Goal: Task Accomplishment & Management: Use online tool/utility

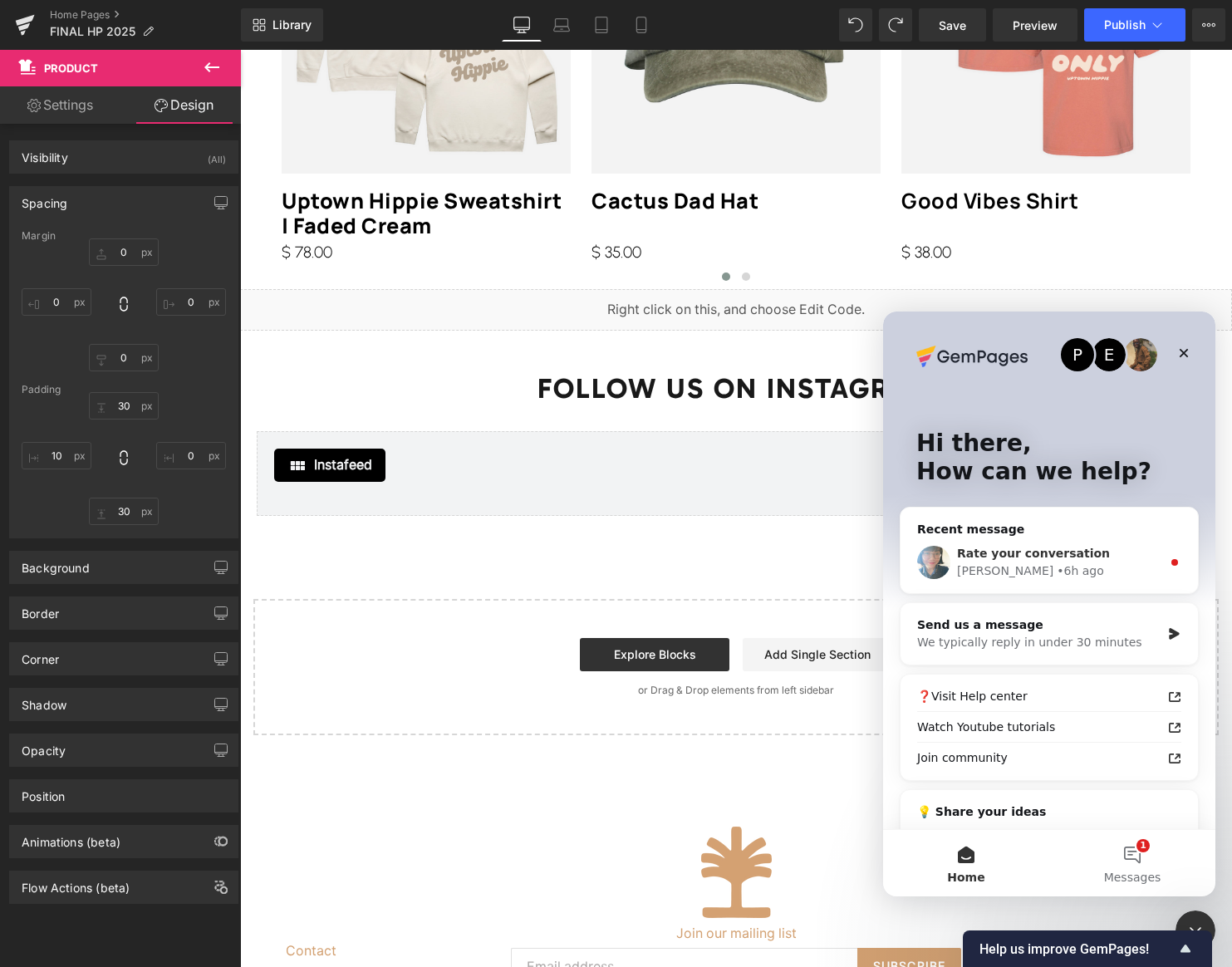
click at [1126, 549] on div "Rate your conversation" at bounding box center [1059, 553] width 205 height 17
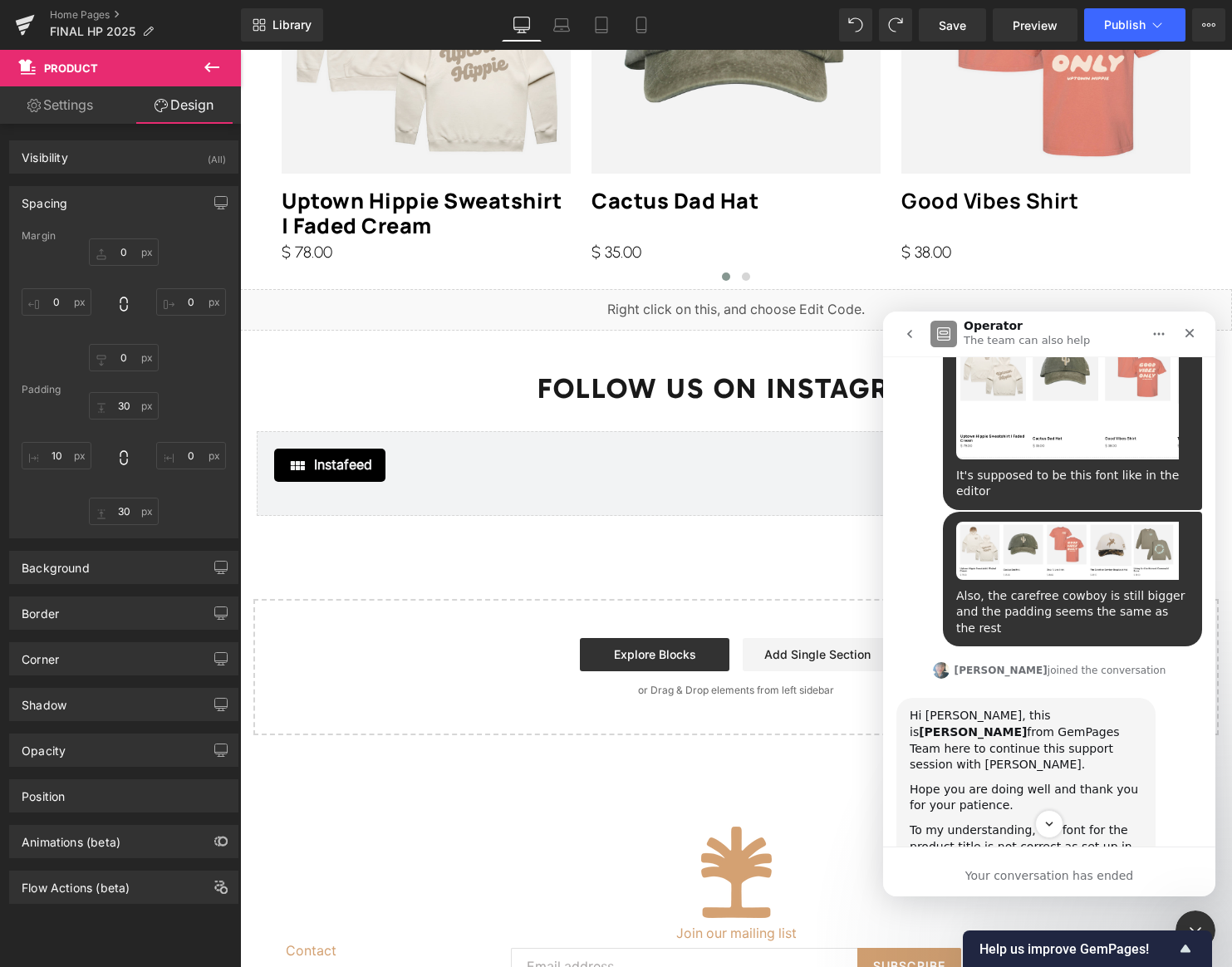
scroll to position [12892, 0]
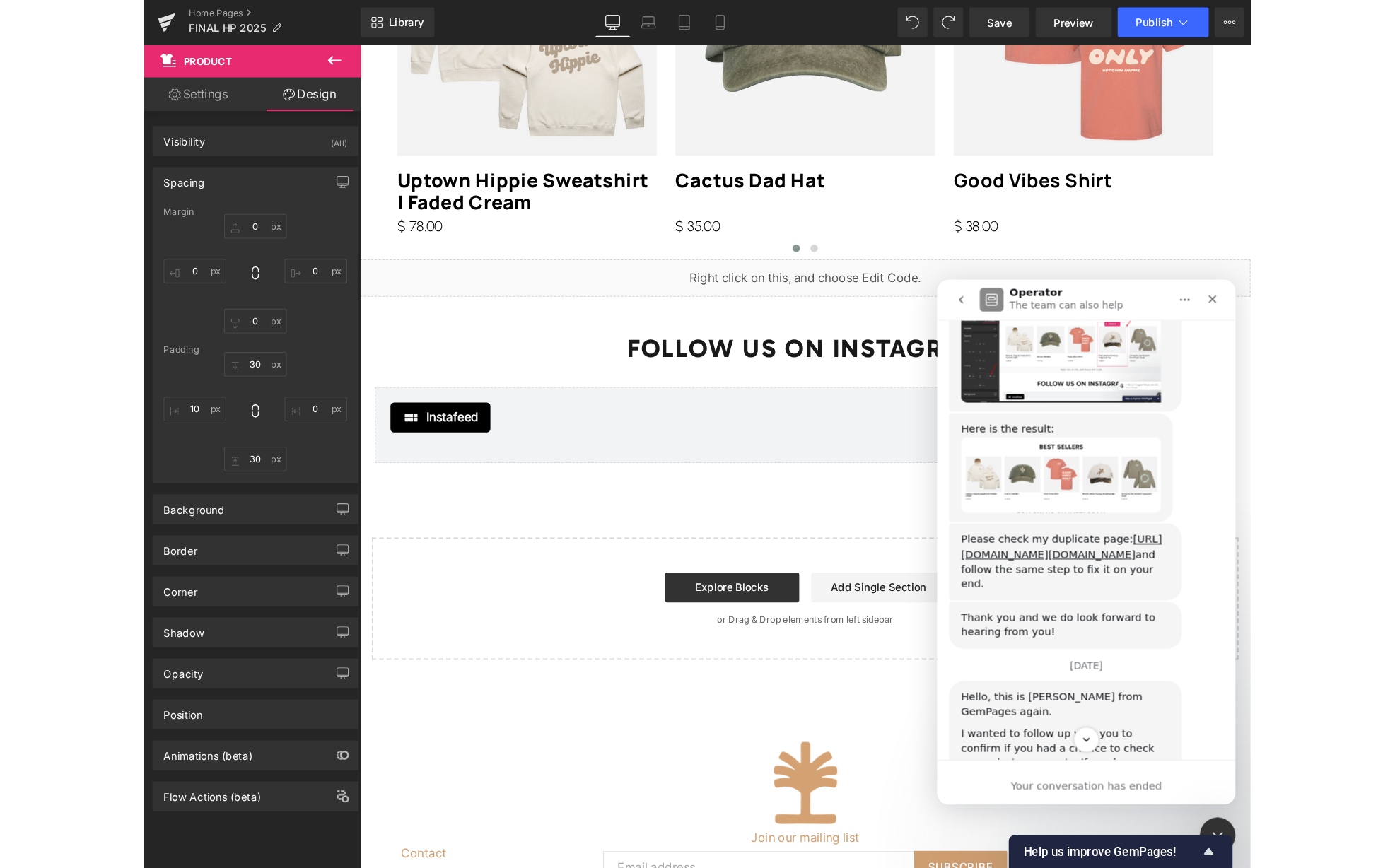
scroll to position [12565, 0]
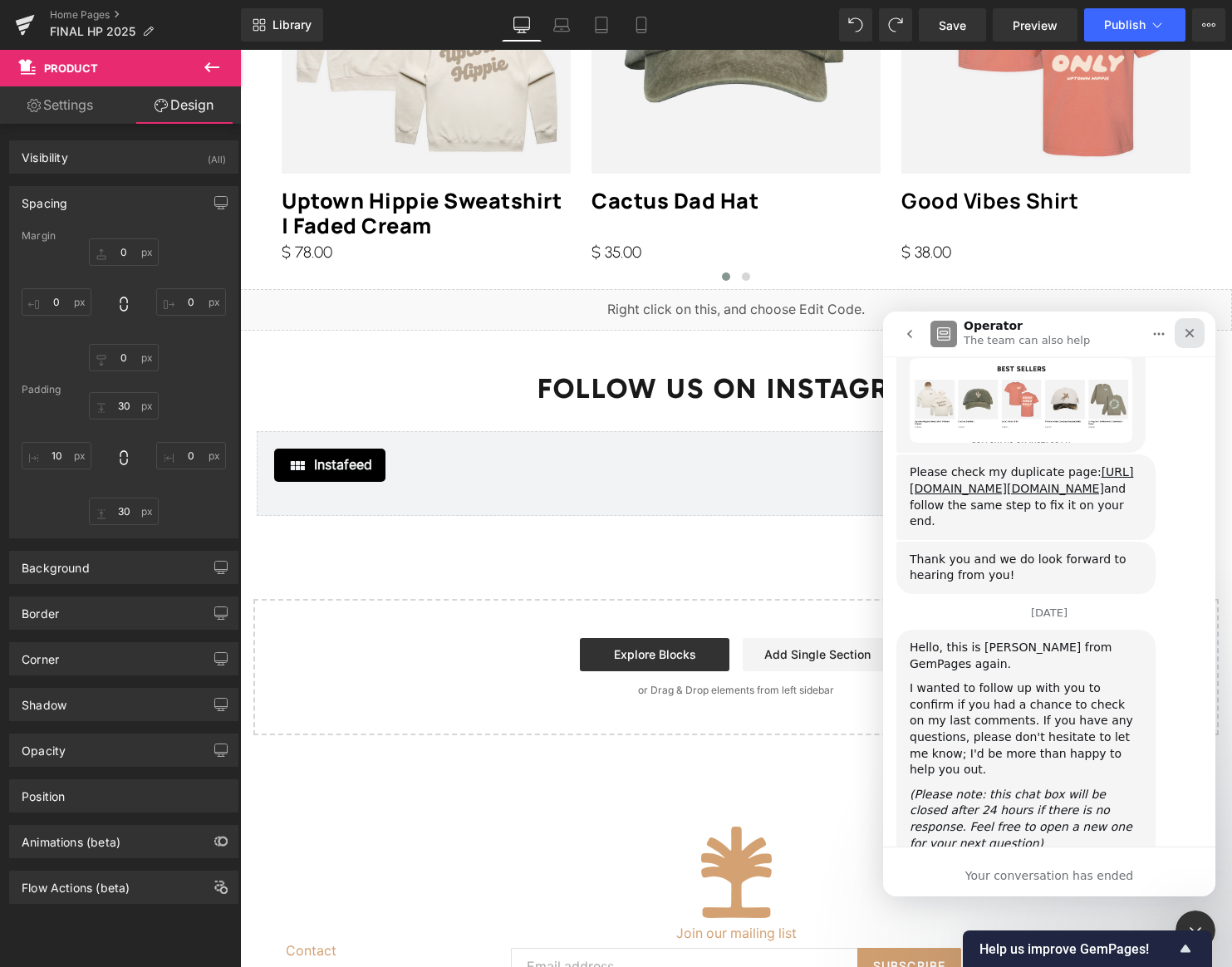
drag, startPoint x: 1179, startPoint y: 336, endPoint x: 1821, endPoint y: 597, distance: 693.0
click at [1179, 336] on div "Close" at bounding box center [1189, 333] width 30 height 30
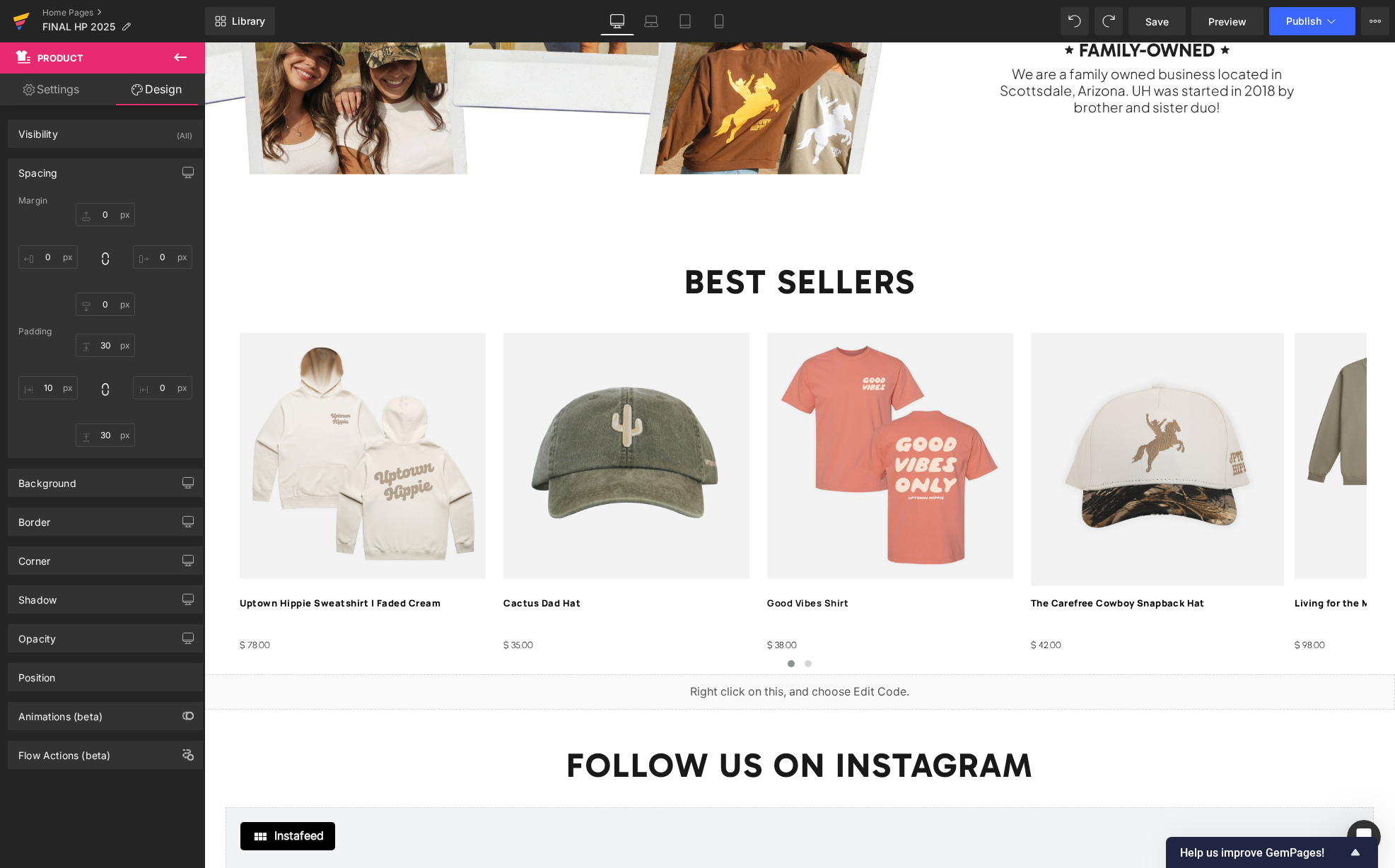
scroll to position [2097, 0]
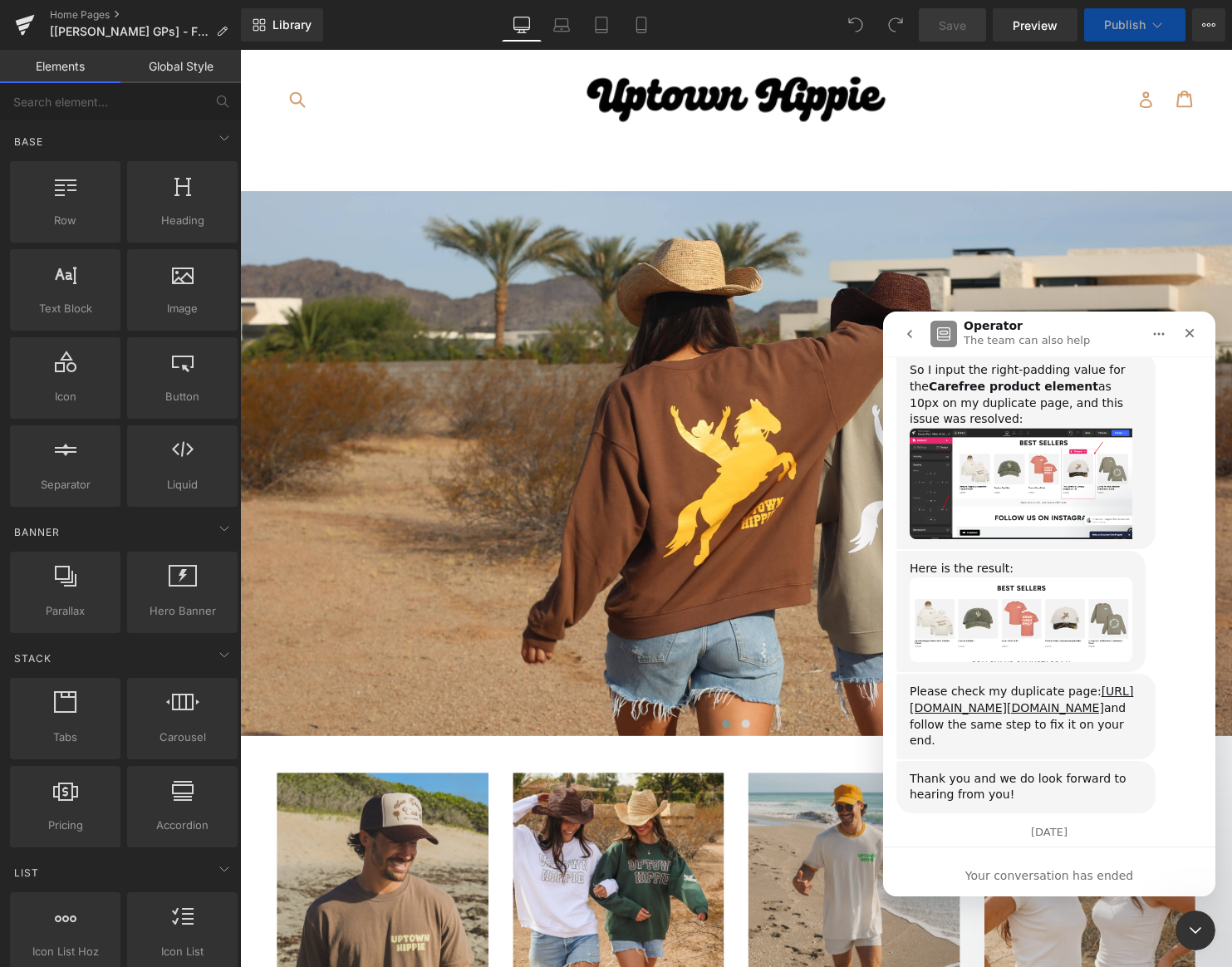
scroll to position [14715, 0]
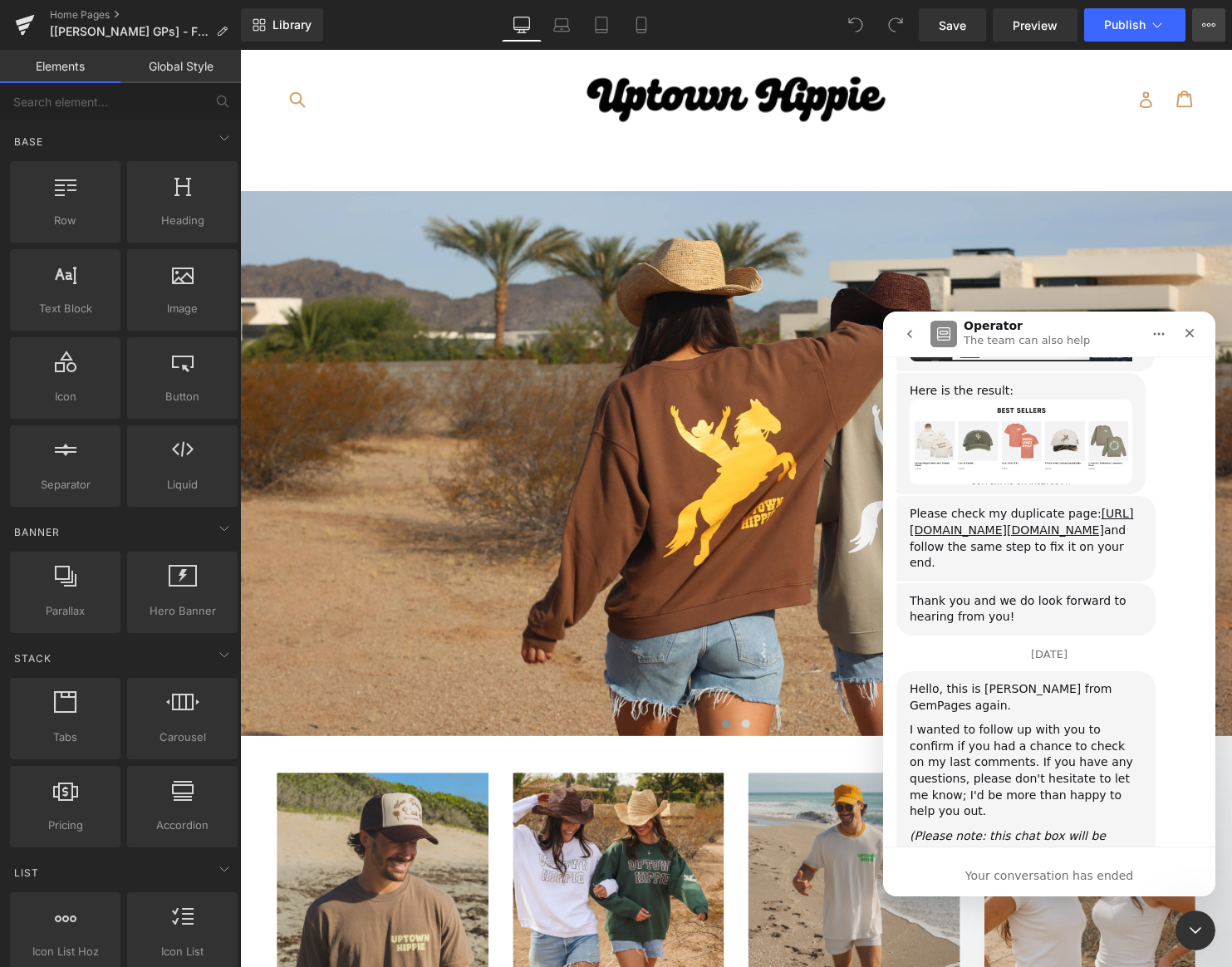
click at [1212, 25] on icon at bounding box center [1214, 25] width 4 height 3
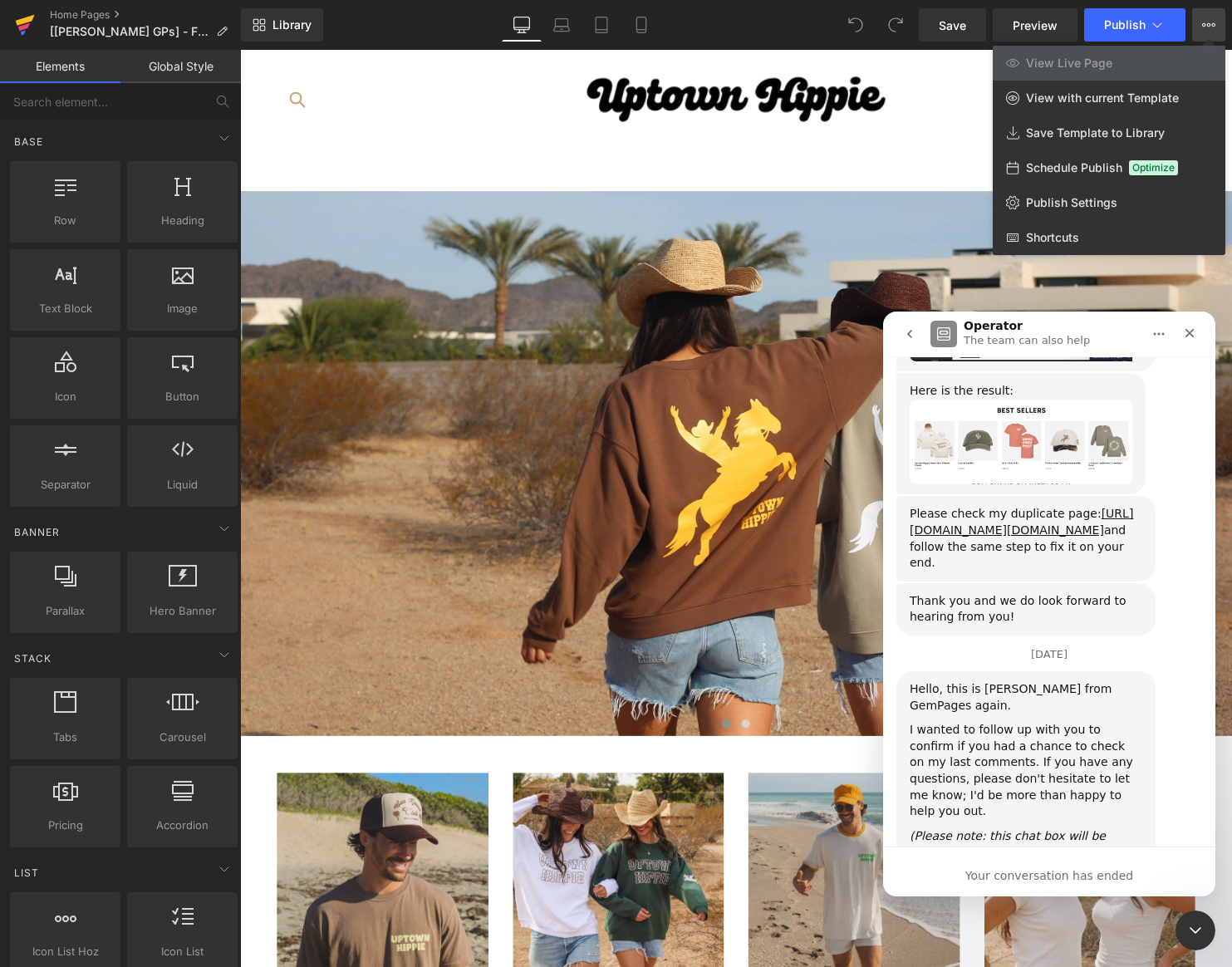
click at [27, 21] on icon at bounding box center [25, 20] width 19 height 11
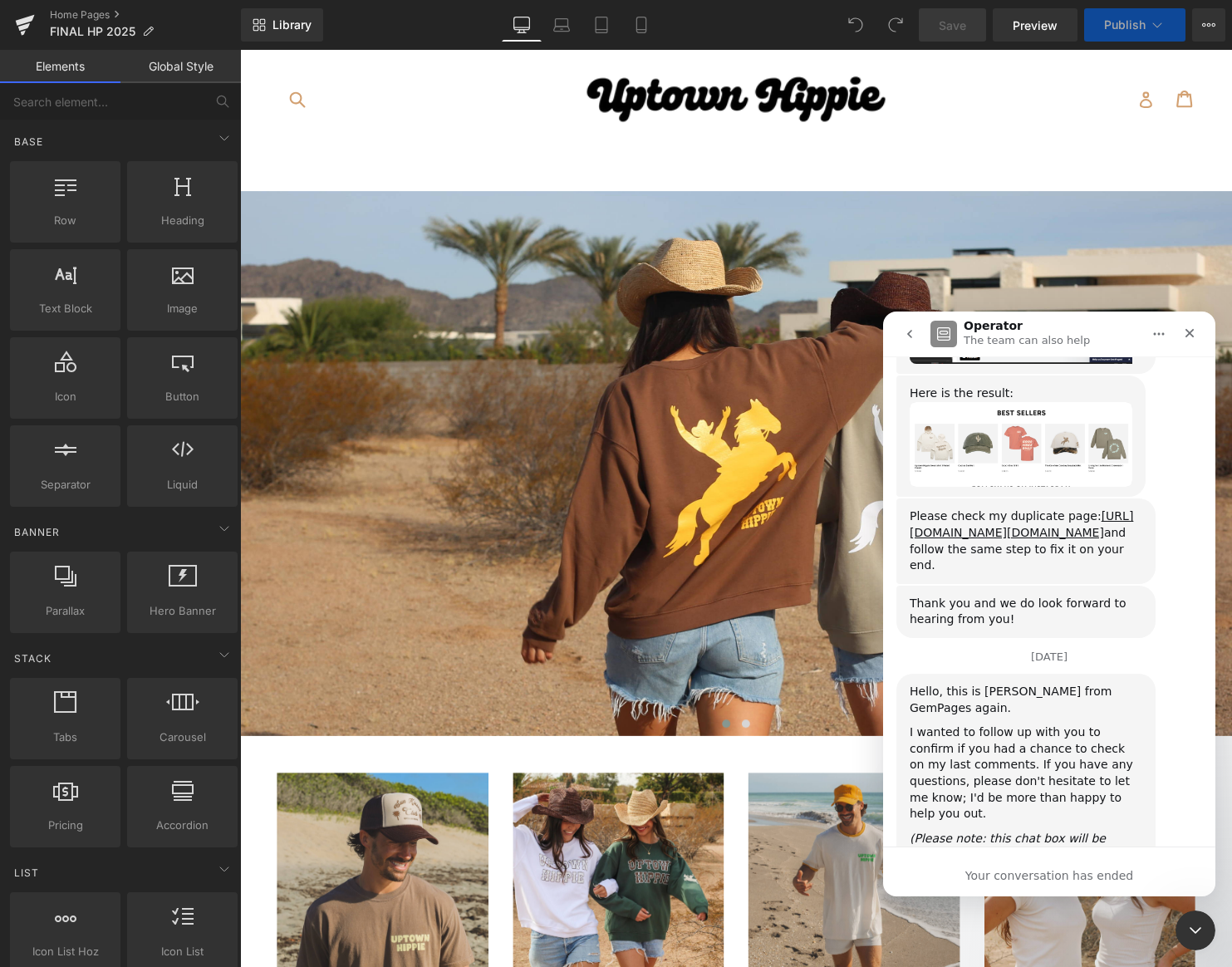
scroll to position [14715, 0]
click at [907, 334] on icon "go back" at bounding box center [909, 334] width 5 height 9
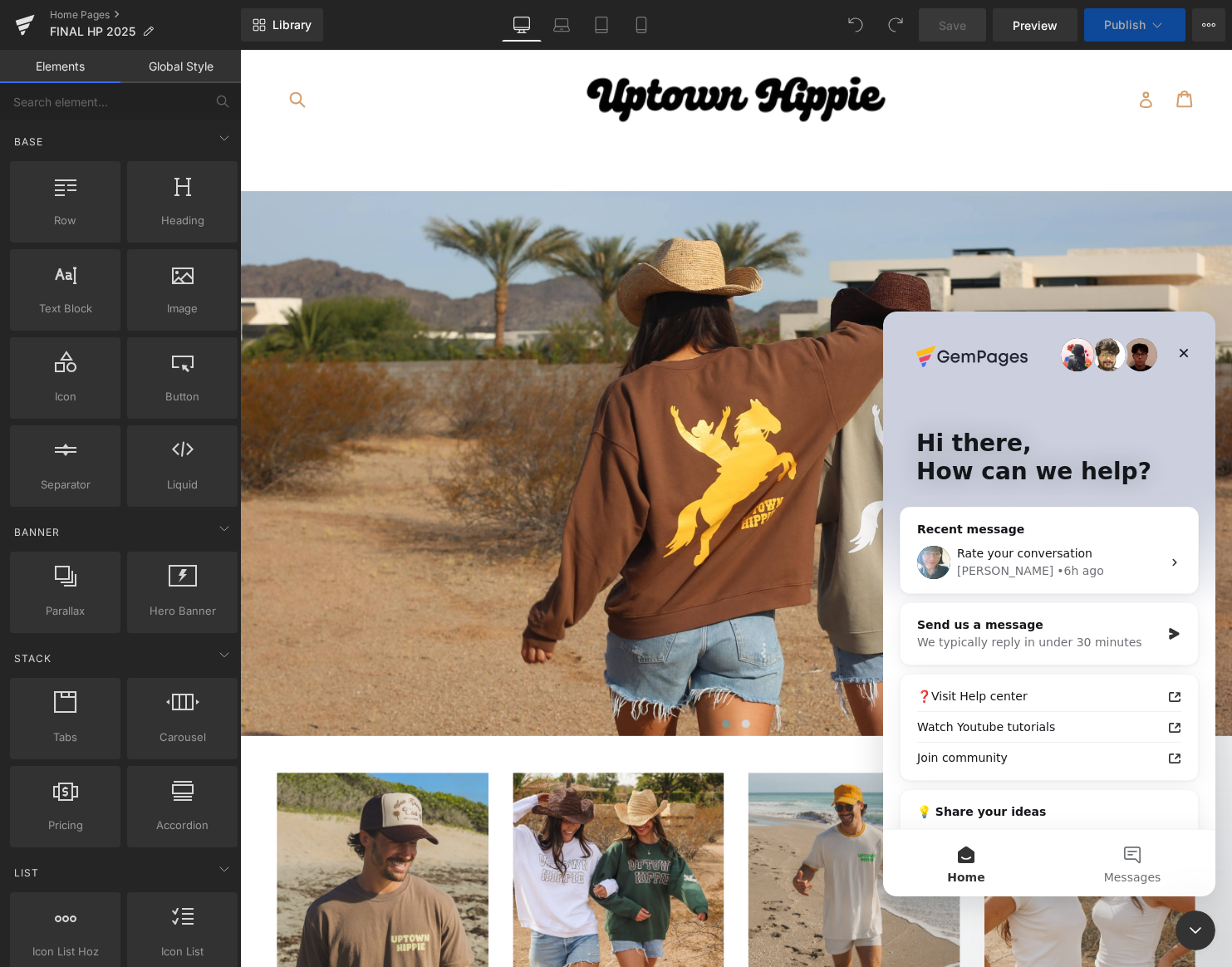
scroll to position [0, 0]
click at [1176, 351] on div "Close" at bounding box center [1183, 353] width 30 height 30
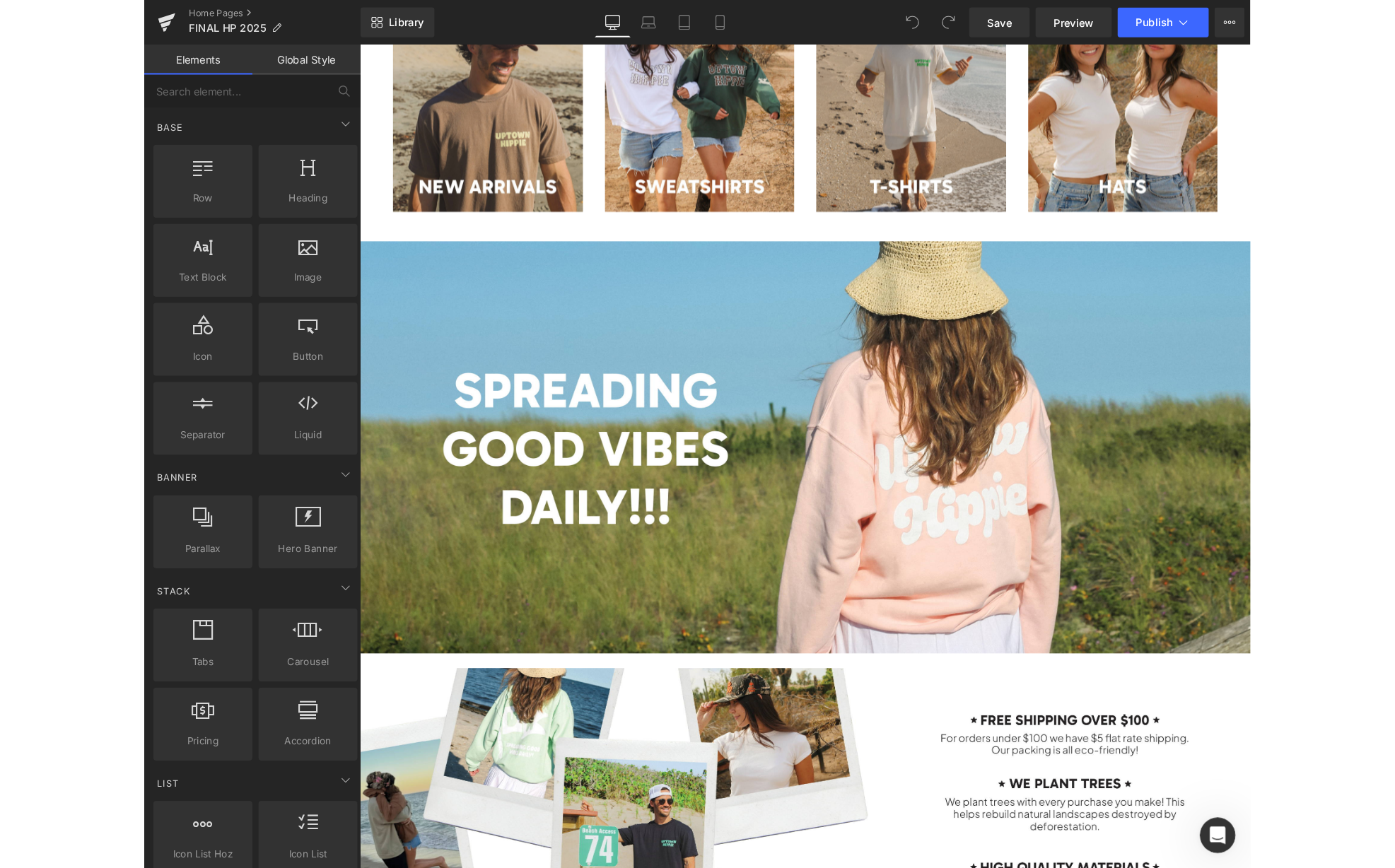
scroll to position [1088, 0]
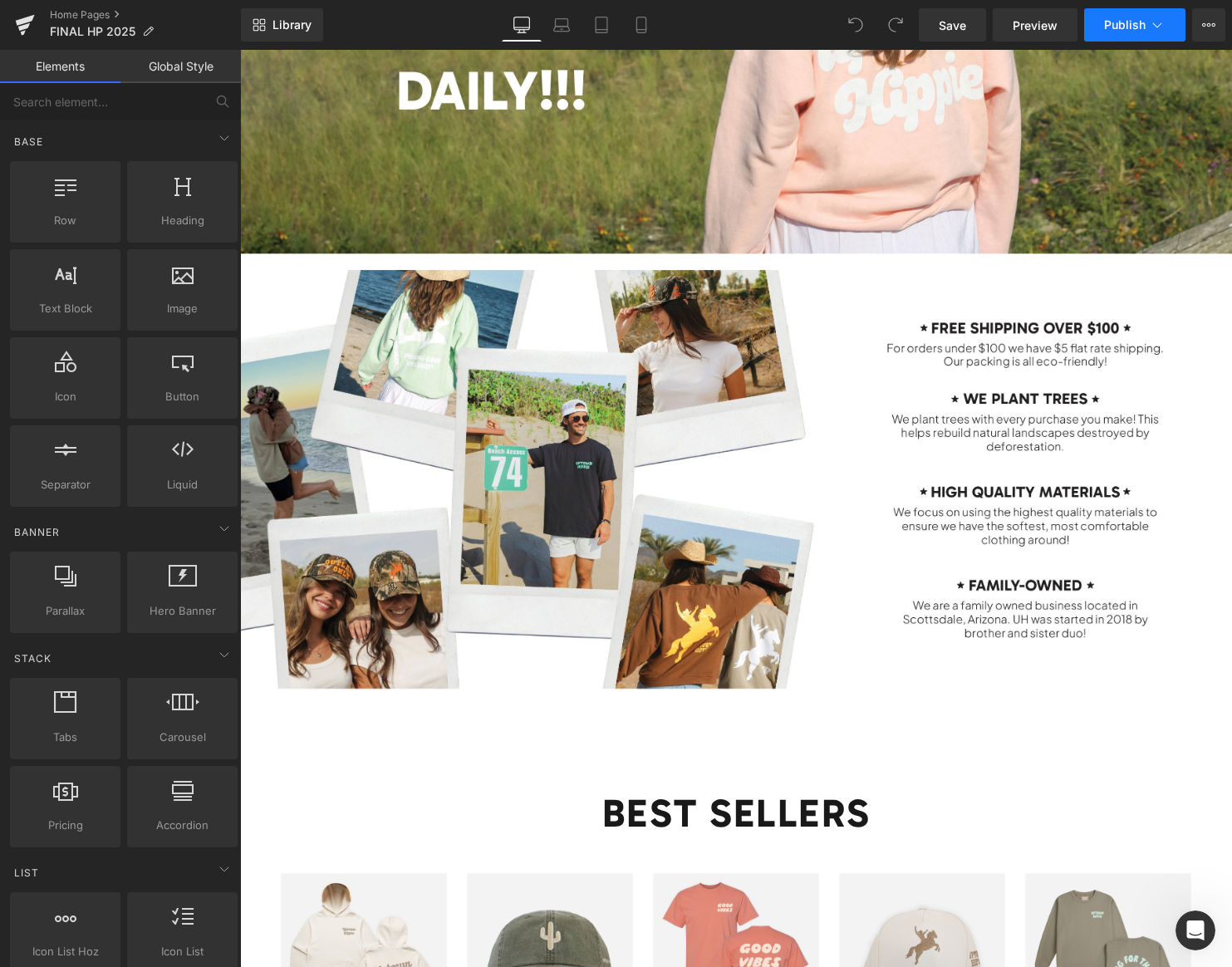
click at [1117, 23] on span "Publish" at bounding box center [1124, 24] width 41 height 13
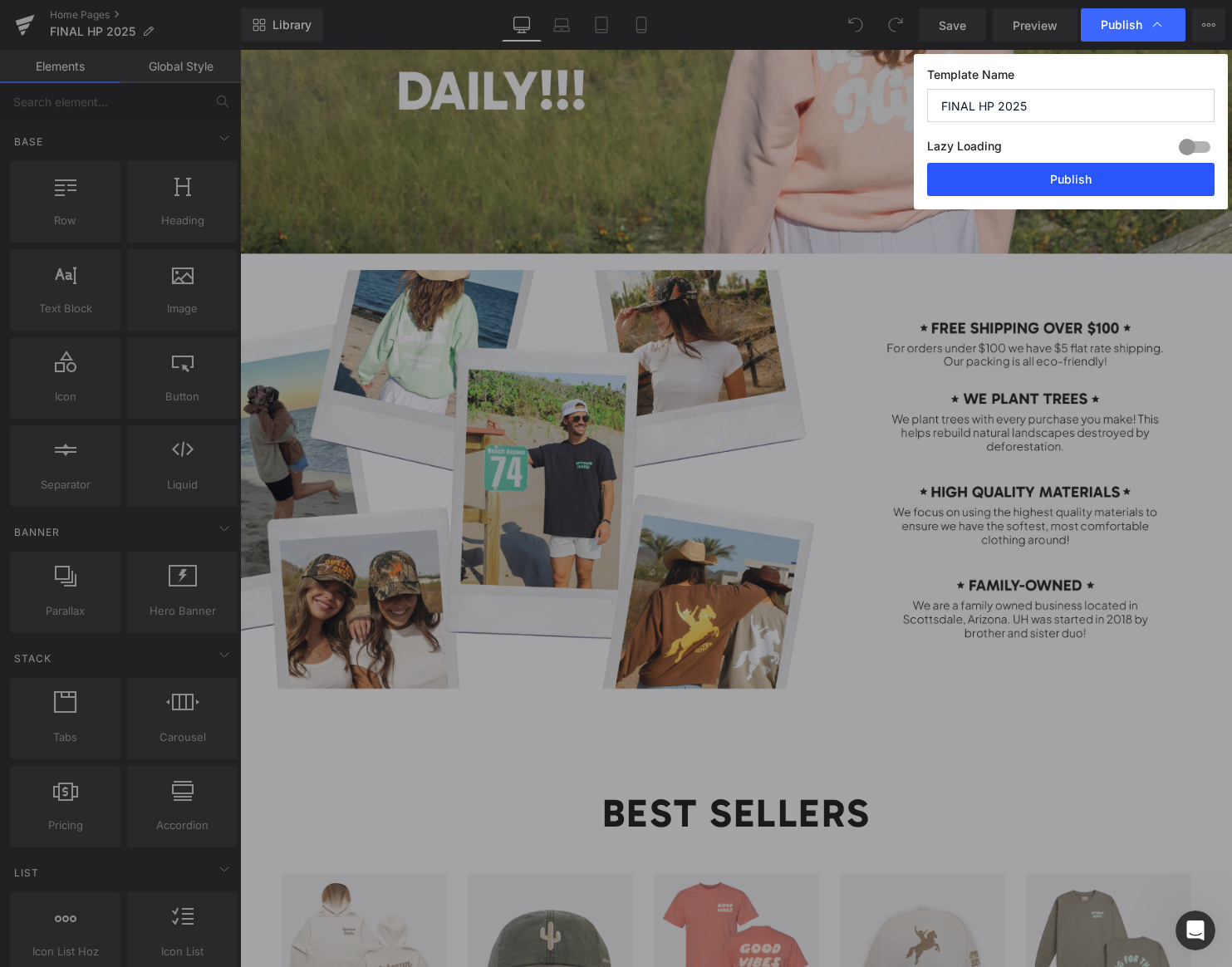
click at [1047, 162] on div "Lazy Loading Build Upgrade plan to unlock" at bounding box center [1070, 149] width 287 height 28
drag, startPoint x: 1047, startPoint y: 172, endPoint x: 920, endPoint y: 34, distance: 187.5
click at [1047, 172] on button "Publish" at bounding box center [1070, 179] width 287 height 34
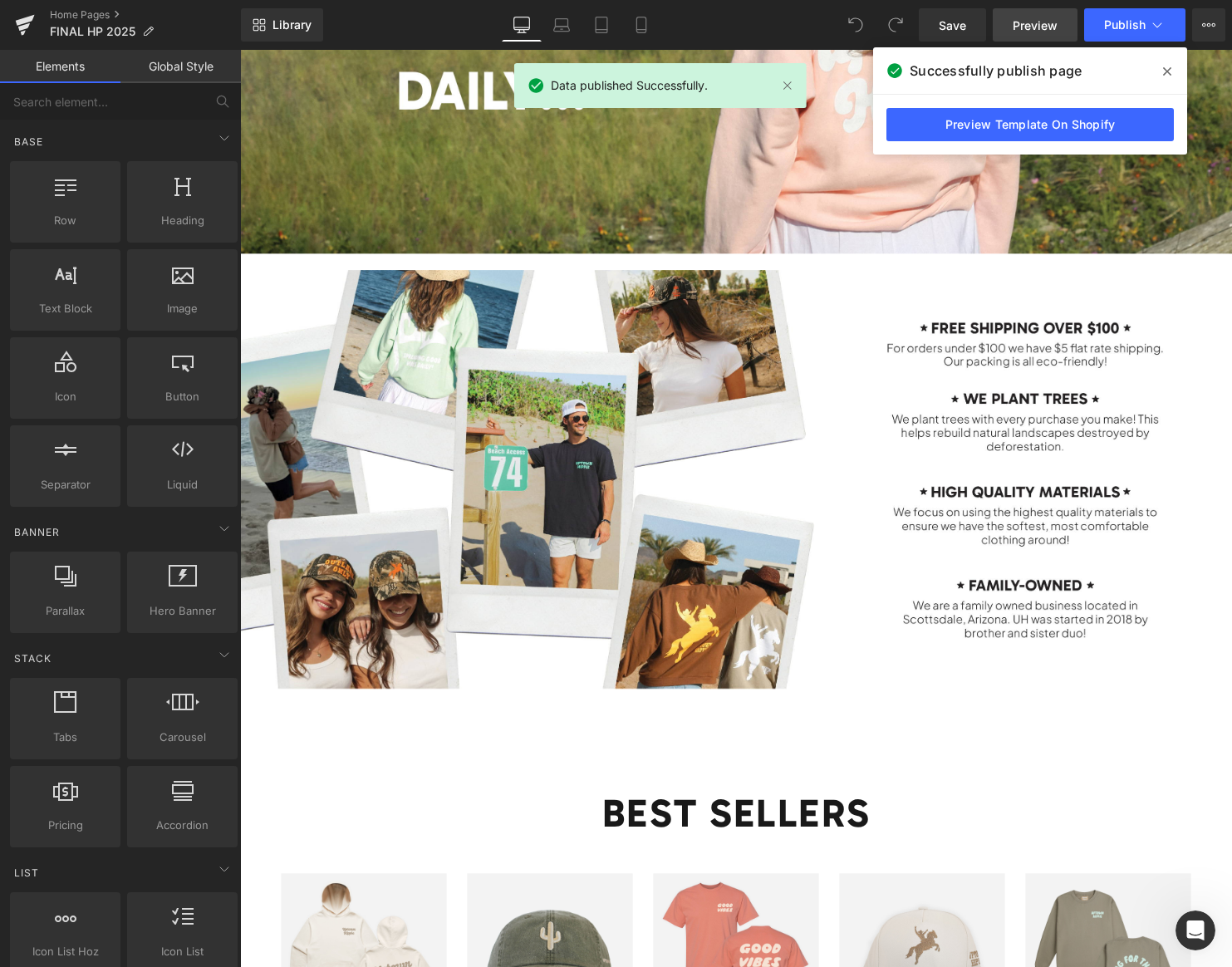
click at [1026, 26] on span "Preview" at bounding box center [1035, 25] width 45 height 17
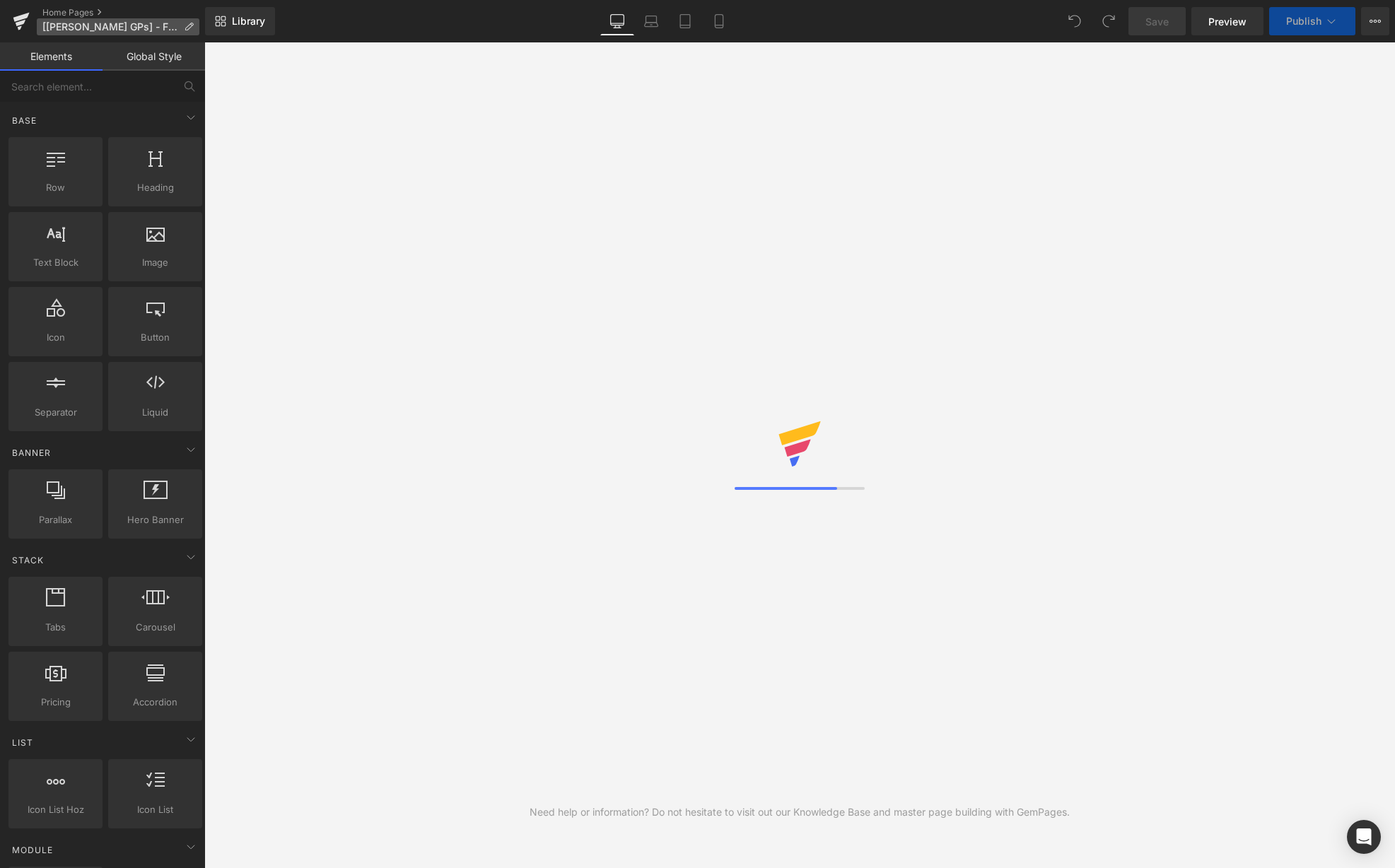
click at [20, 10] on icon at bounding box center [21, 21] width 17 height 35
click at [21, 21] on icon at bounding box center [21, 23] width 10 height 7
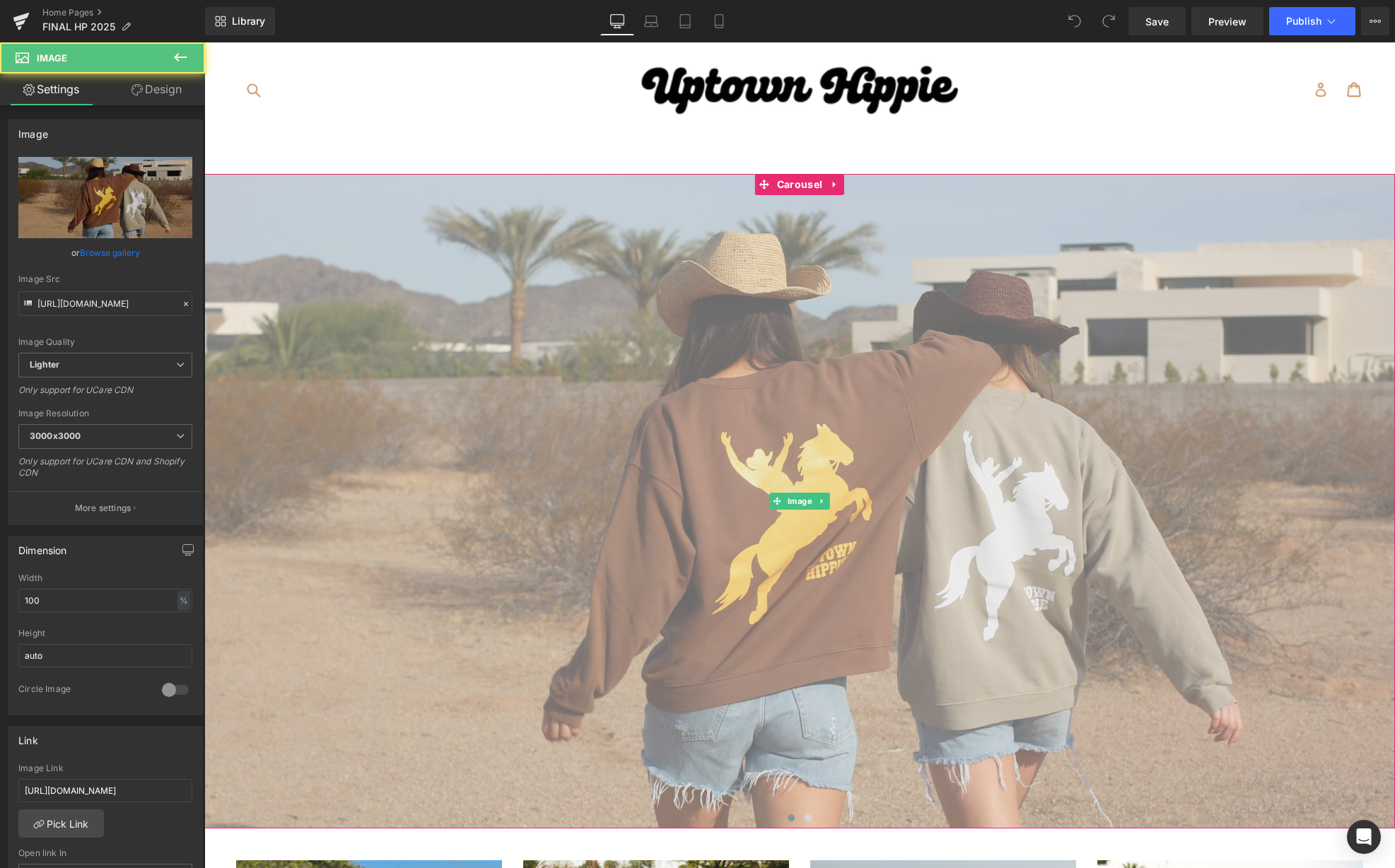
click at [1128, 222] on img at bounding box center [800, 501] width 1191 height 654
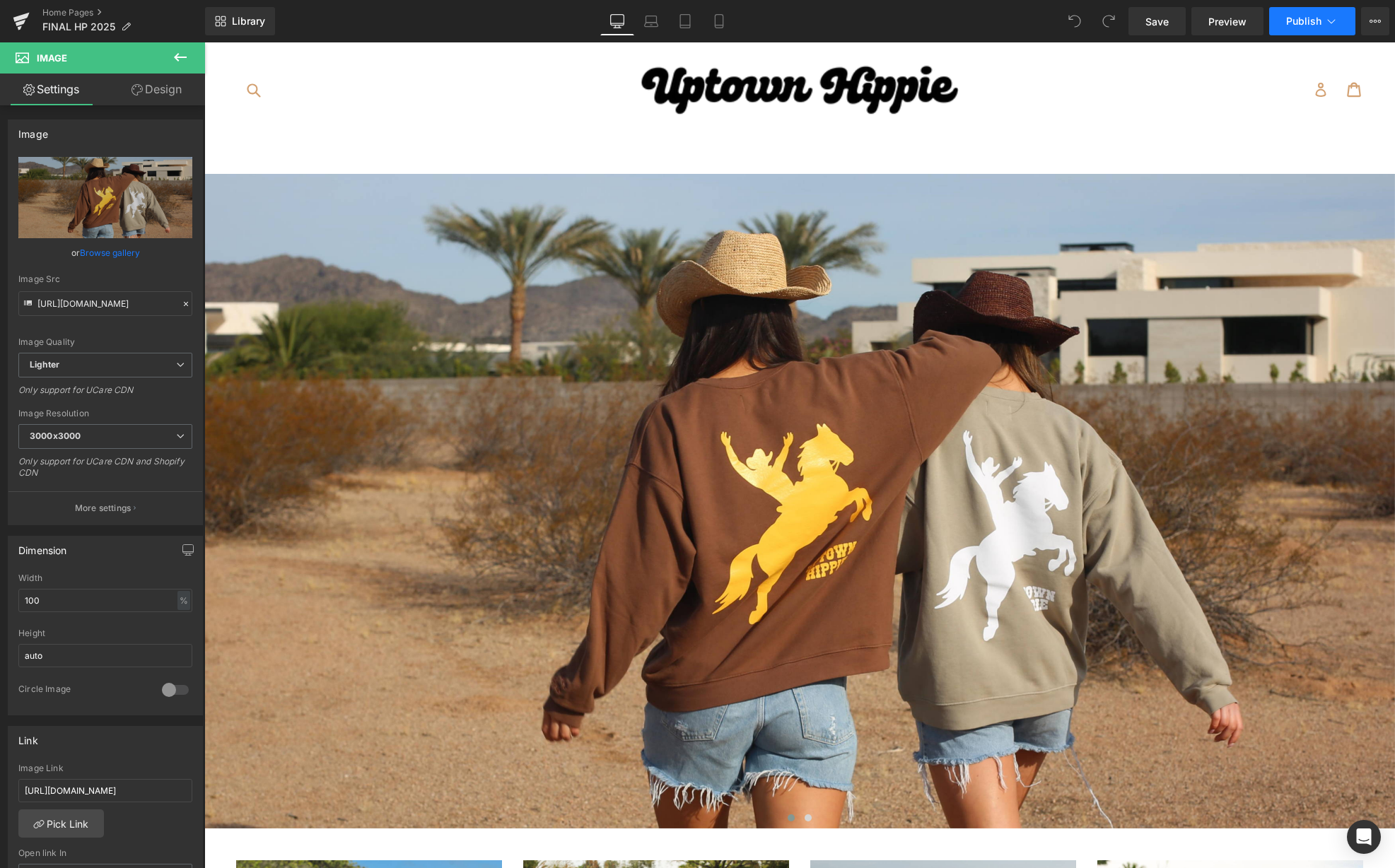
click at [1302, 23] on span "Publish" at bounding box center [1303, 20] width 35 height 11
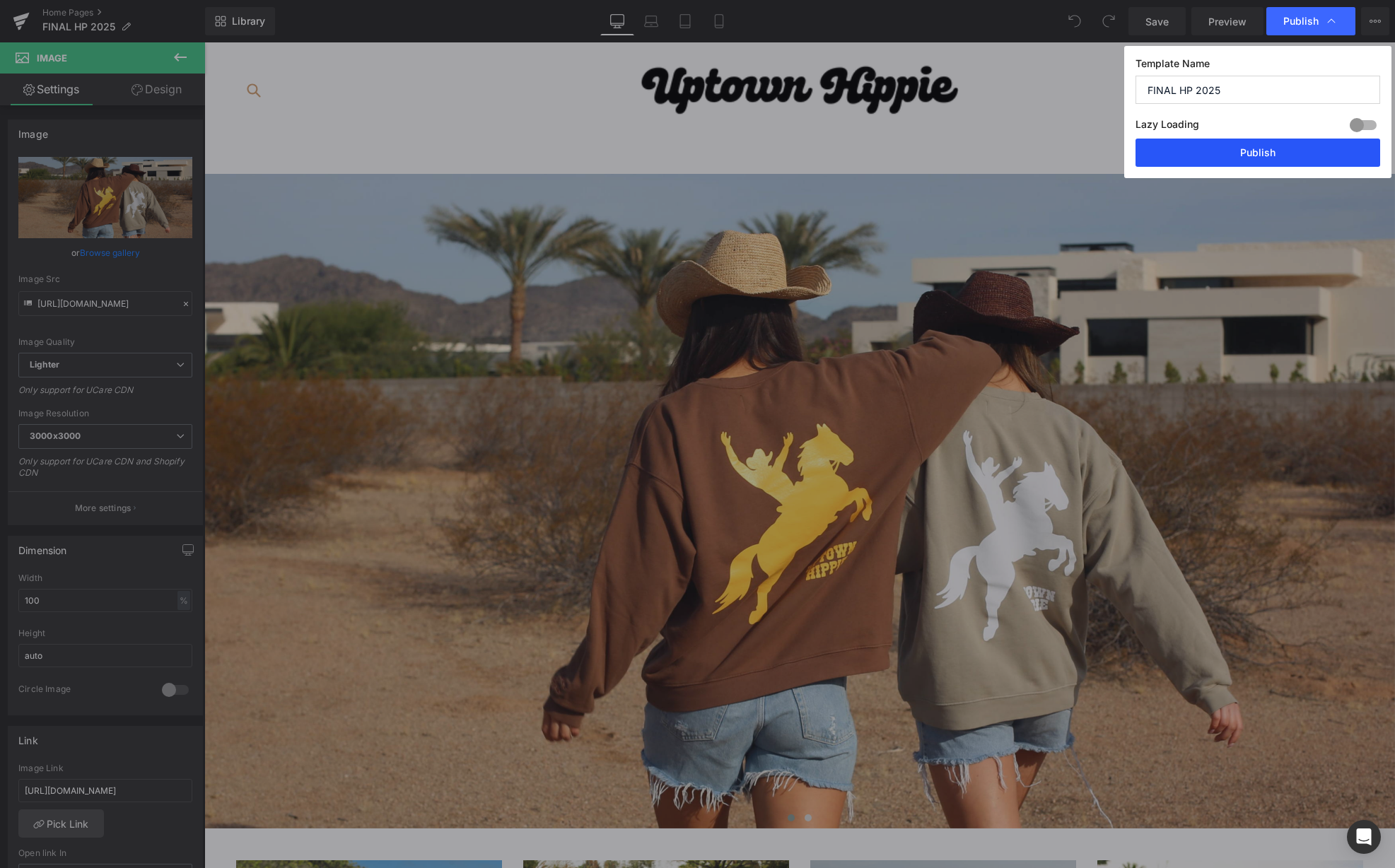
click at [1189, 157] on button "Publish" at bounding box center [1258, 152] width 245 height 29
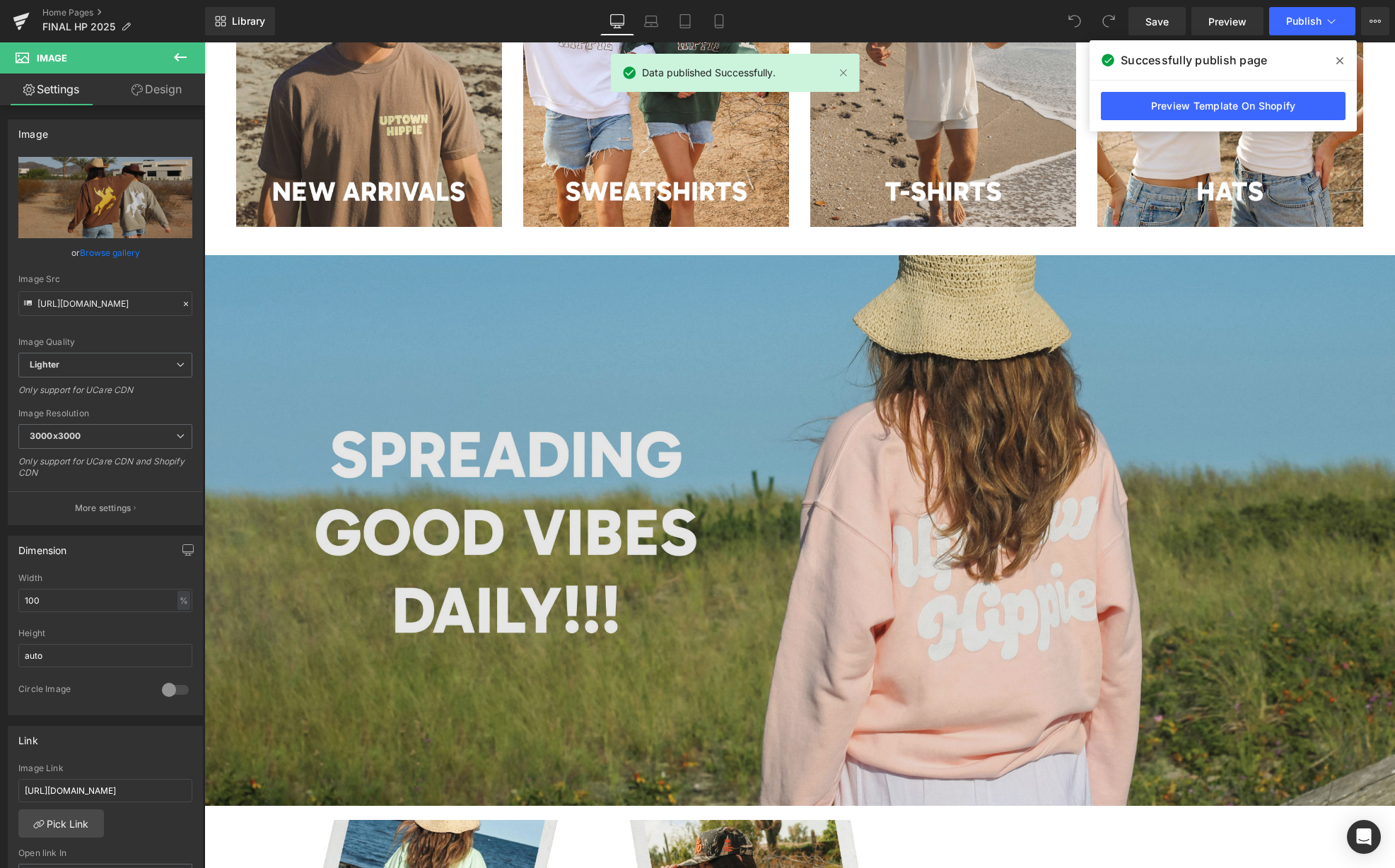
scroll to position [948, 0]
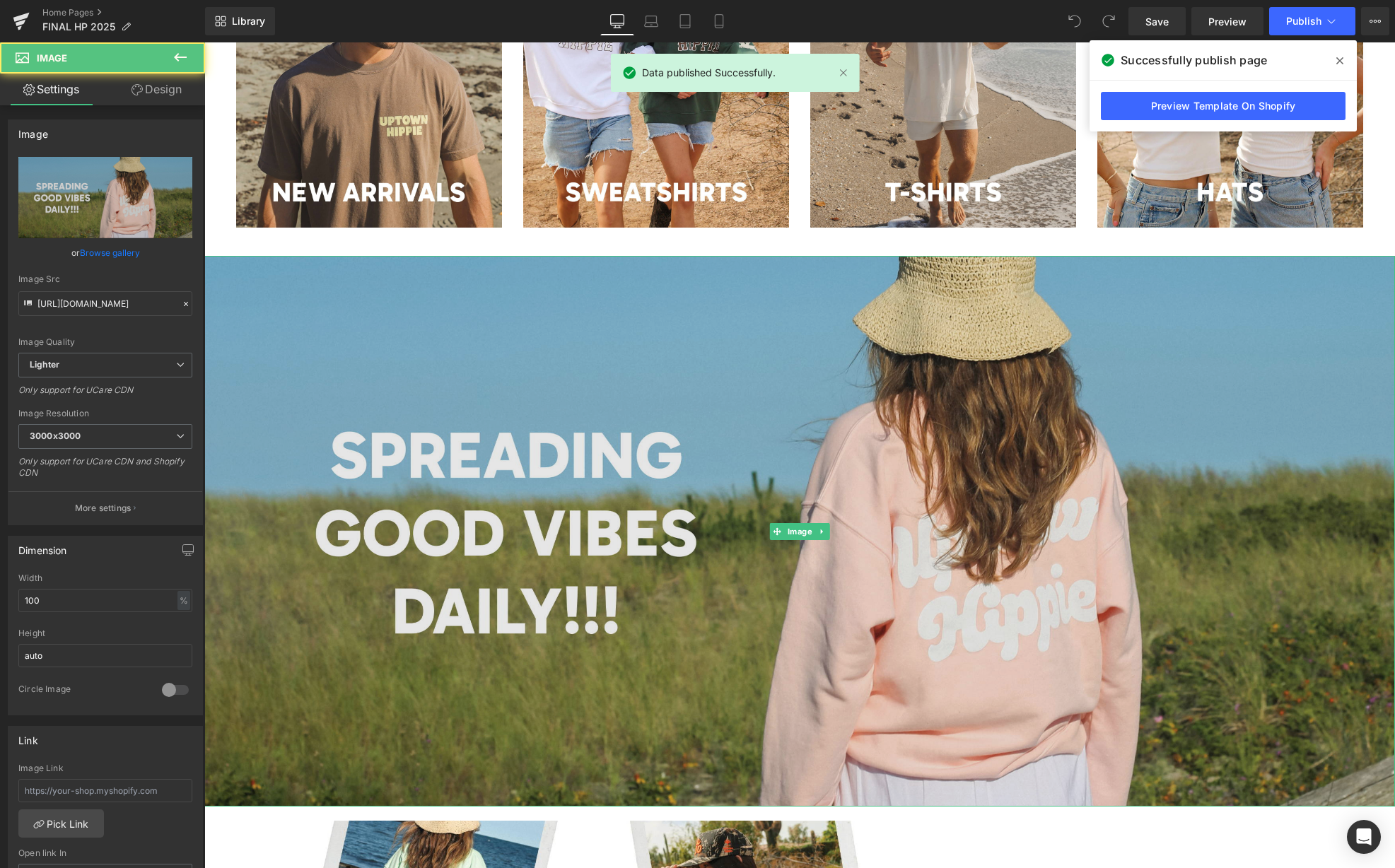
click at [694, 428] on img at bounding box center [800, 531] width 1191 height 550
click at [381, 427] on img at bounding box center [800, 531] width 1191 height 550
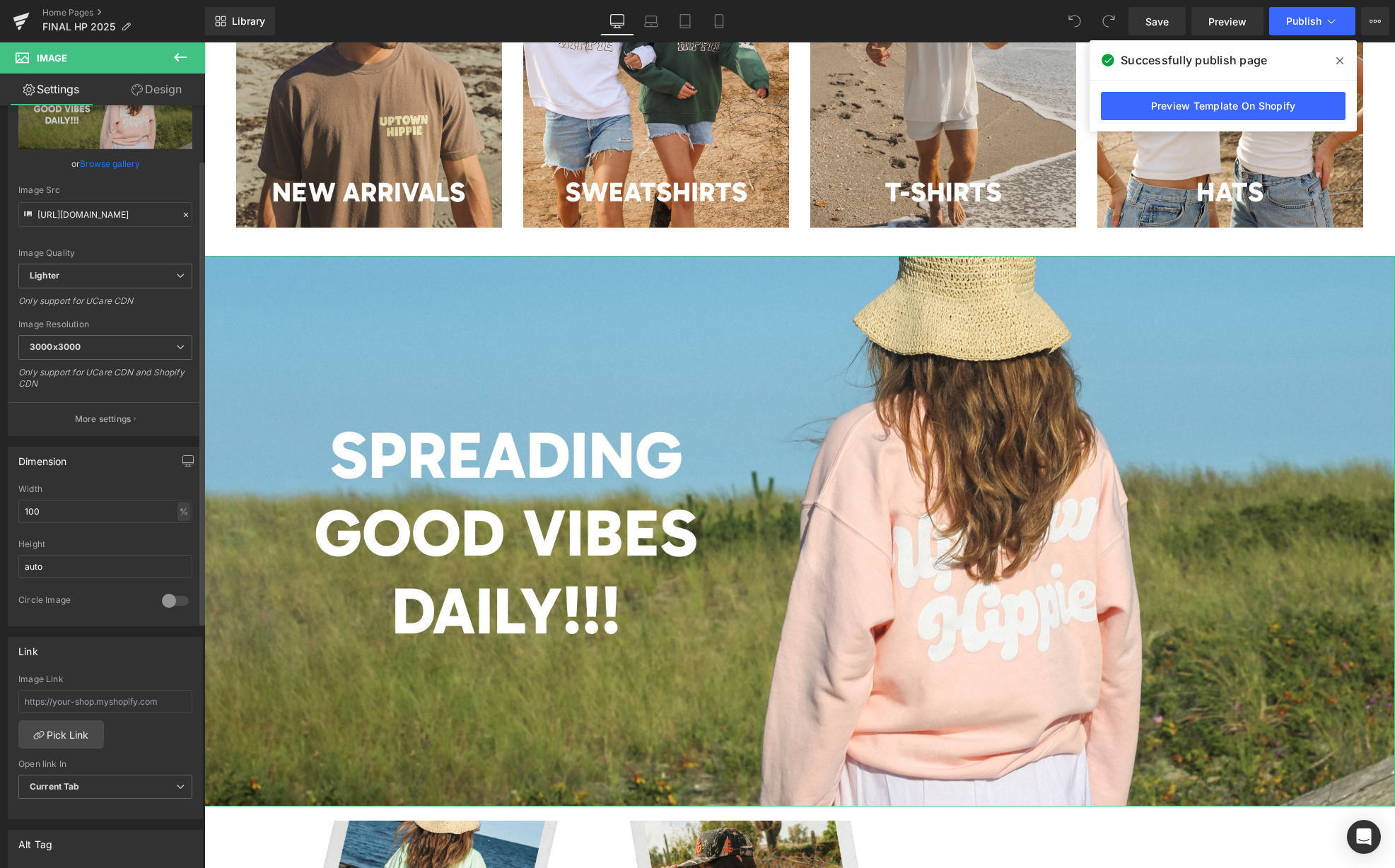
scroll to position [118, 0]
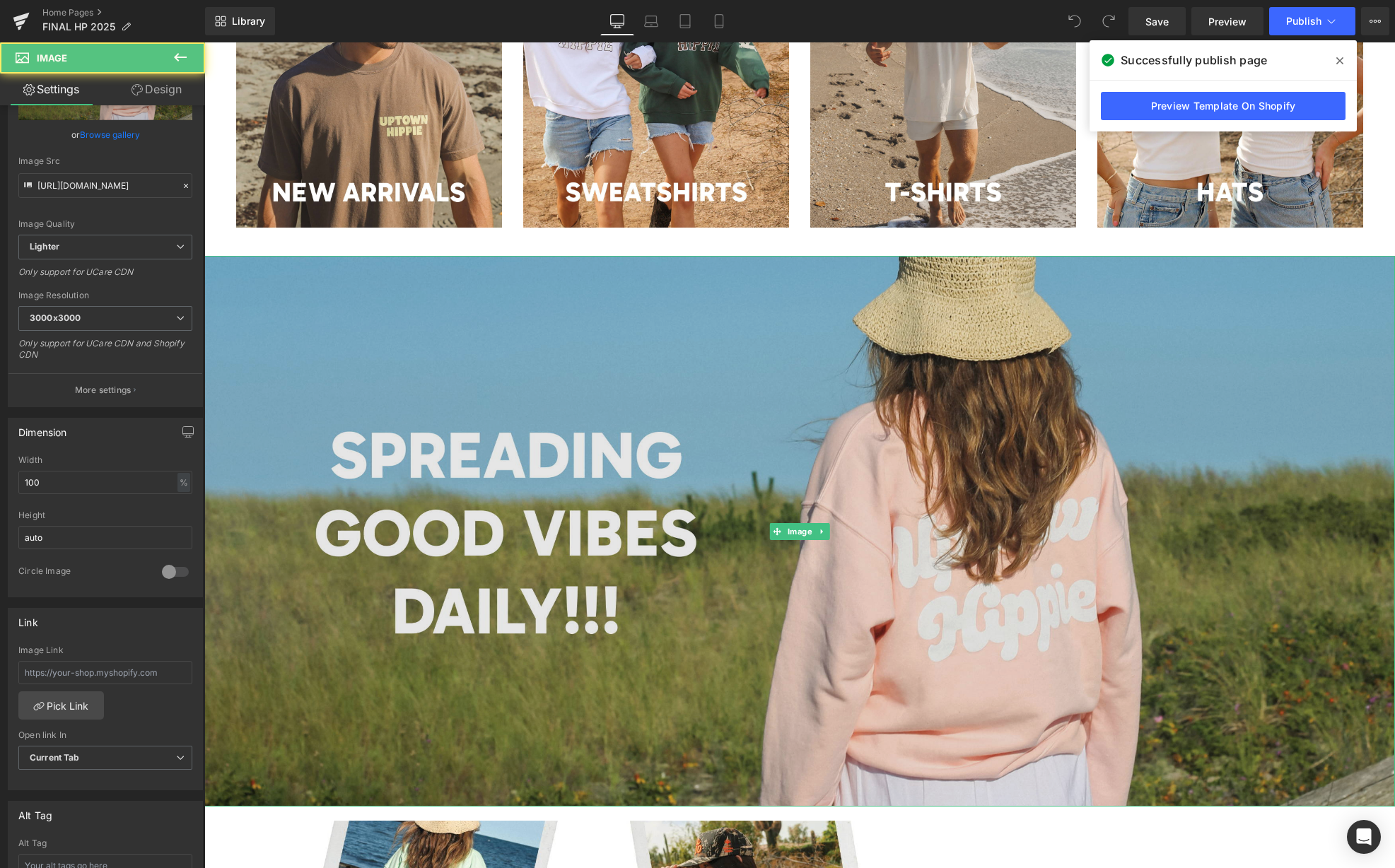
click at [523, 446] on img at bounding box center [800, 531] width 1191 height 550
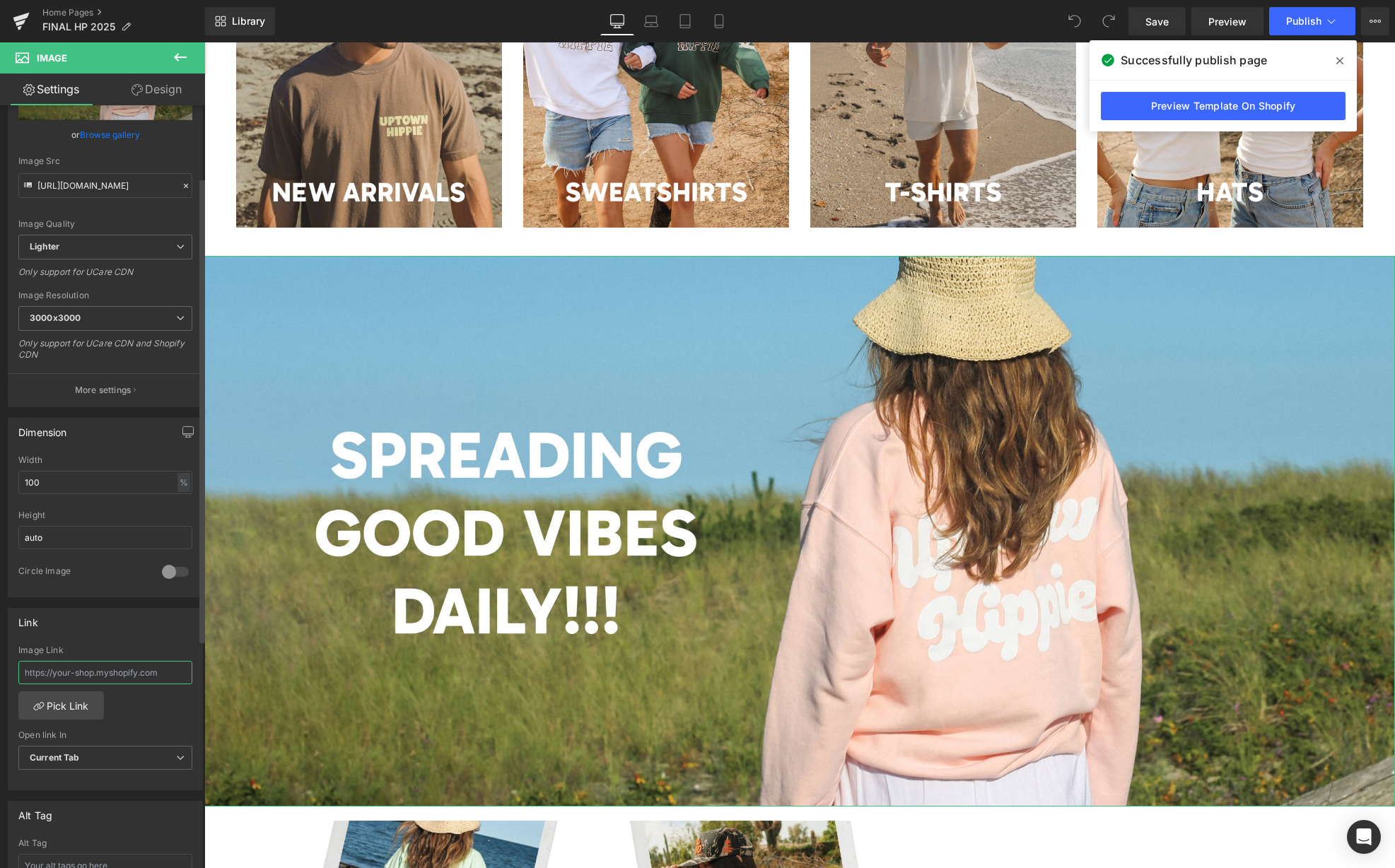
click at [108, 676] on input "text" at bounding box center [105, 673] width 174 height 23
paste input "https://uptownhippie.com/collections/sweatshirts"
type input "https://uptownhippie.com/collections/sweatshirts"
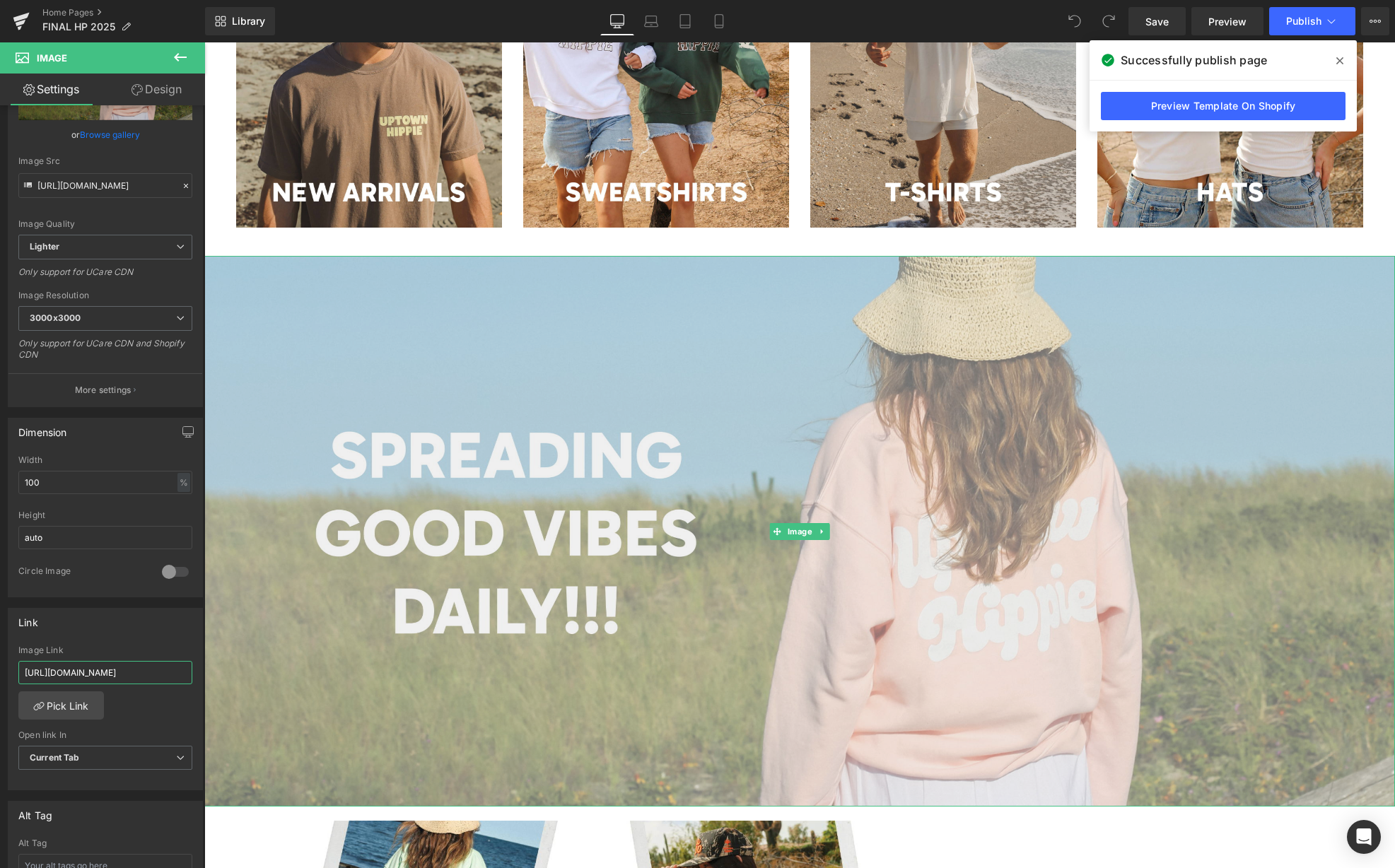
scroll to position [1608, 0]
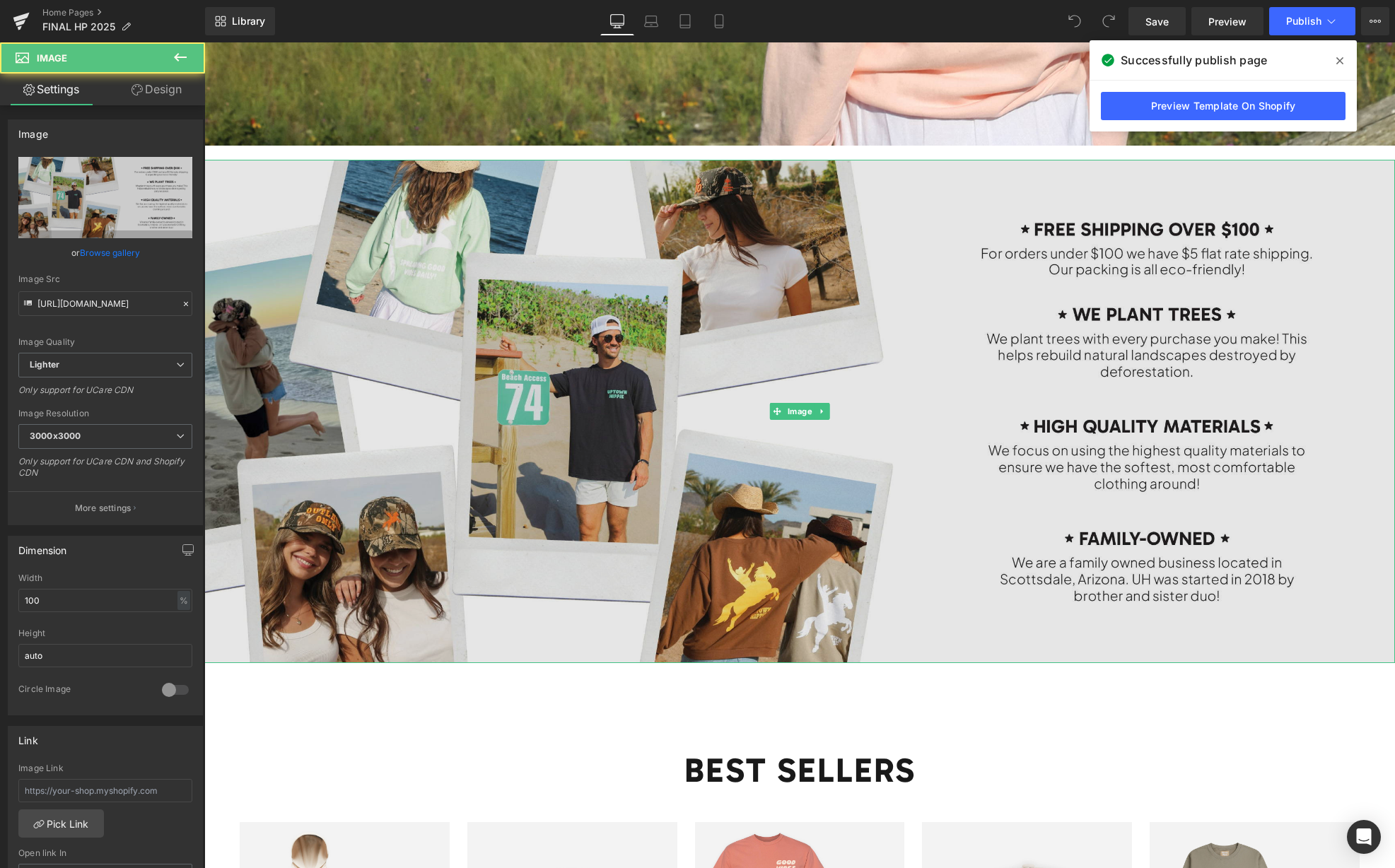
click at [620, 422] on img at bounding box center [800, 411] width 1191 height 503
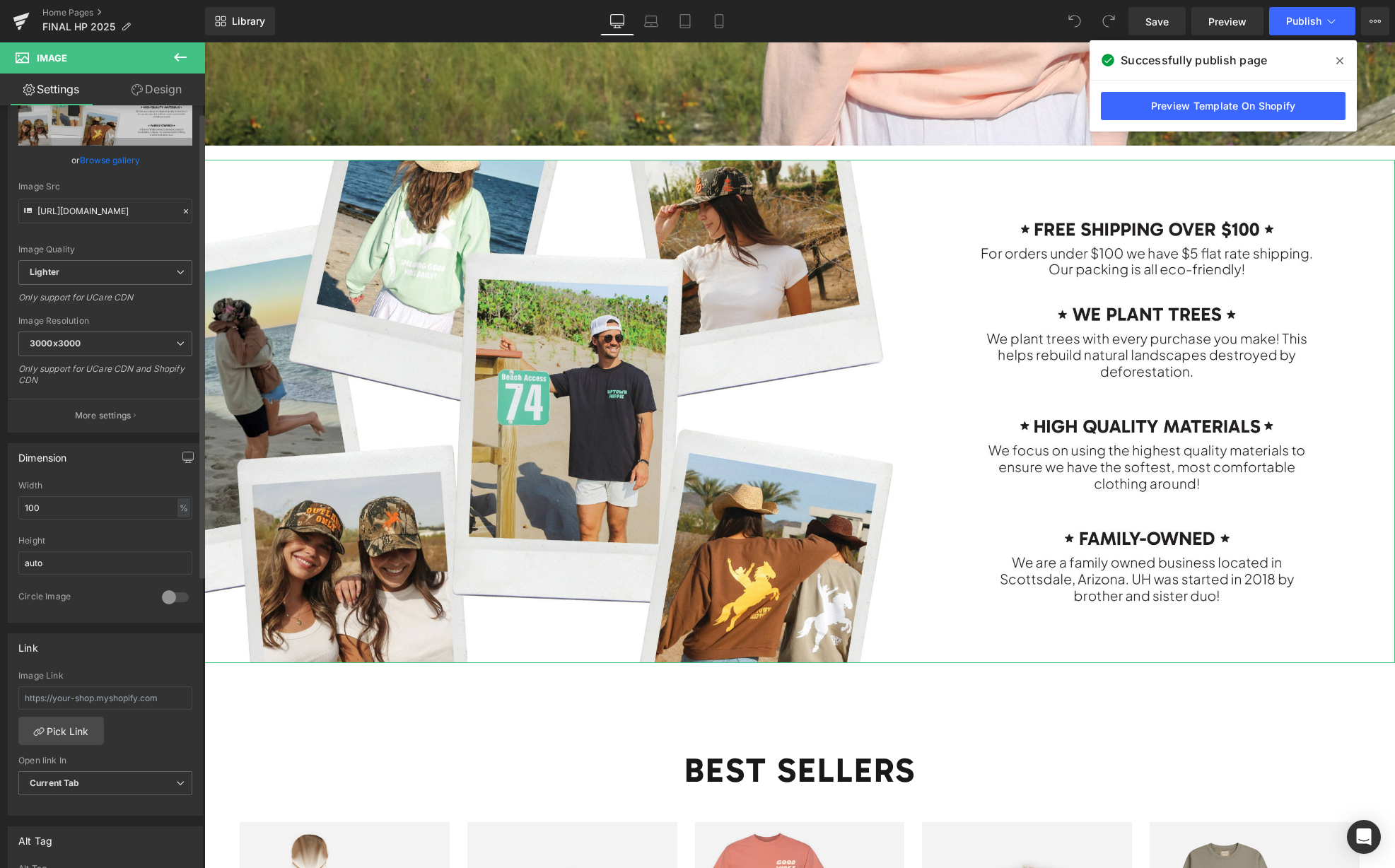
scroll to position [144, 0]
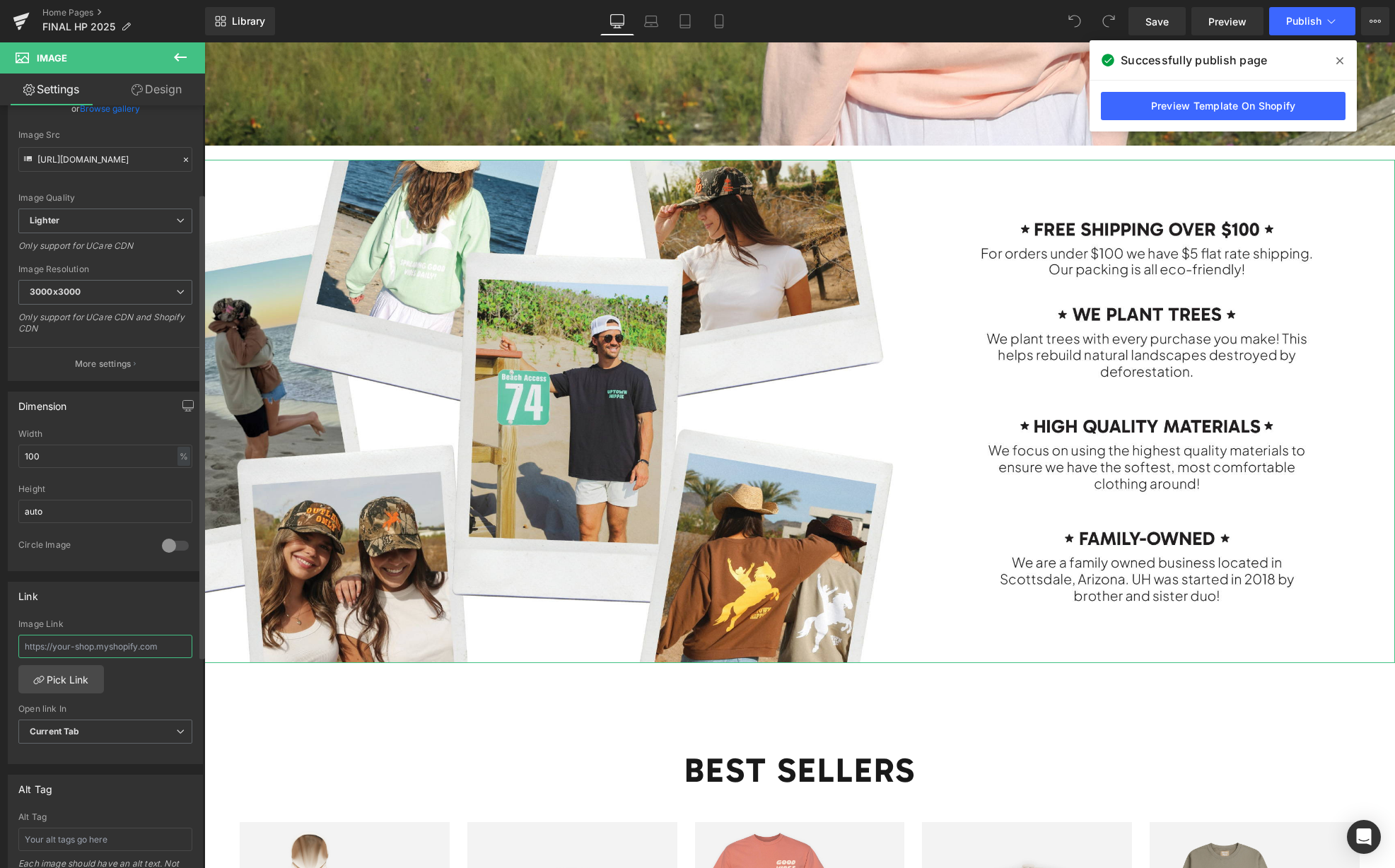
click at [120, 651] on input "text" at bounding box center [105, 646] width 174 height 23
paste input "https://uptownhippie.com/pages/about-us"
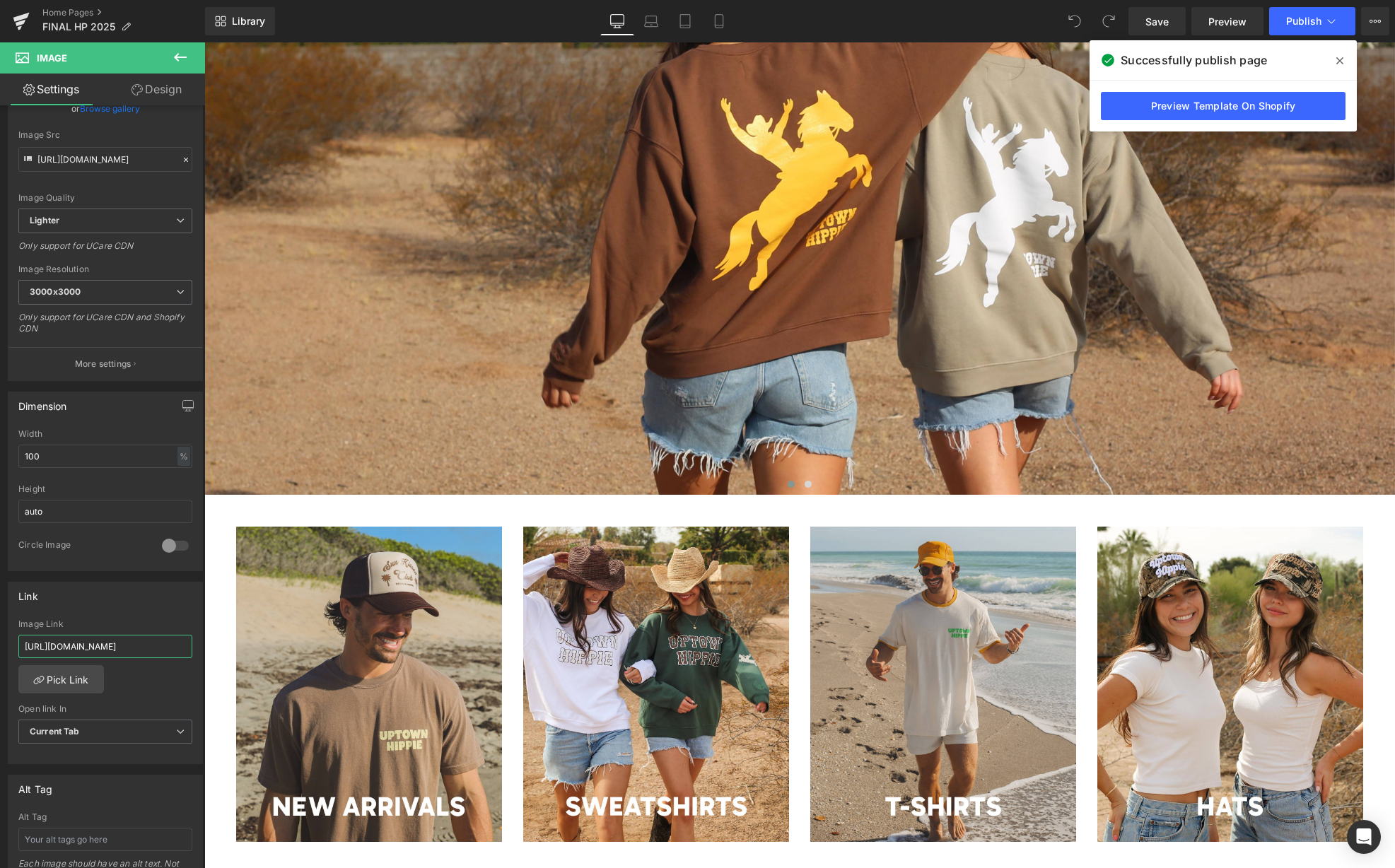
scroll to position [182, 0]
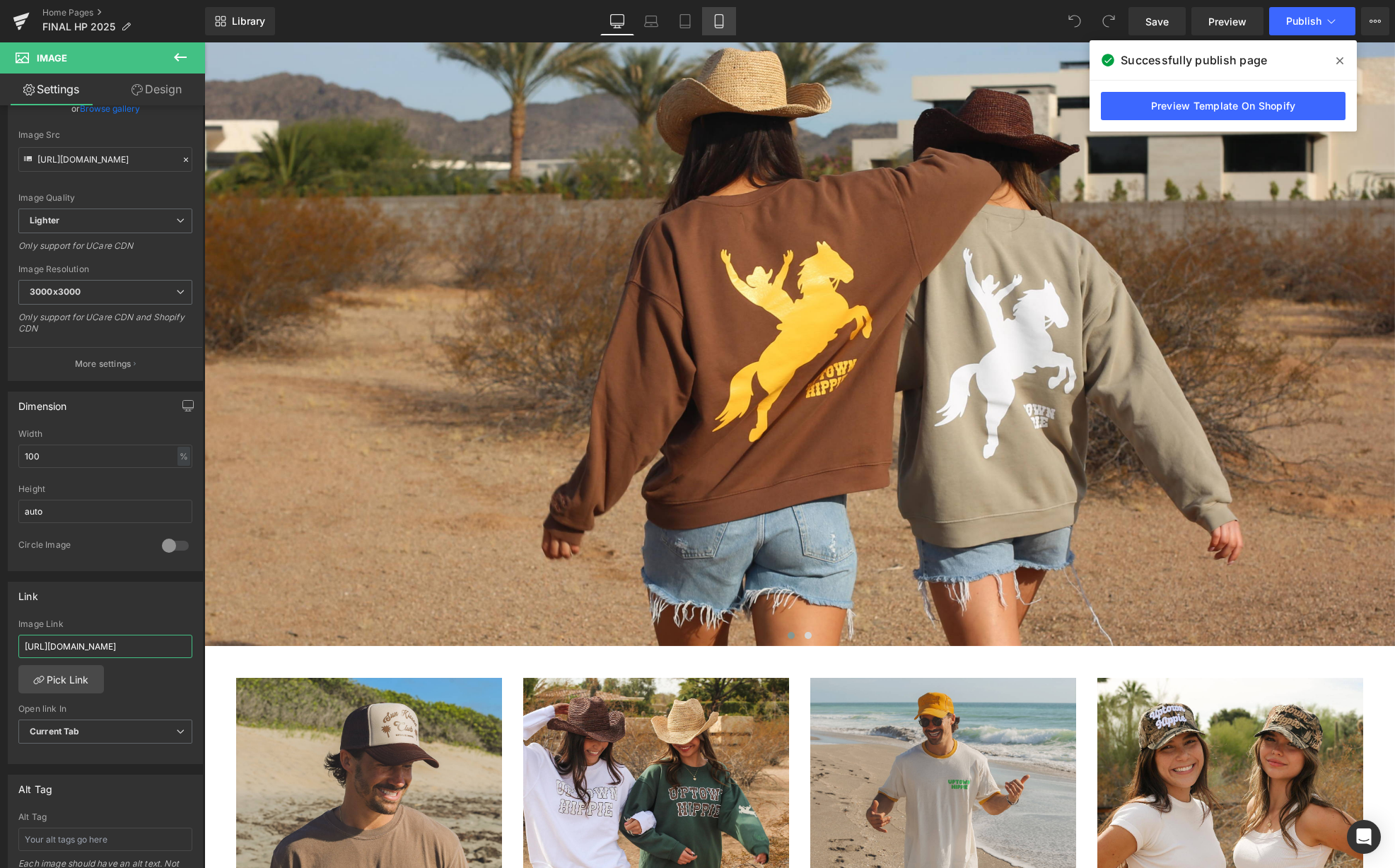
type input "https://uptownhippie.com/pages/about-us"
click at [713, 21] on icon at bounding box center [718, 20] width 14 height 14
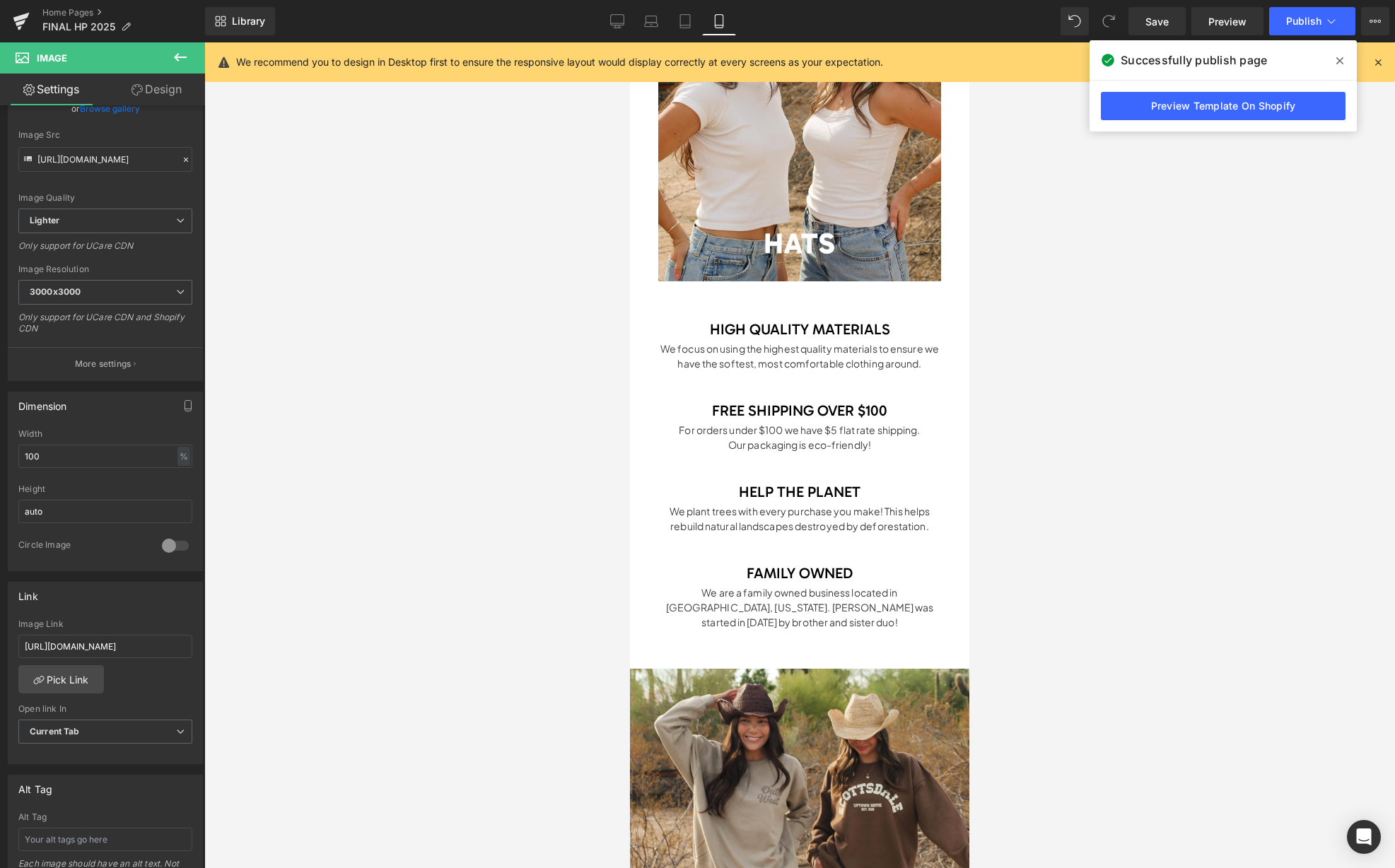
scroll to position [1667, 0]
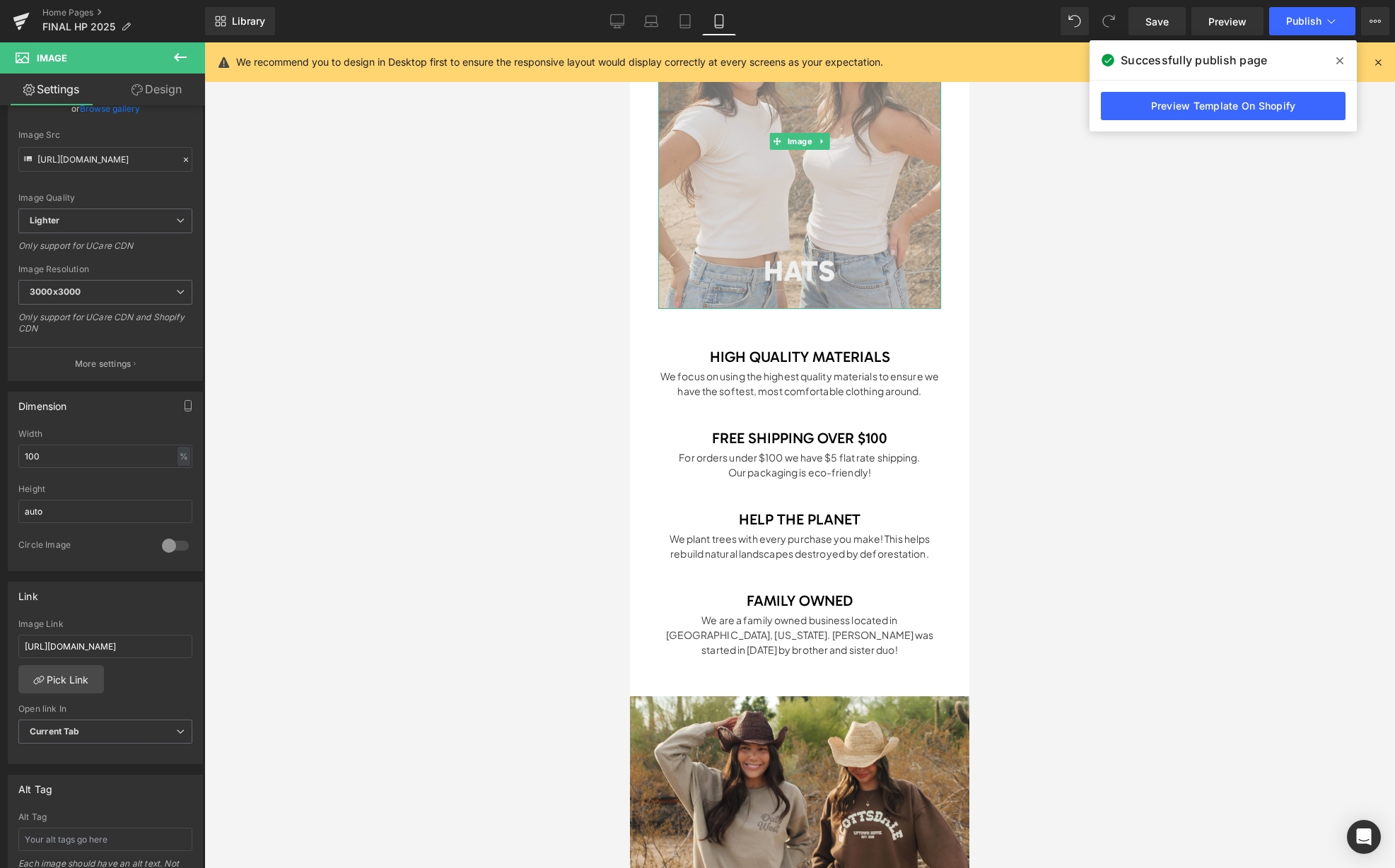
click at [827, 176] on img at bounding box center [800, 141] width 283 height 336
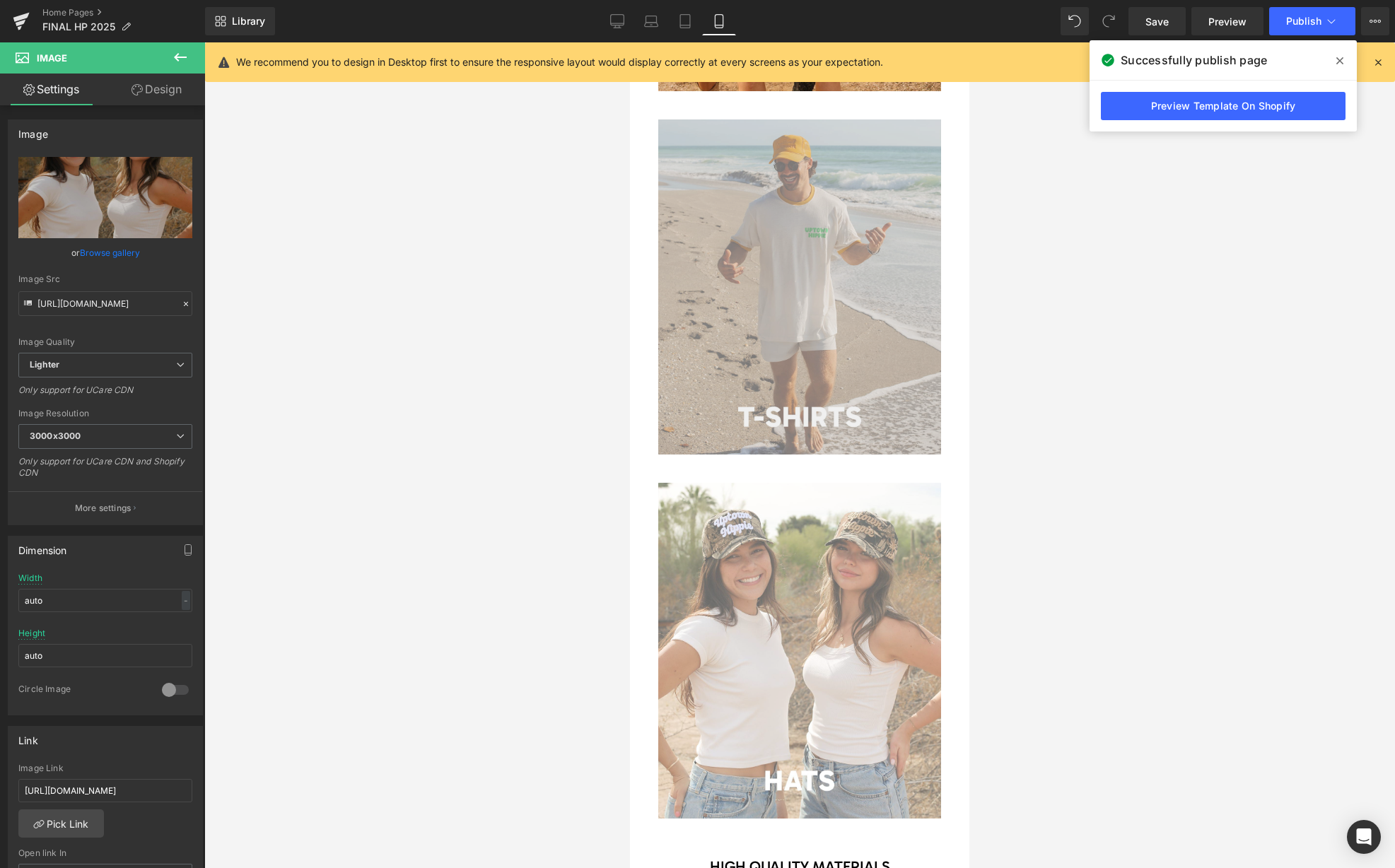
scroll to position [1142, 0]
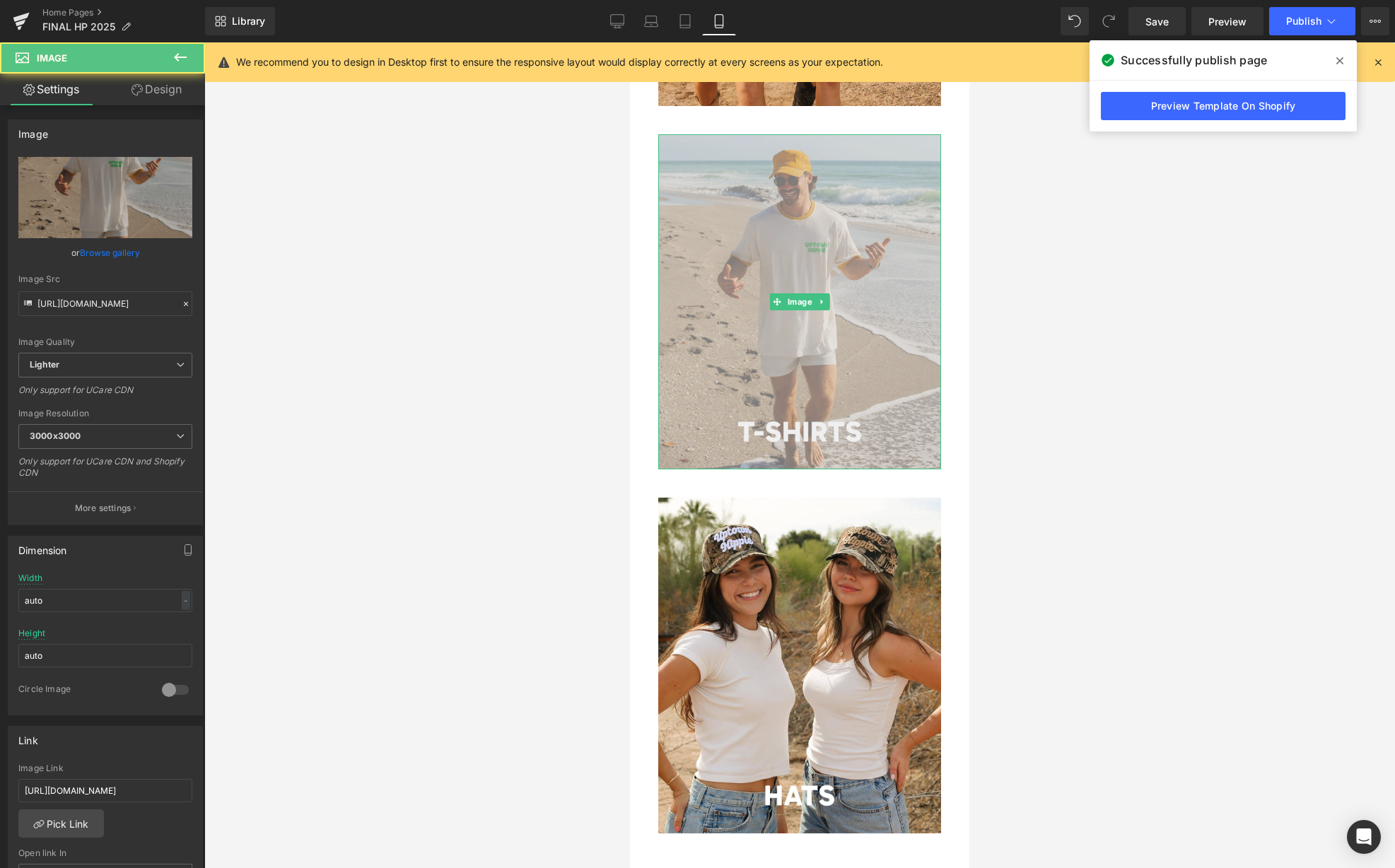
click at [810, 220] on img at bounding box center [800, 302] width 283 height 336
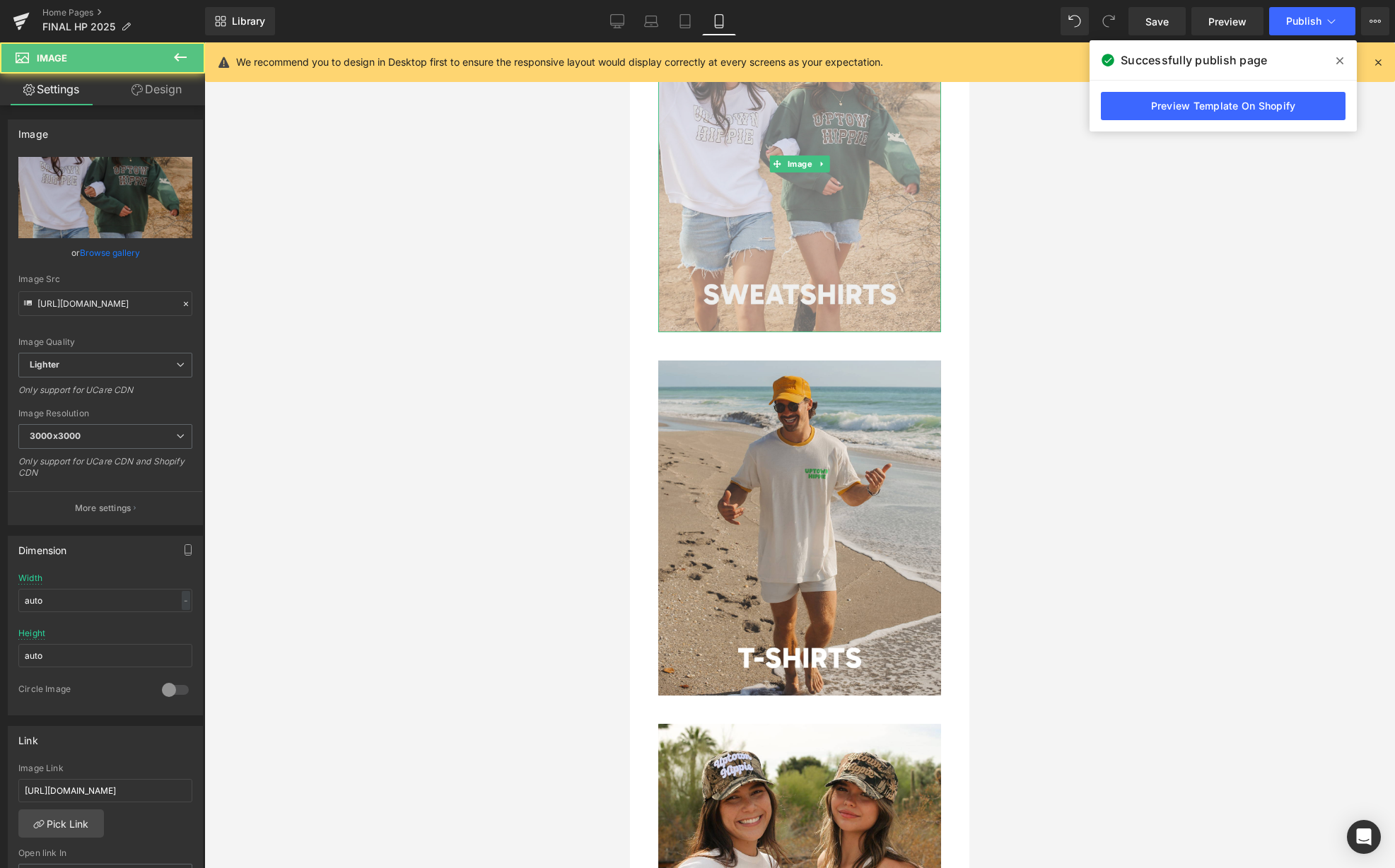
click at [771, 229] on img at bounding box center [800, 164] width 283 height 336
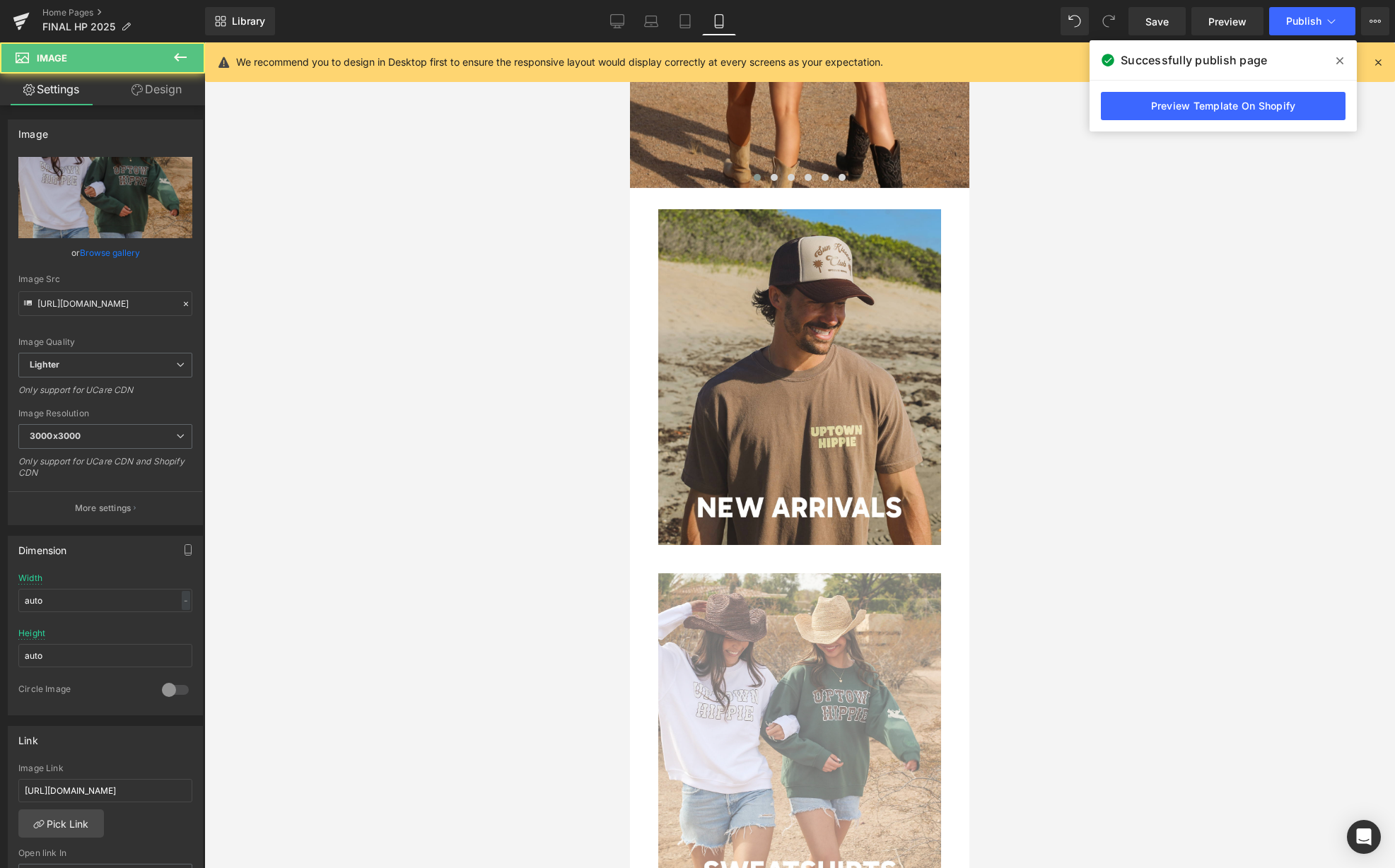
scroll to position [292, 0]
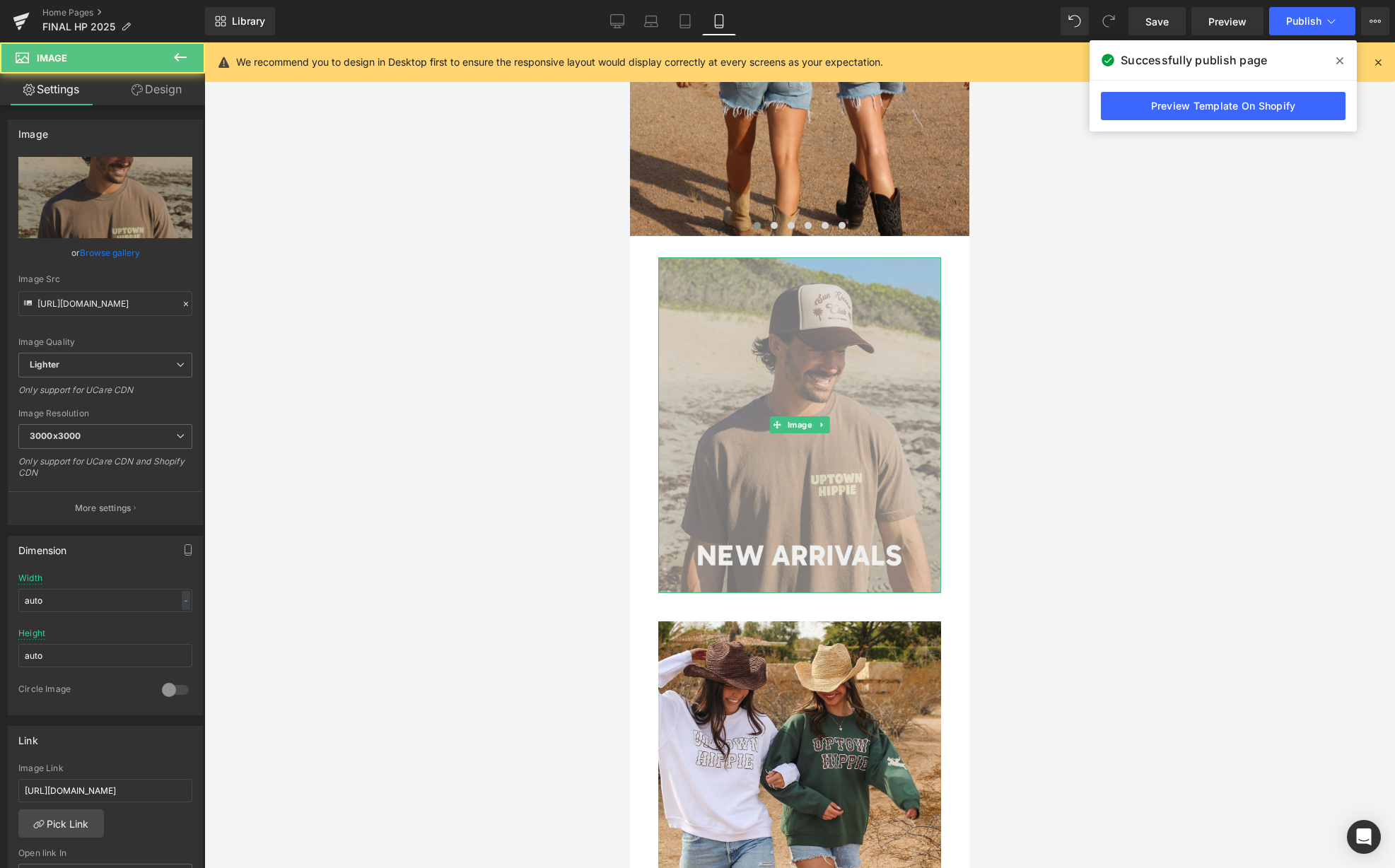
click at [773, 293] on img at bounding box center [800, 424] width 283 height 336
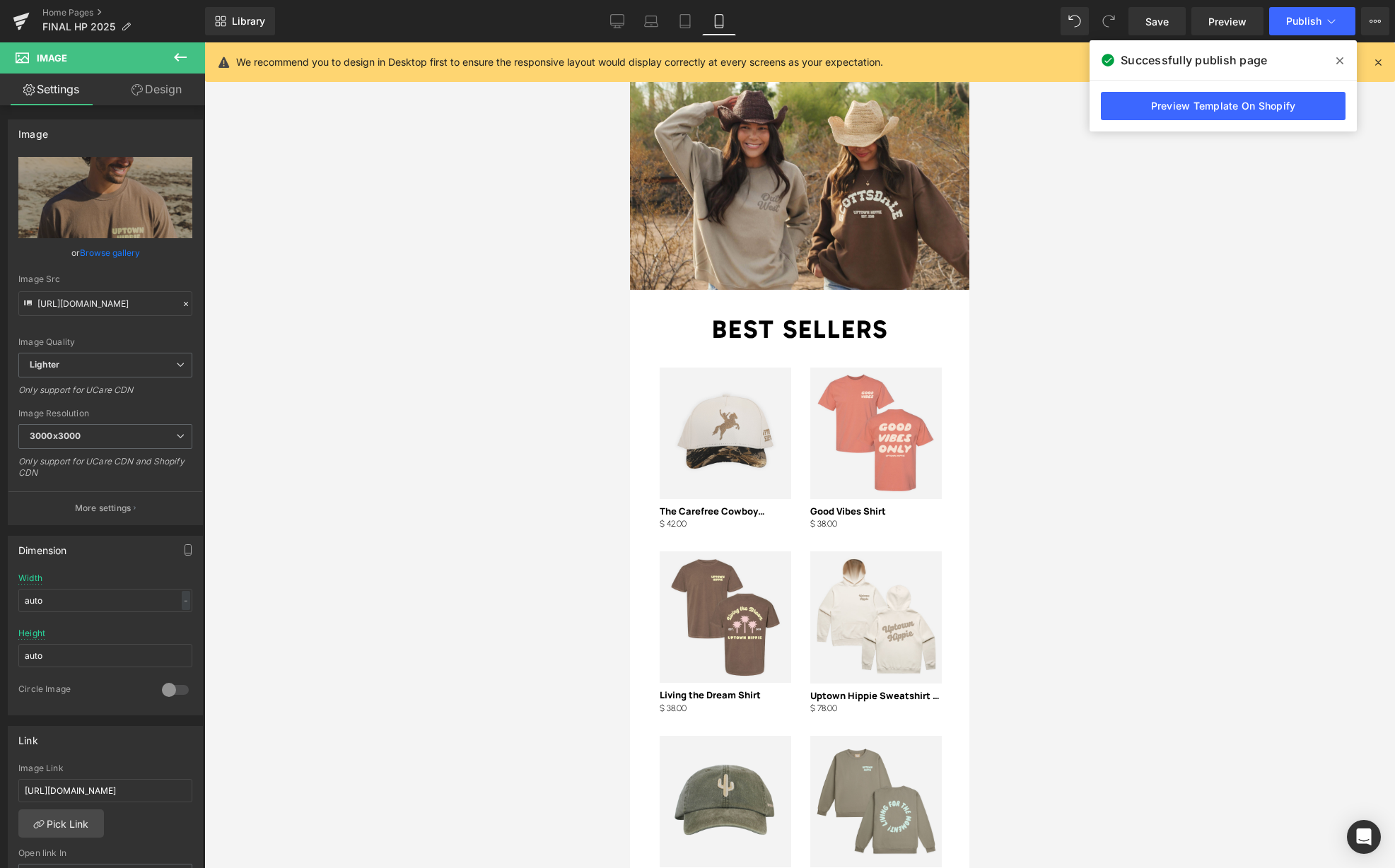
scroll to position [2183, 0]
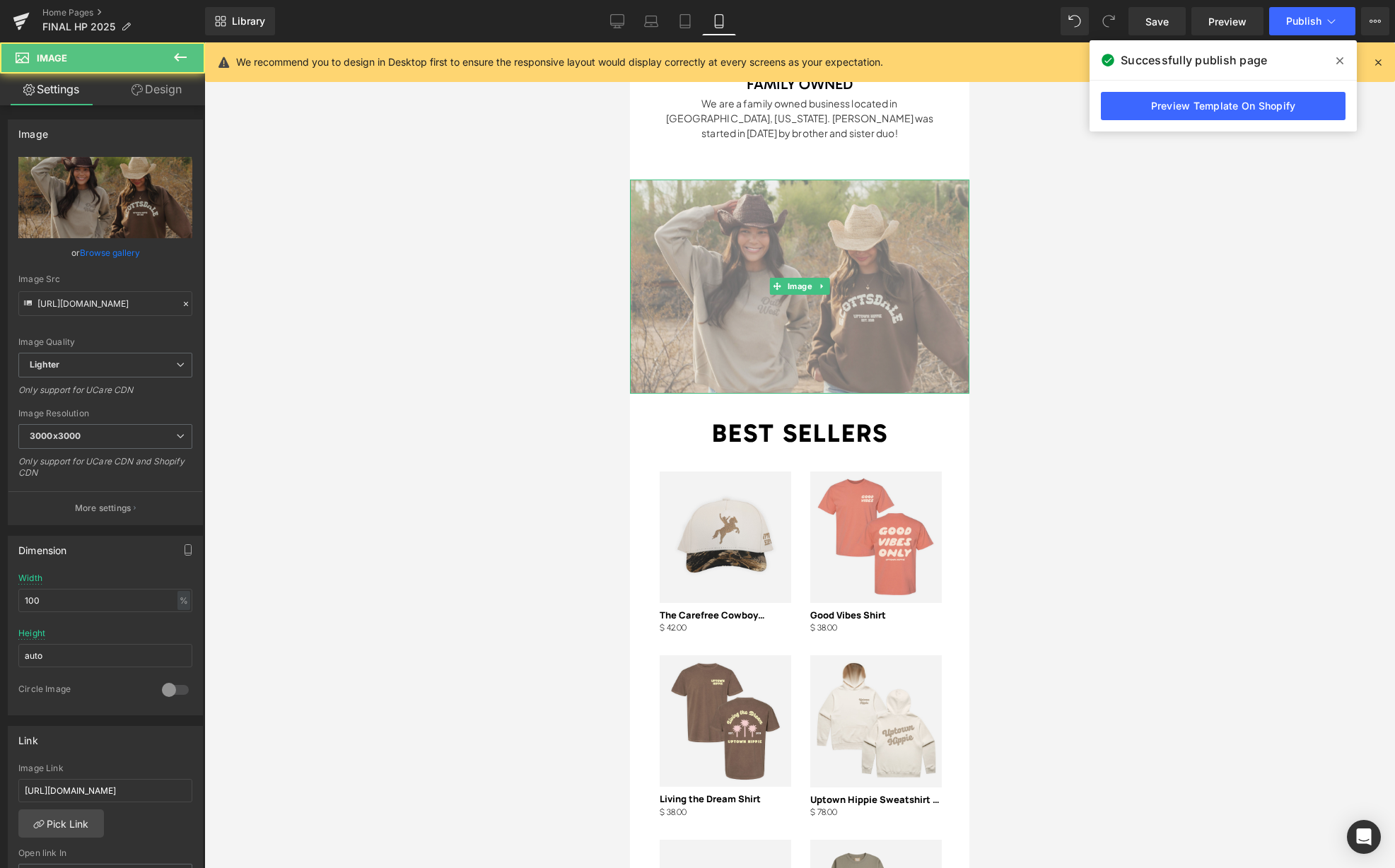
click at [904, 353] on img at bounding box center [799, 286] width 339 height 214
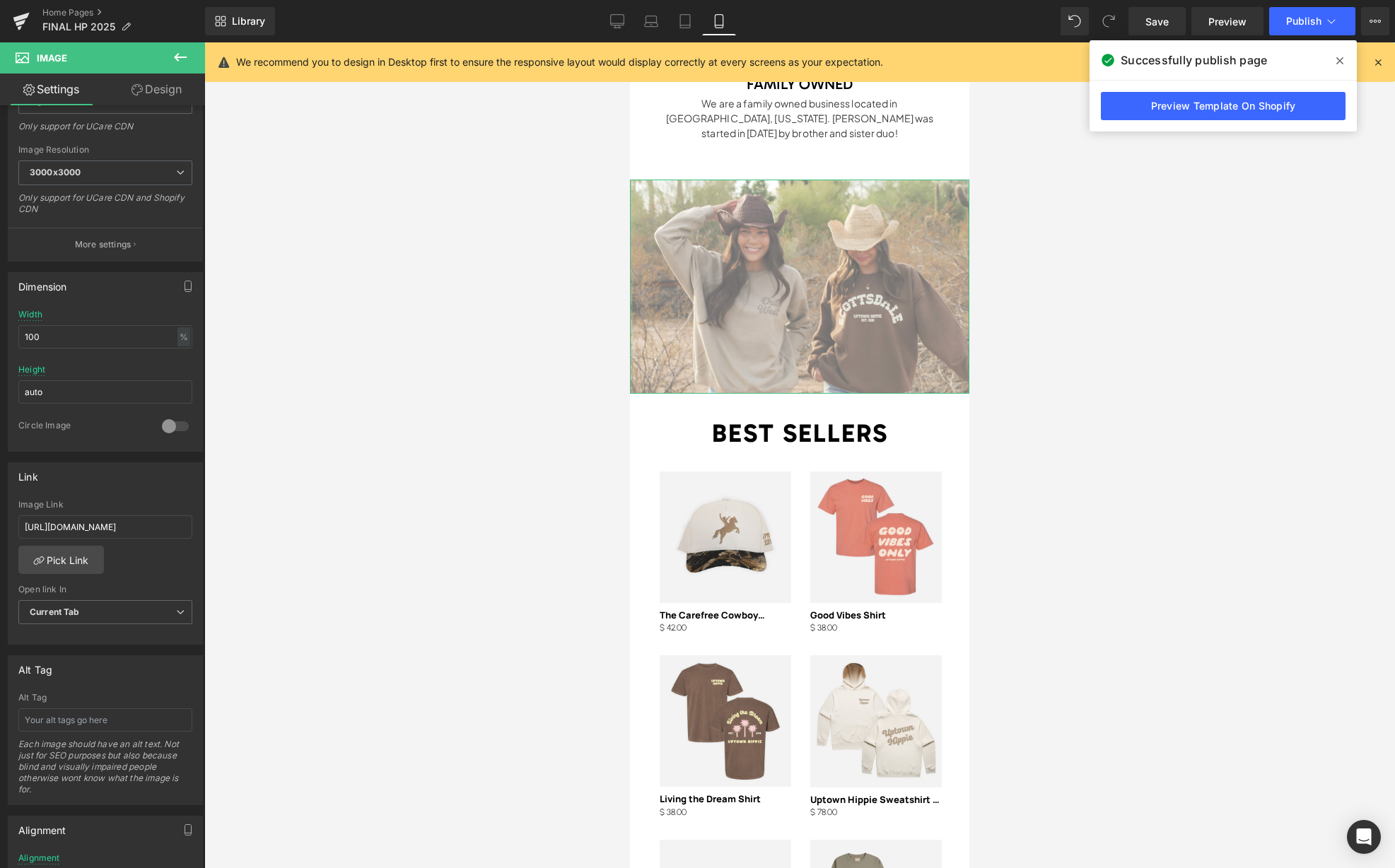
scroll to position [277, 0]
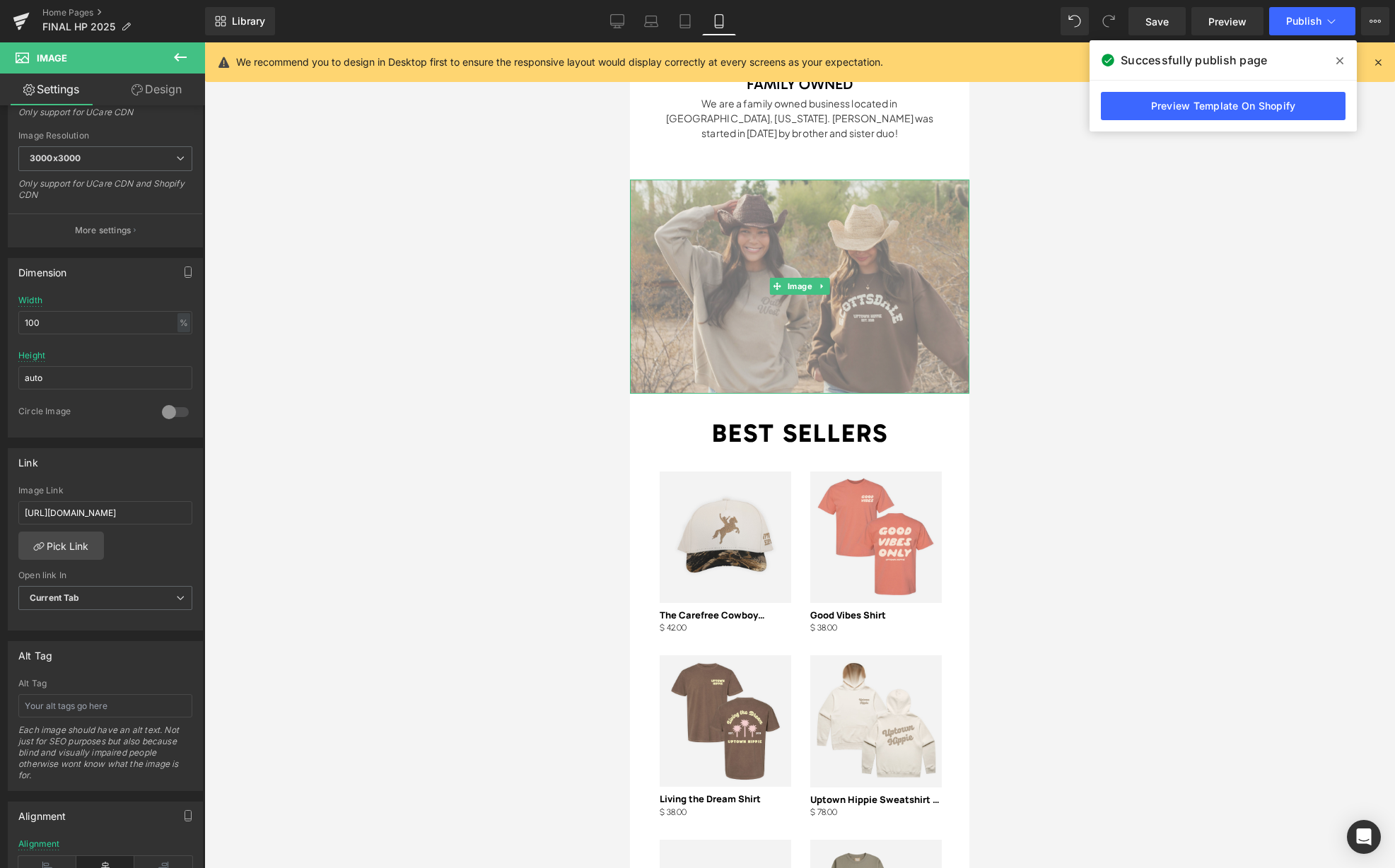
click at [784, 297] on img at bounding box center [799, 286] width 339 height 214
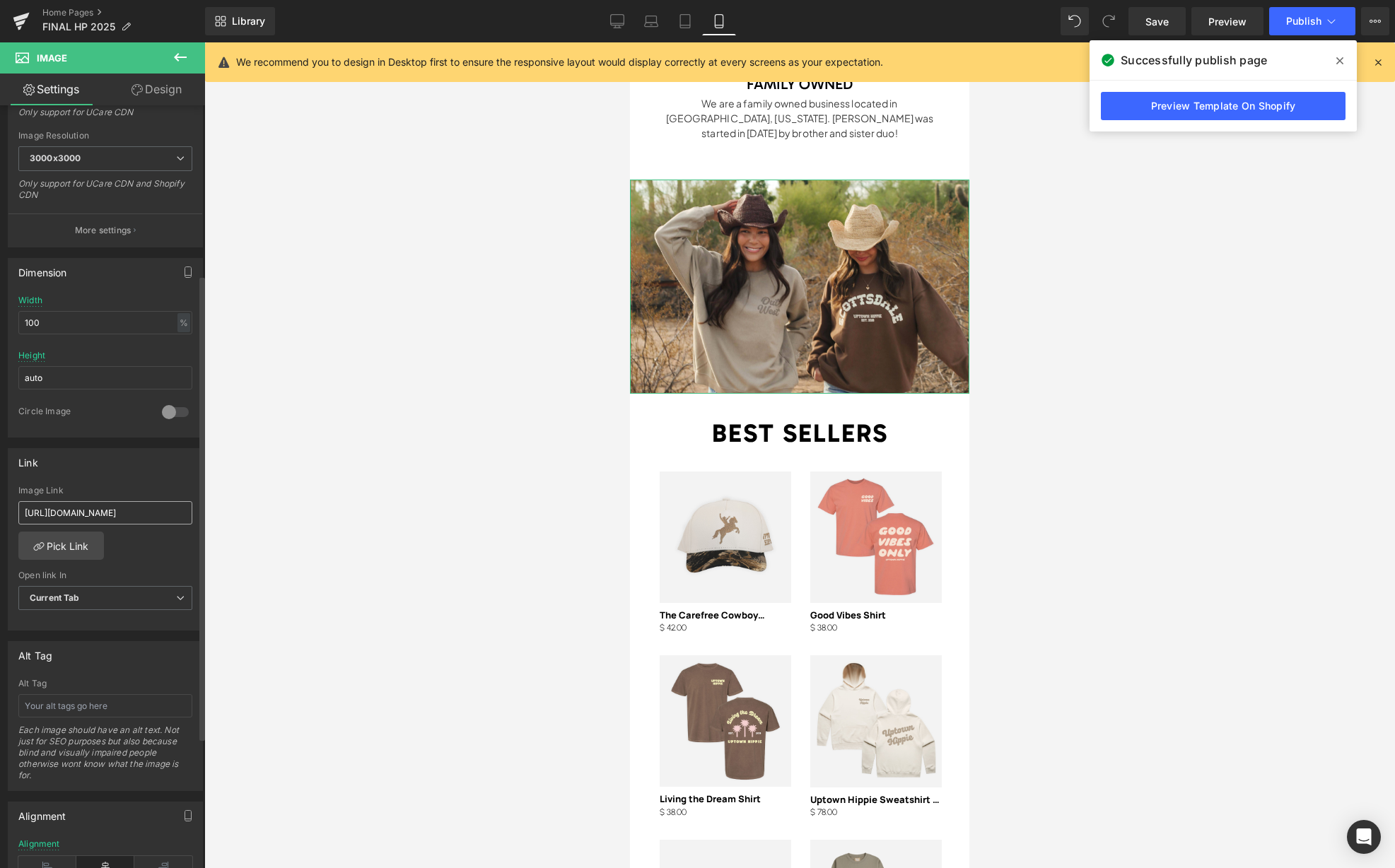
click at [124, 510] on input "https://uptownhippie.com/collections/trucker-hats" at bounding box center [105, 513] width 174 height 23
click at [121, 512] on input "https://uptownhippie.com/collections/trucker-hats" at bounding box center [105, 513] width 174 height 23
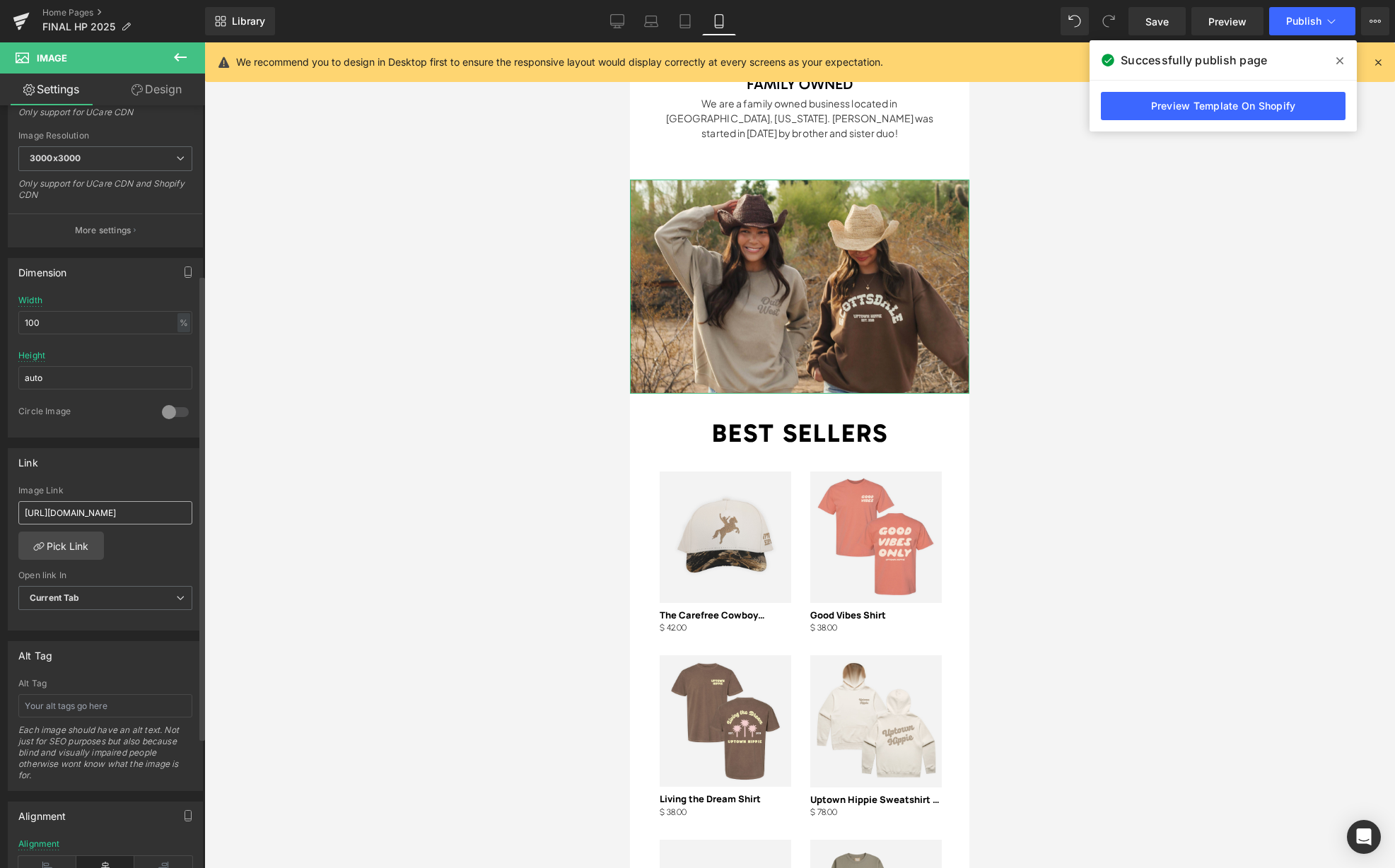
click at [121, 512] on input "https://uptownhippie.com/collections/trucker-hats" at bounding box center [105, 513] width 174 height 23
type input "https://uptownhippie.com/collections/sweatshirts"
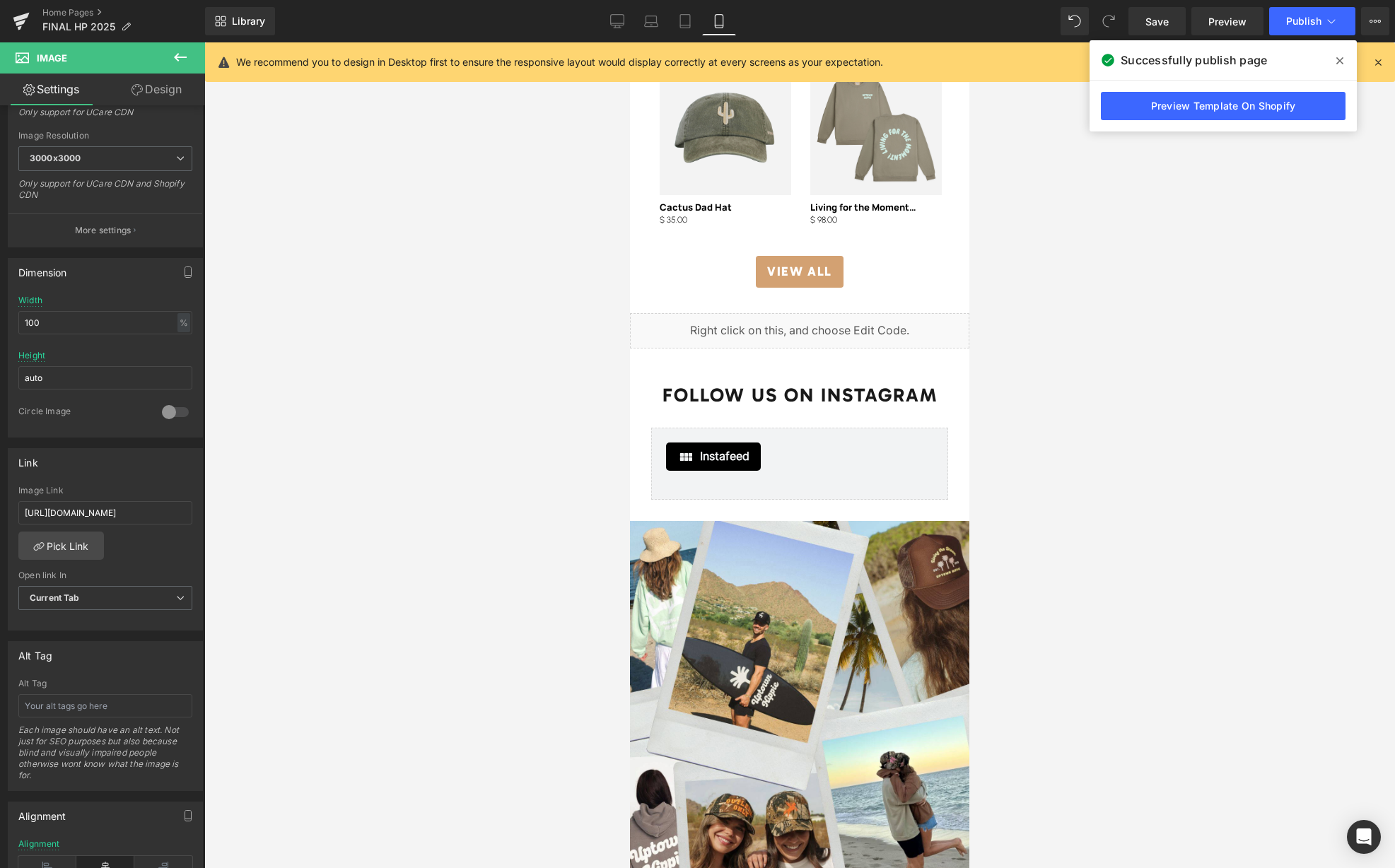
scroll to position [2972, 0]
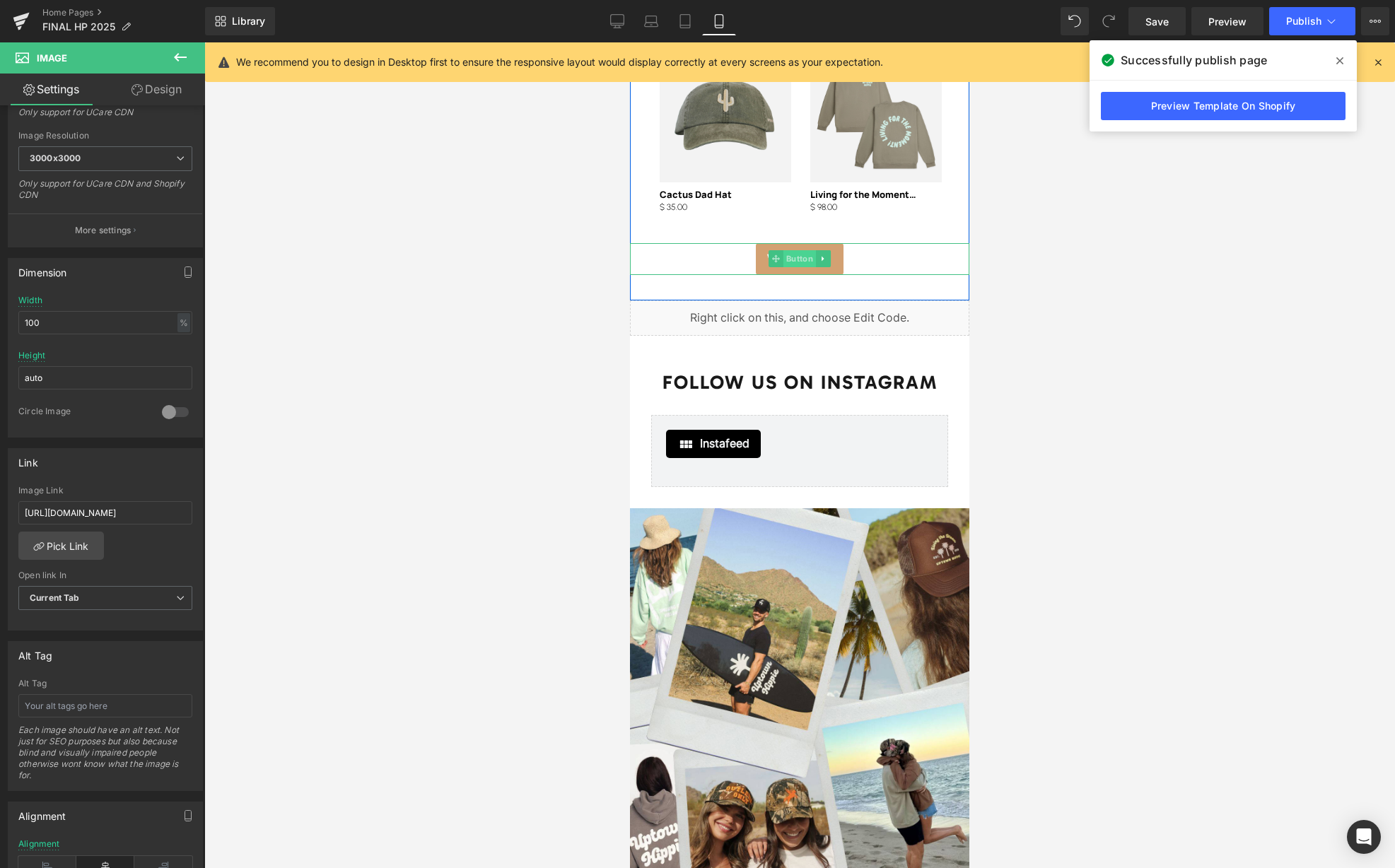
click at [798, 250] on span "Button" at bounding box center [800, 258] width 32 height 17
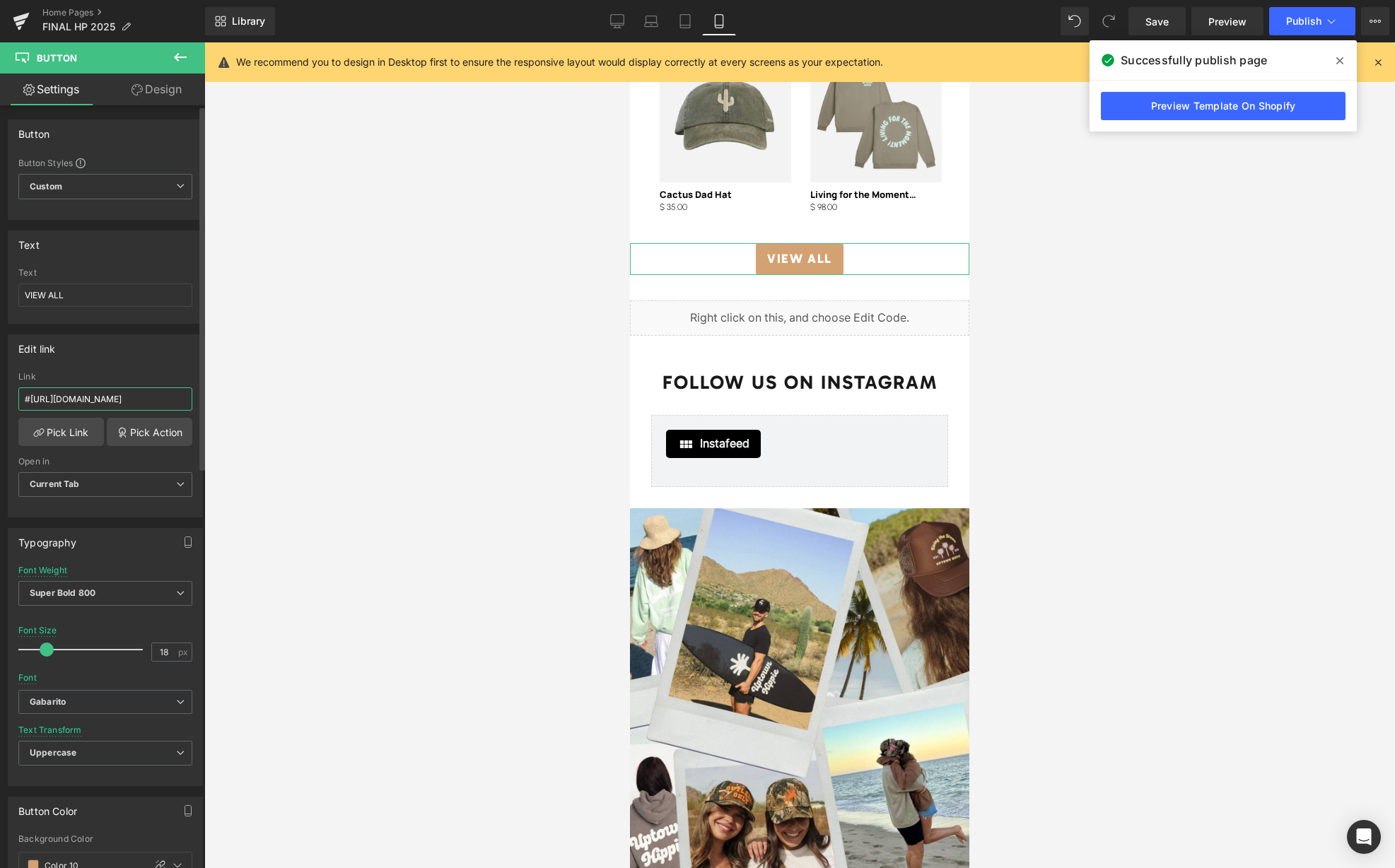
click at [170, 395] on input "#https://uptownhippie.com/collections/best-sellers" at bounding box center [105, 399] width 174 height 23
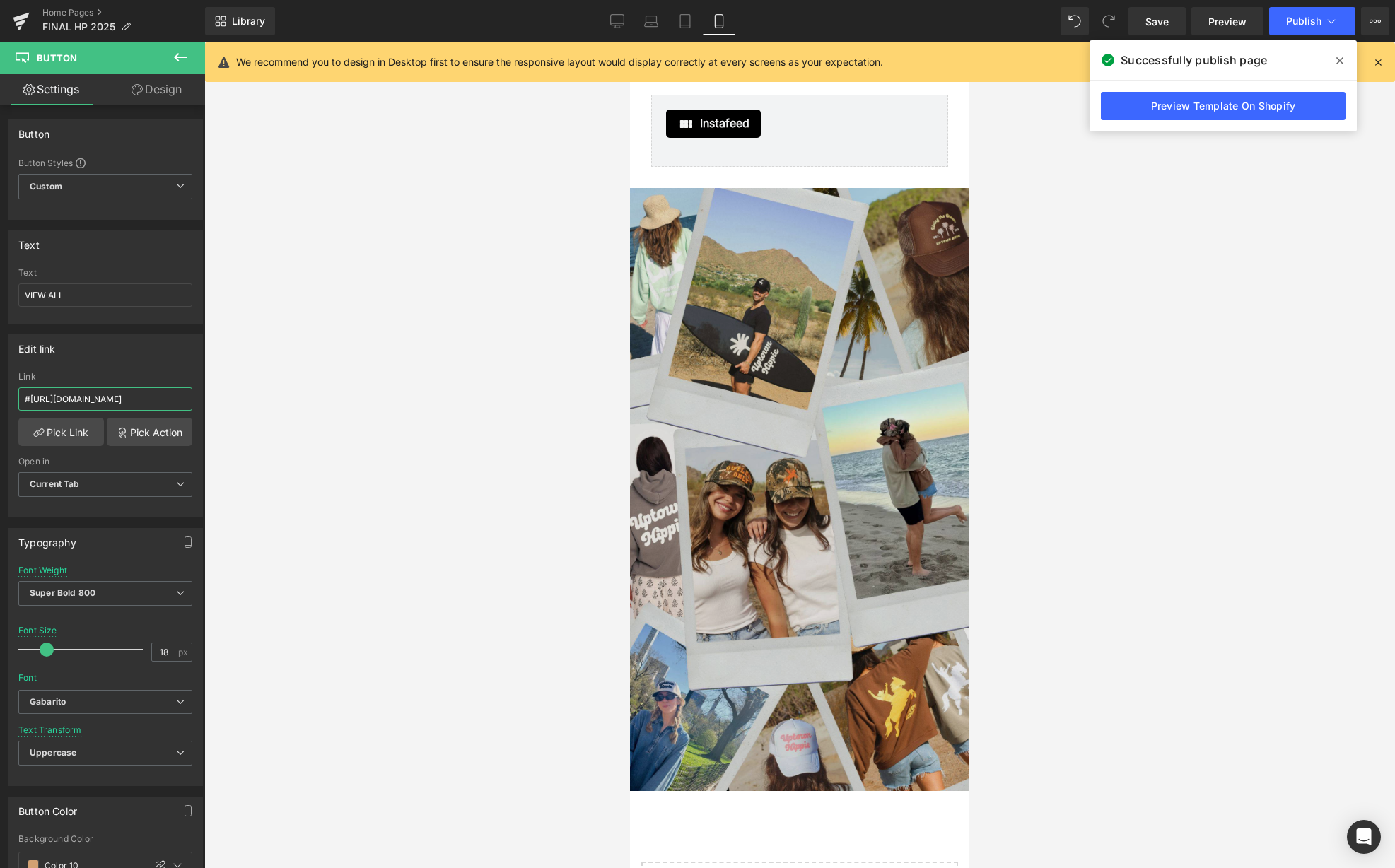
scroll to position [3239, 0]
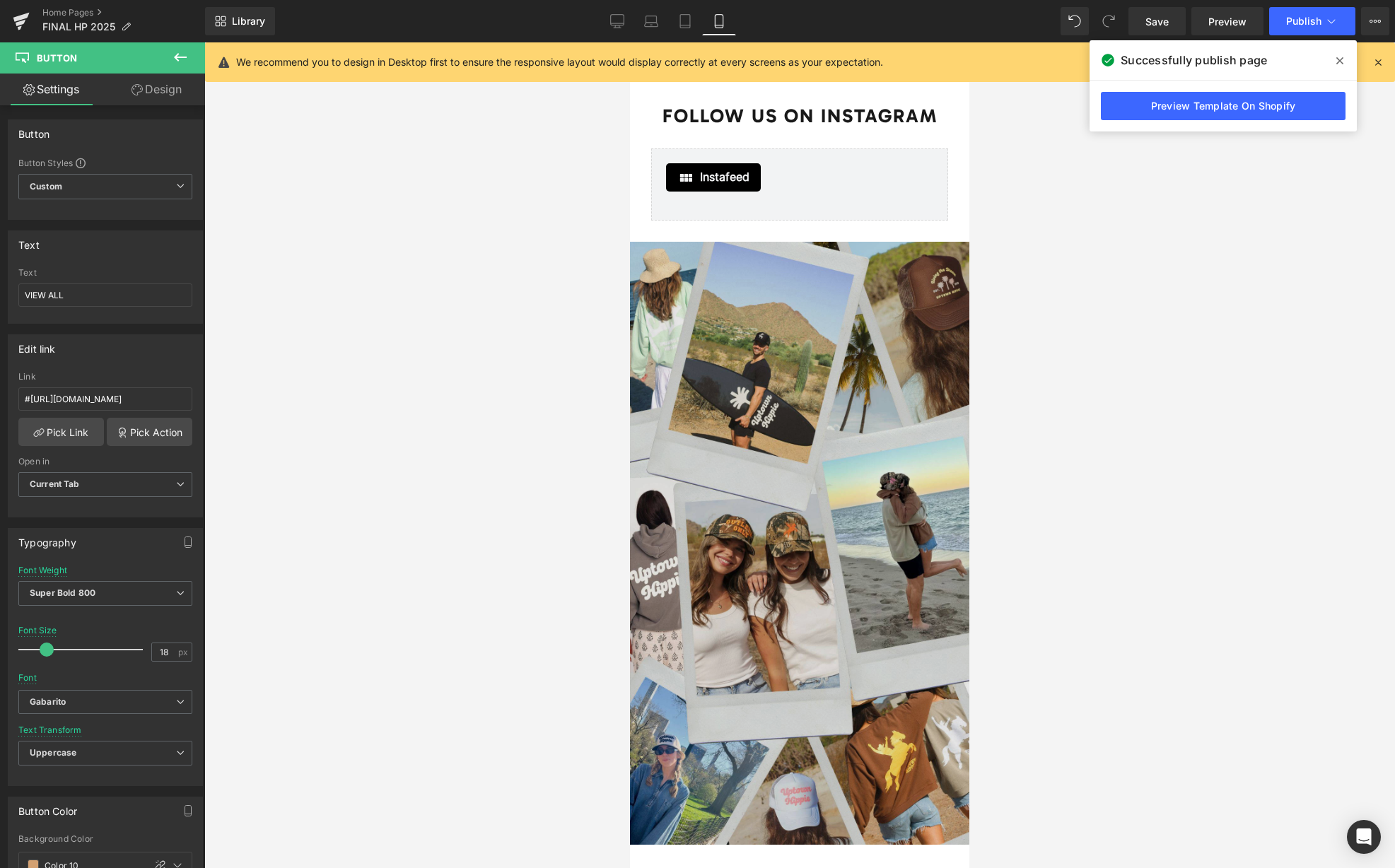
click at [789, 476] on img at bounding box center [799, 543] width 339 height 603
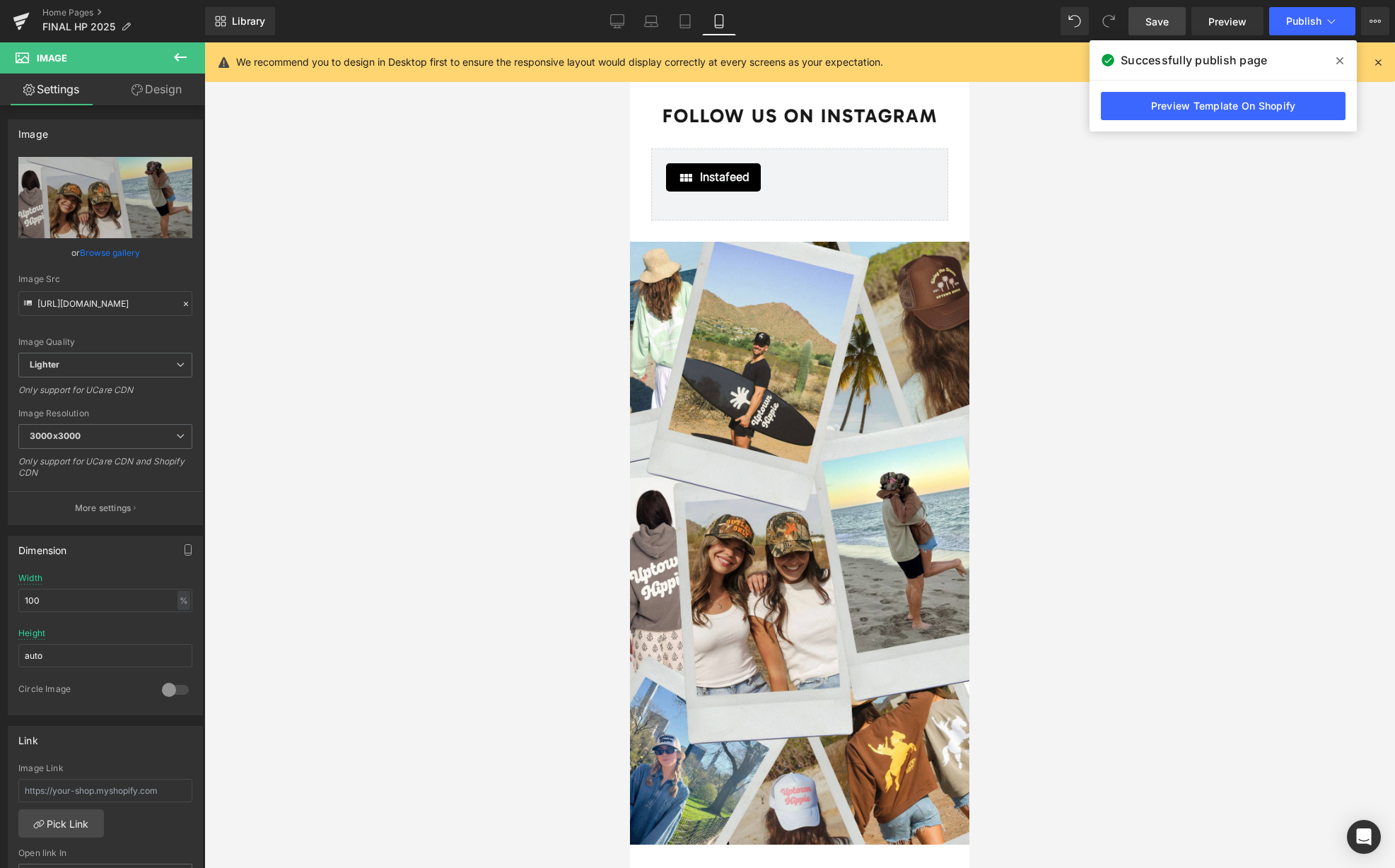
click at [1174, 29] on link "Save" at bounding box center [1157, 21] width 57 height 29
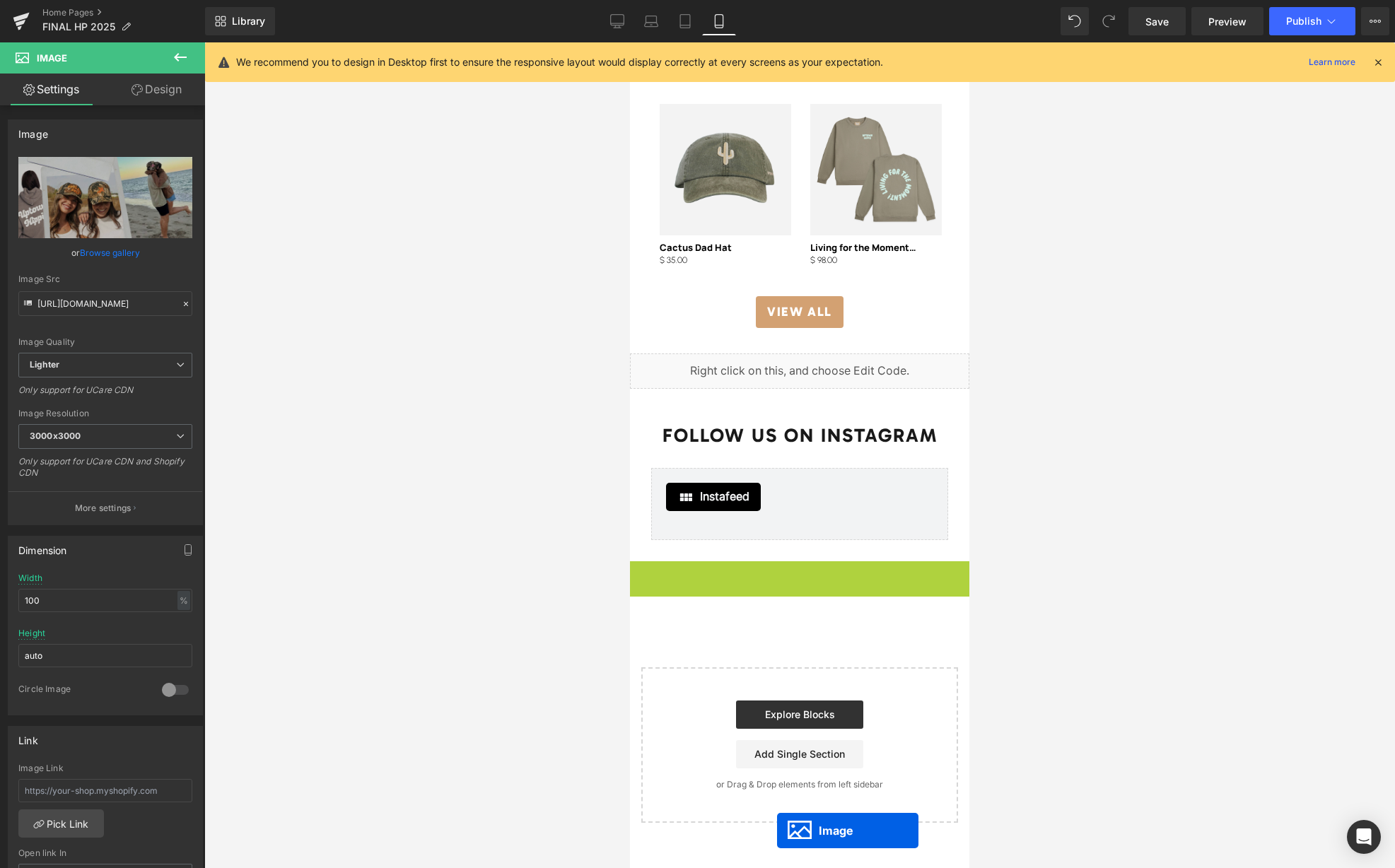
scroll to position [3004, 0]
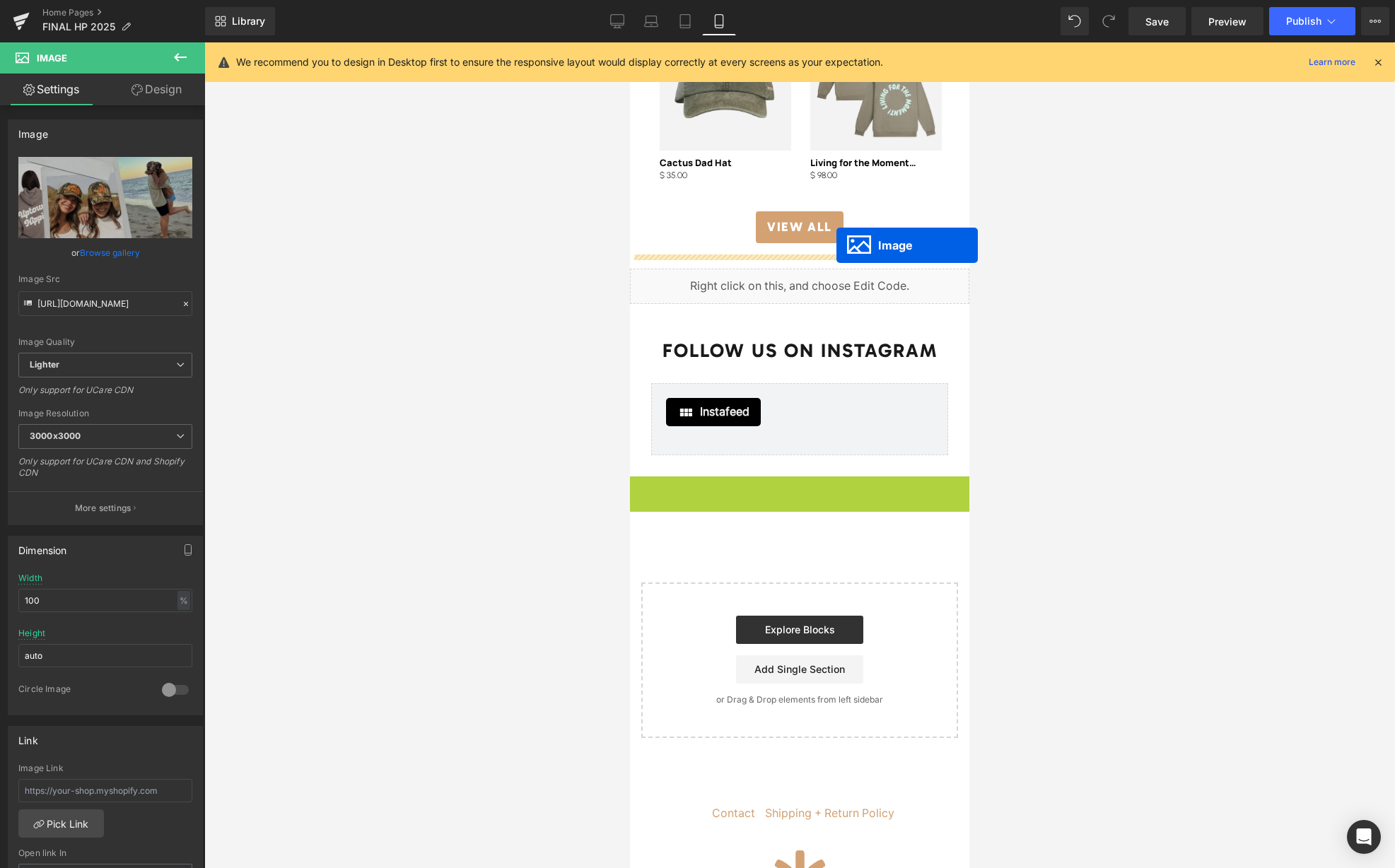
drag, startPoint x: 777, startPoint y: 845, endPoint x: 836, endPoint y: 245, distance: 602.9
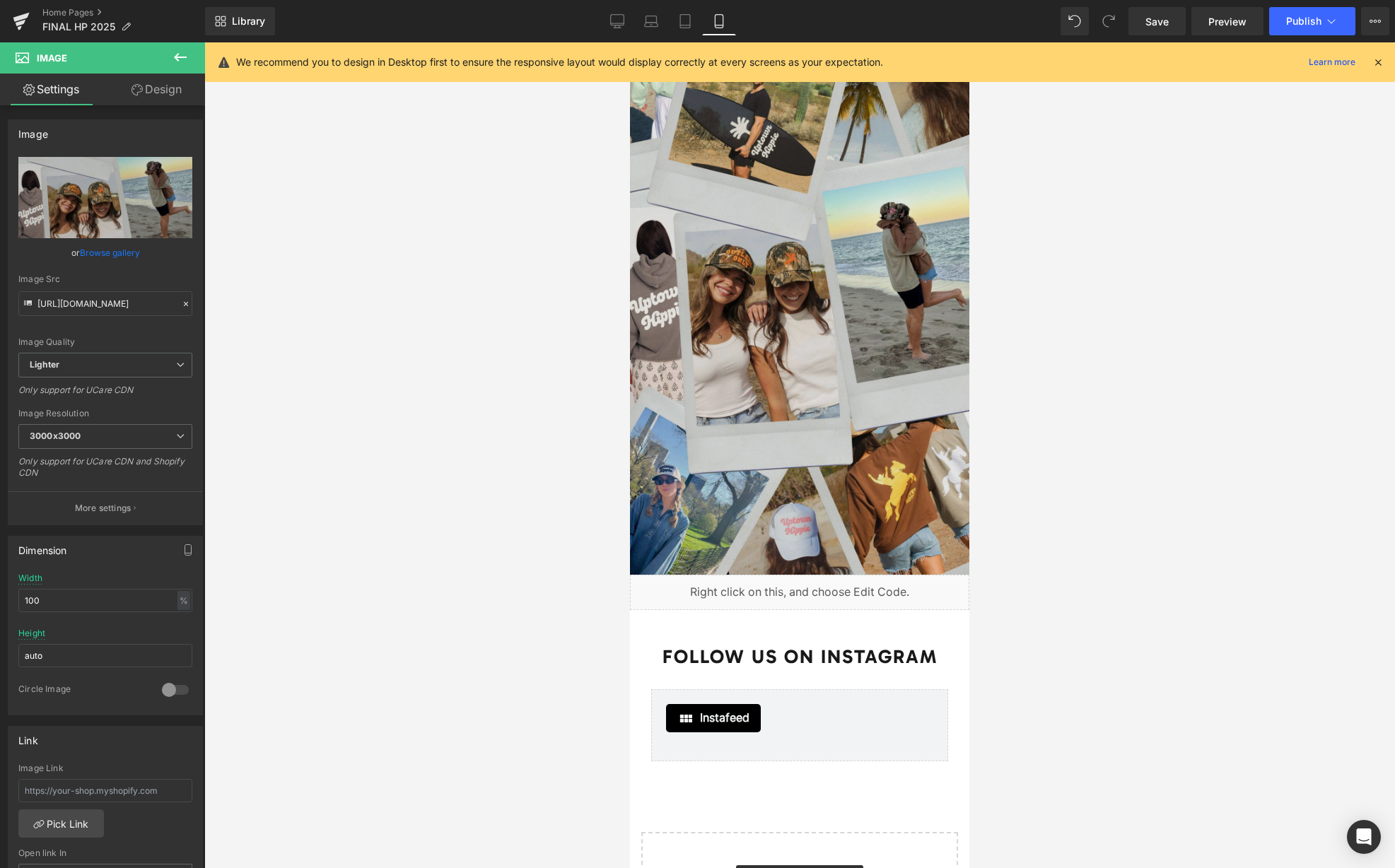
scroll to position [3346, 0]
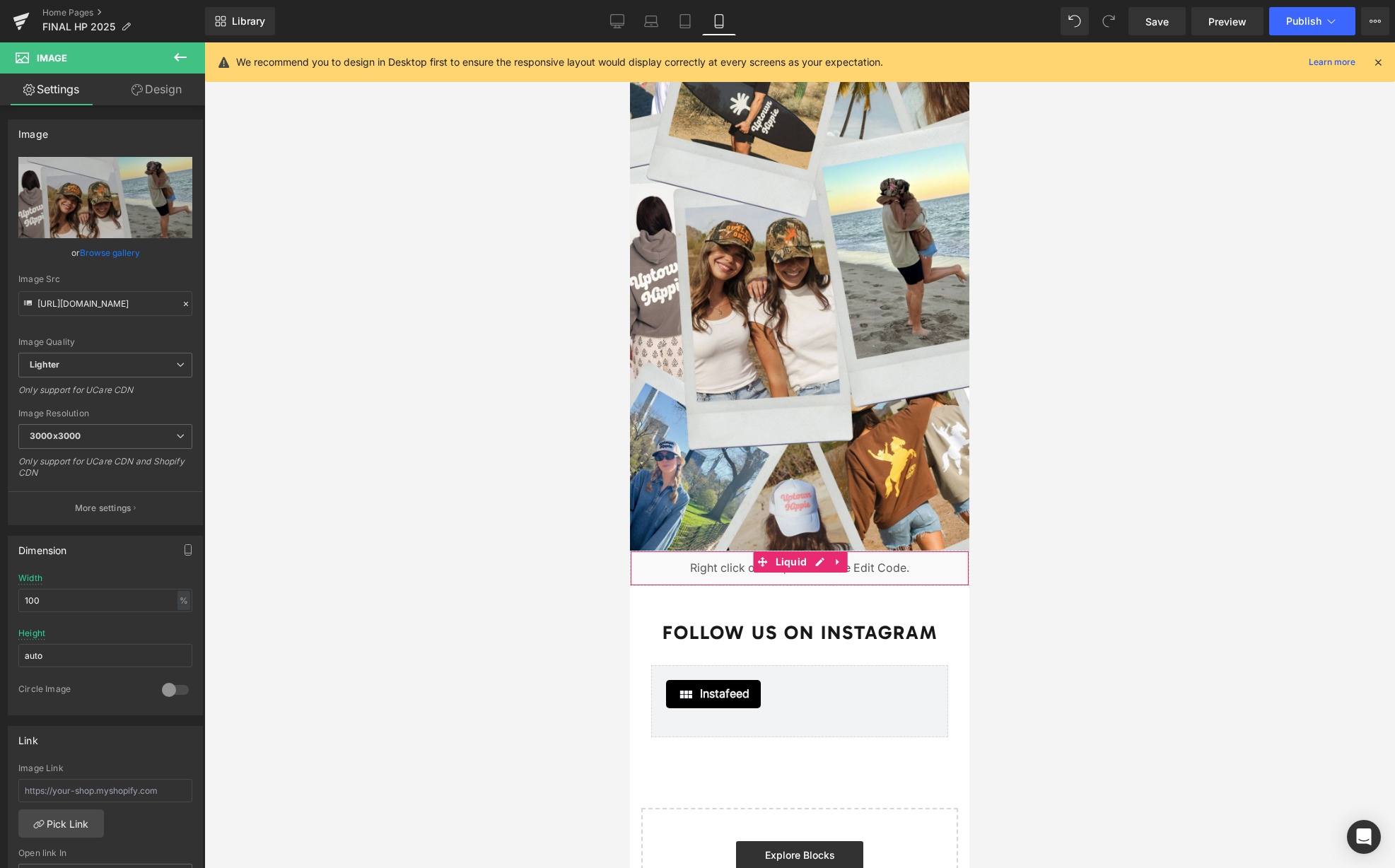
click at [928, 558] on div "Liquid" at bounding box center [799, 568] width 339 height 35
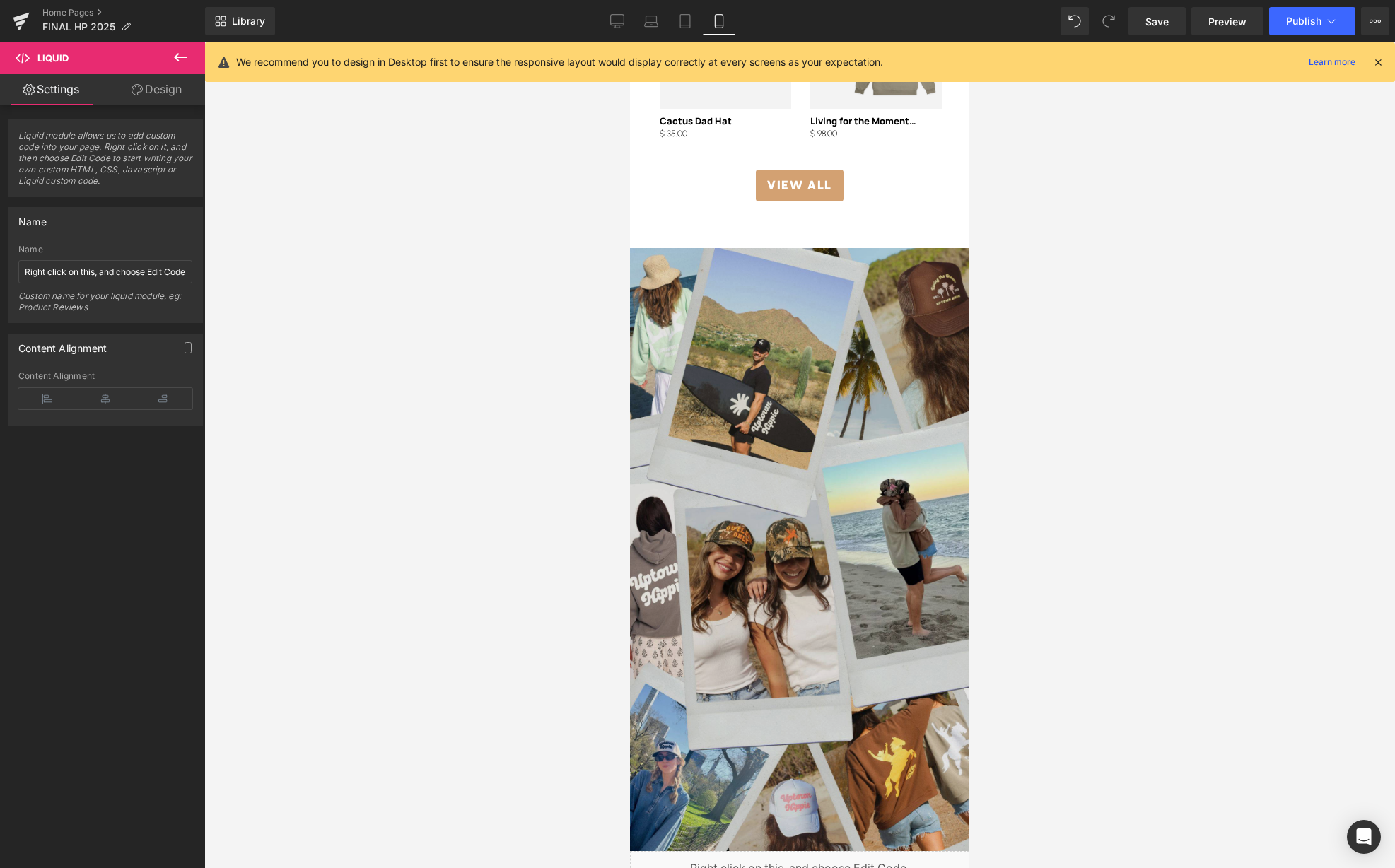
scroll to position [3086, 0]
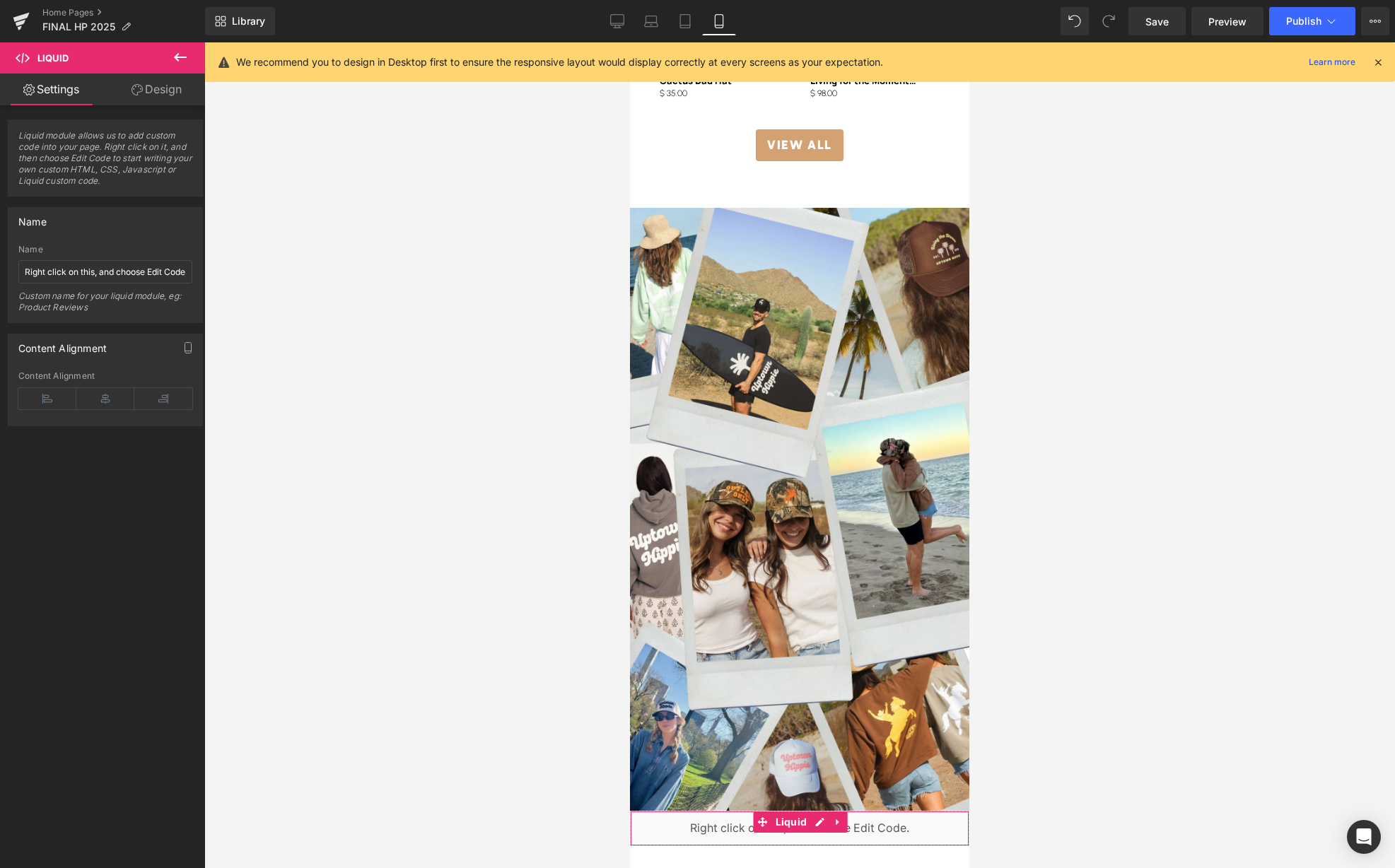
click at [801, 820] on div "Liquid" at bounding box center [799, 828] width 339 height 35
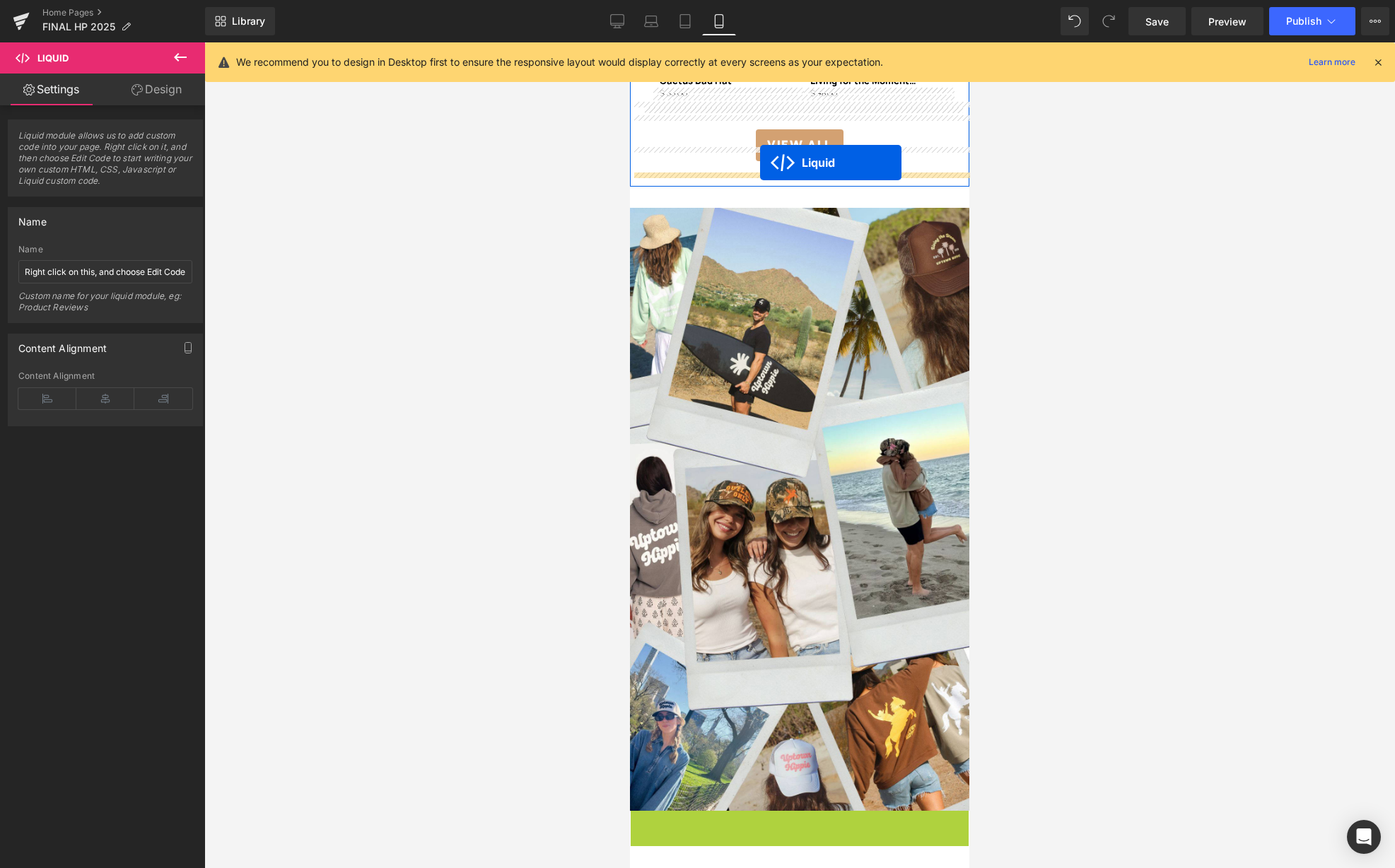
drag, startPoint x: 762, startPoint y: 810, endPoint x: 764, endPoint y: 165, distance: 645.0
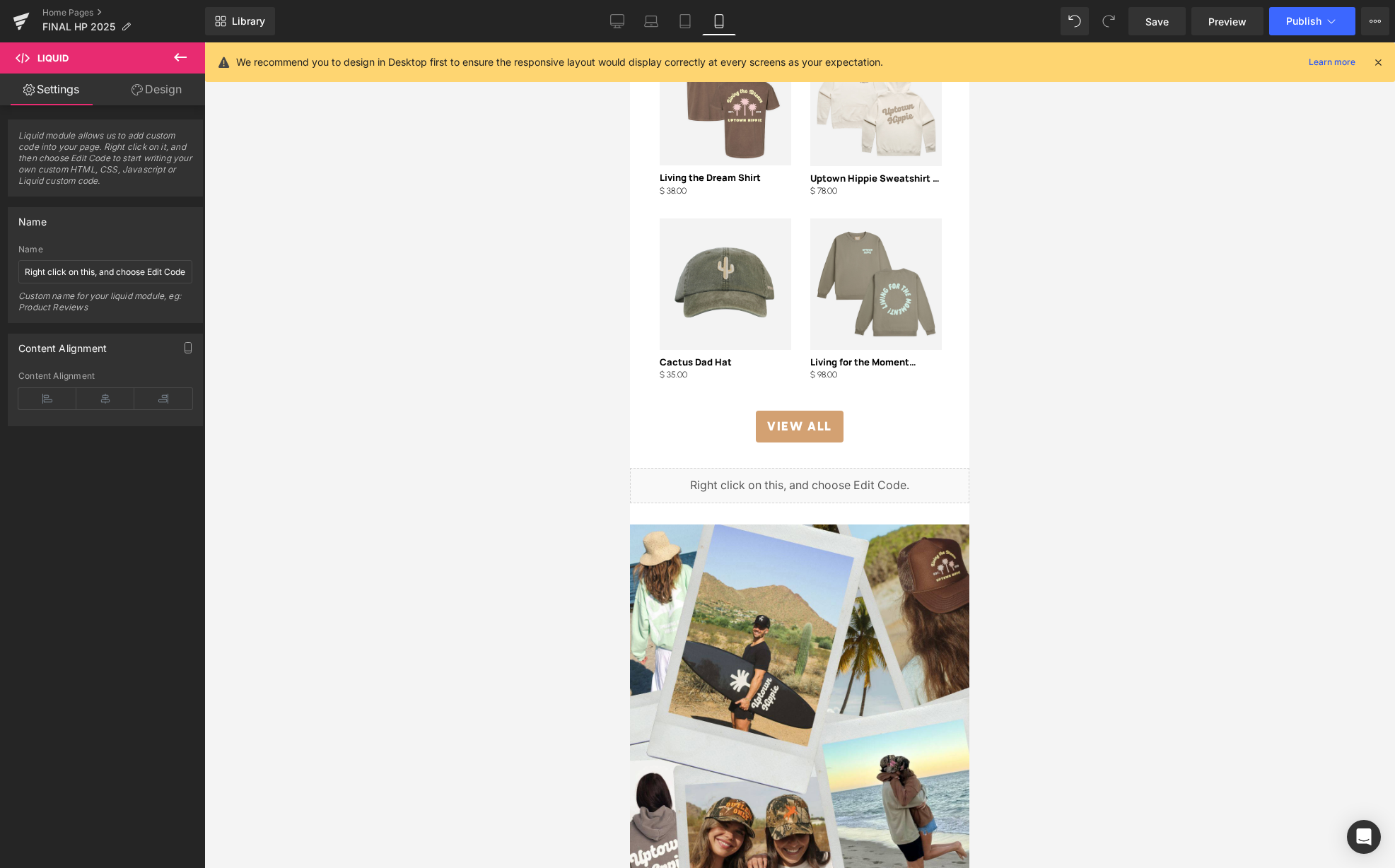
scroll to position [2802, 0]
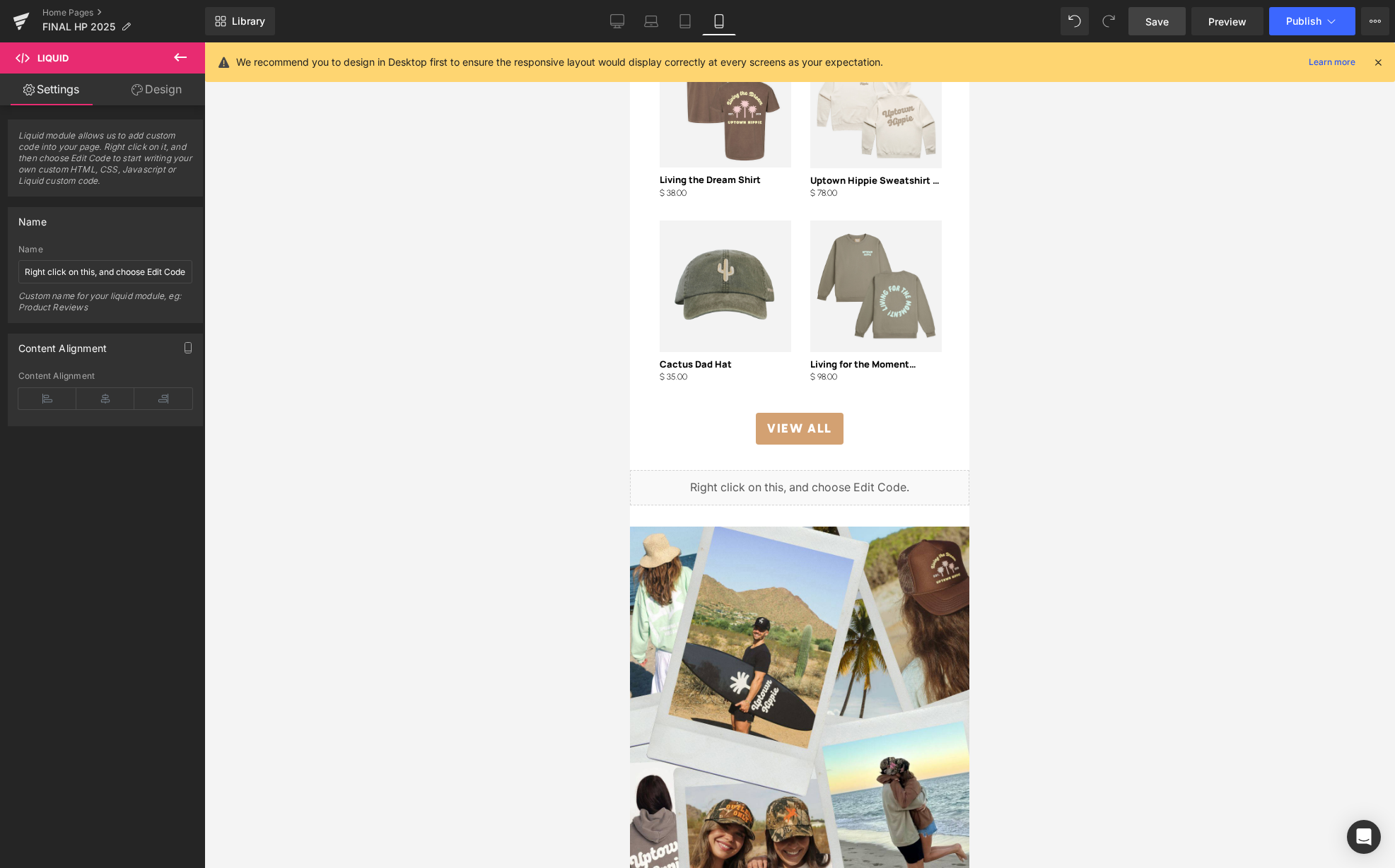
click at [1163, 27] on span "Save" at bounding box center [1157, 21] width 23 height 15
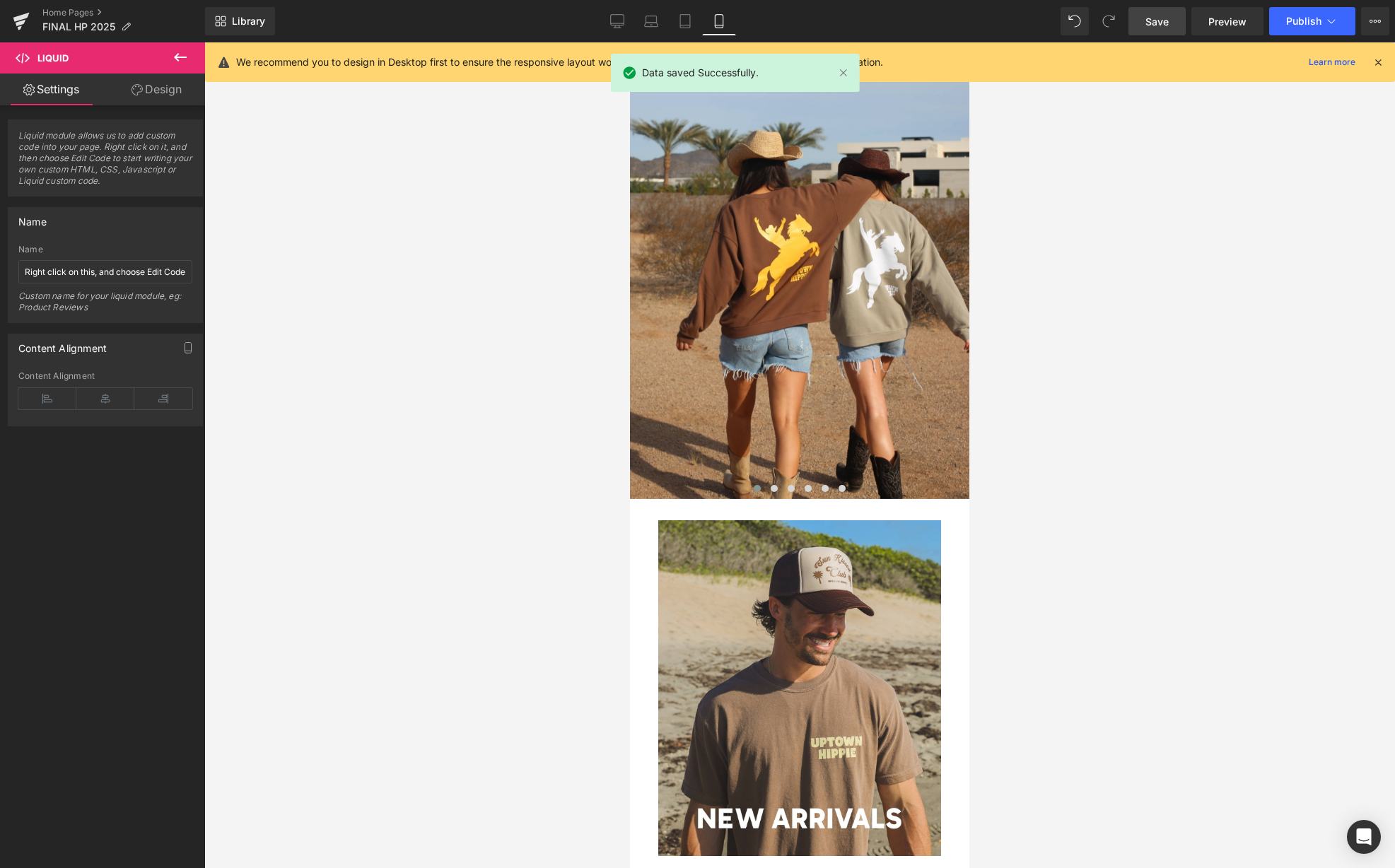
scroll to position [0, 0]
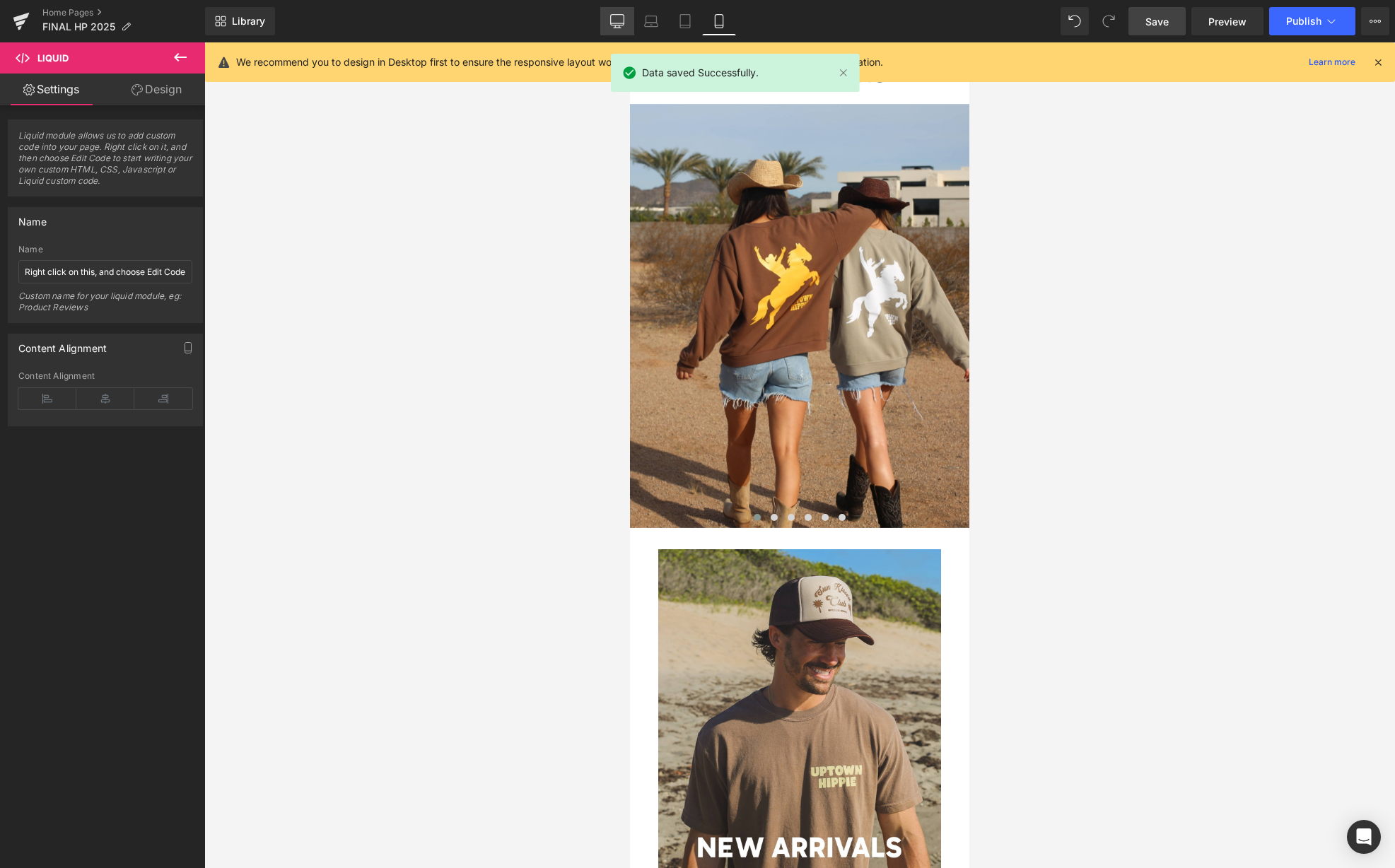
click at [611, 24] on icon at bounding box center [617, 20] width 13 height 10
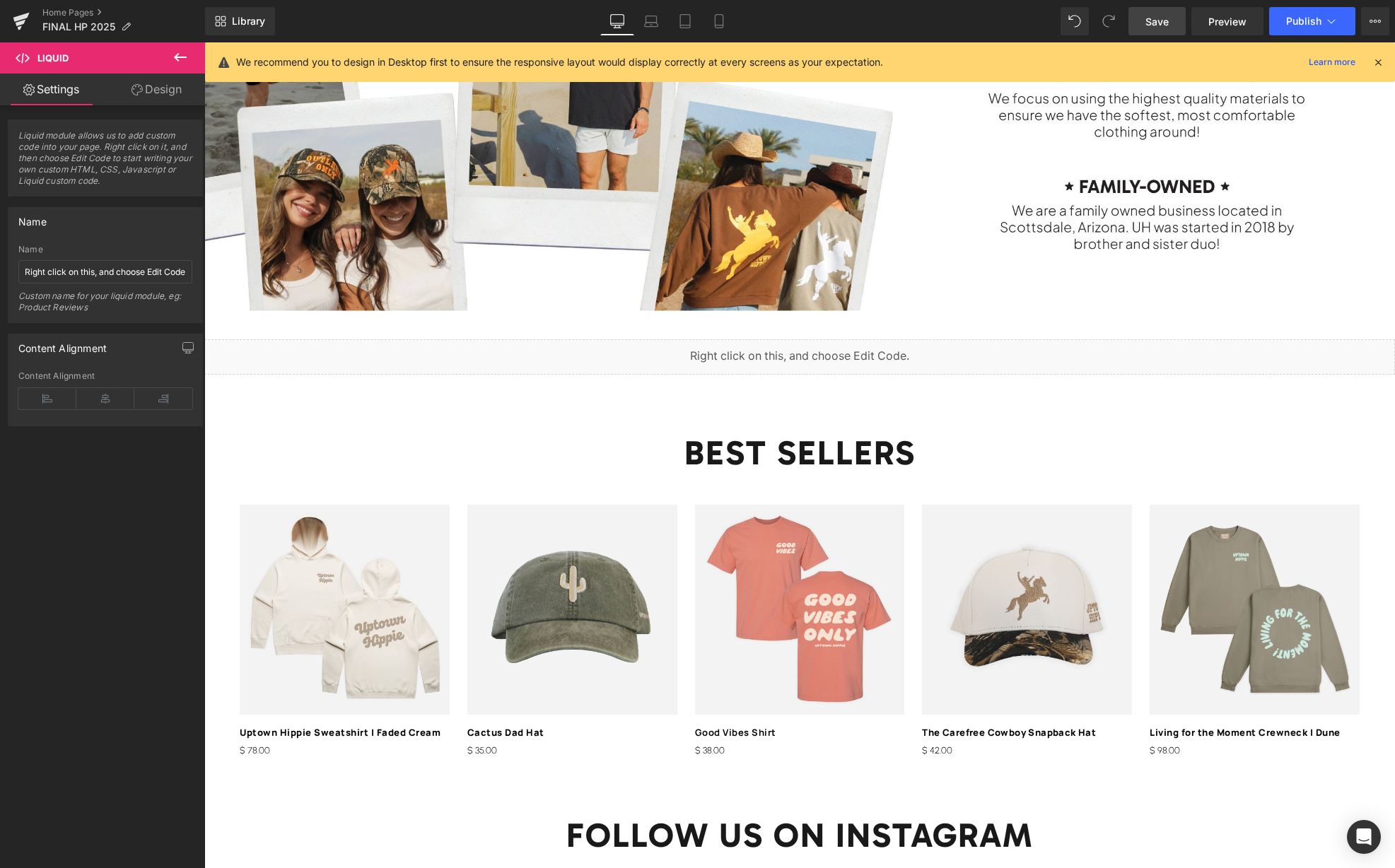
scroll to position [1955, 0]
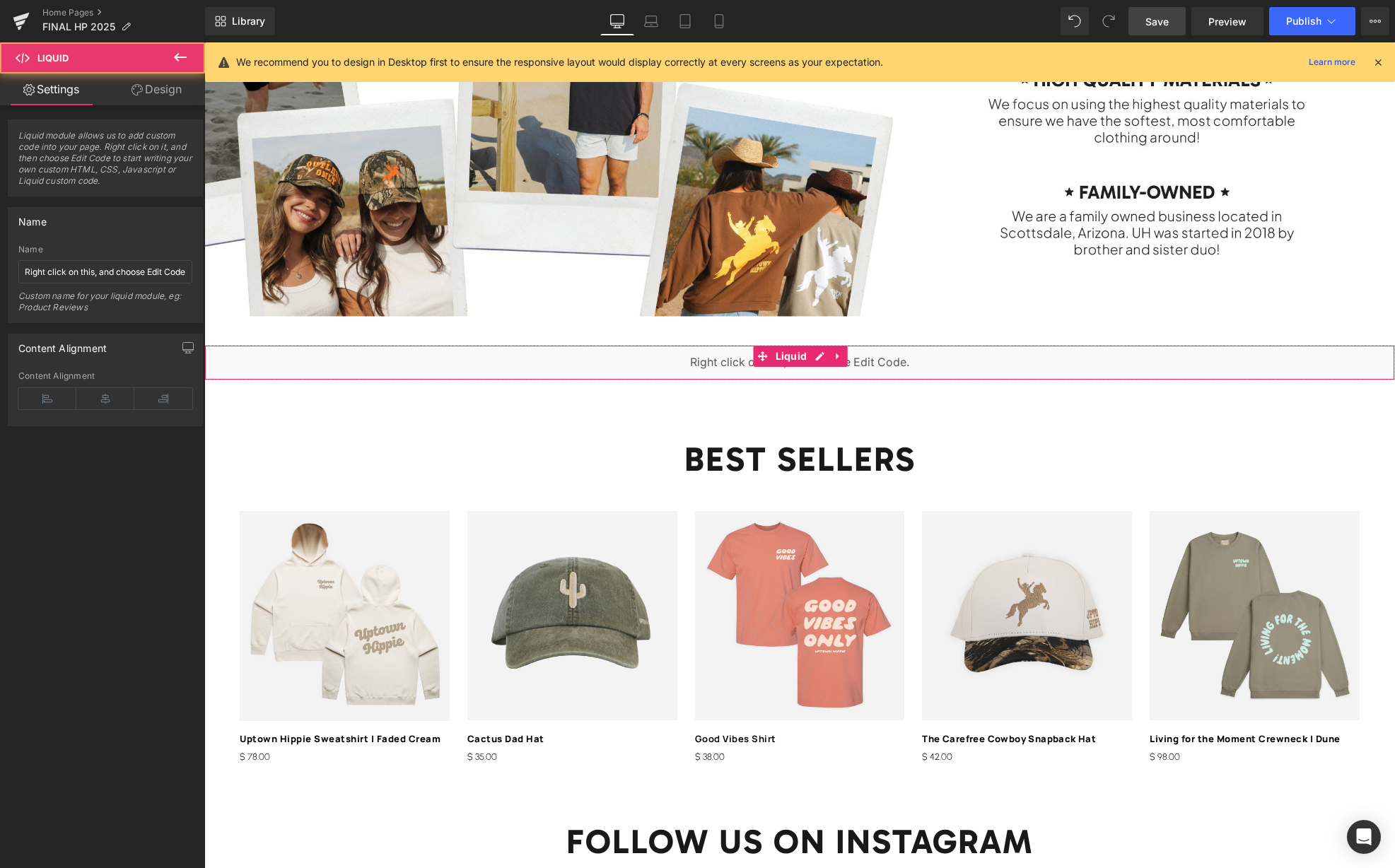
click at [779, 362] on div "Liquid" at bounding box center [800, 362] width 1191 height 35
click at [786, 356] on span "Liquid" at bounding box center [791, 356] width 39 height 21
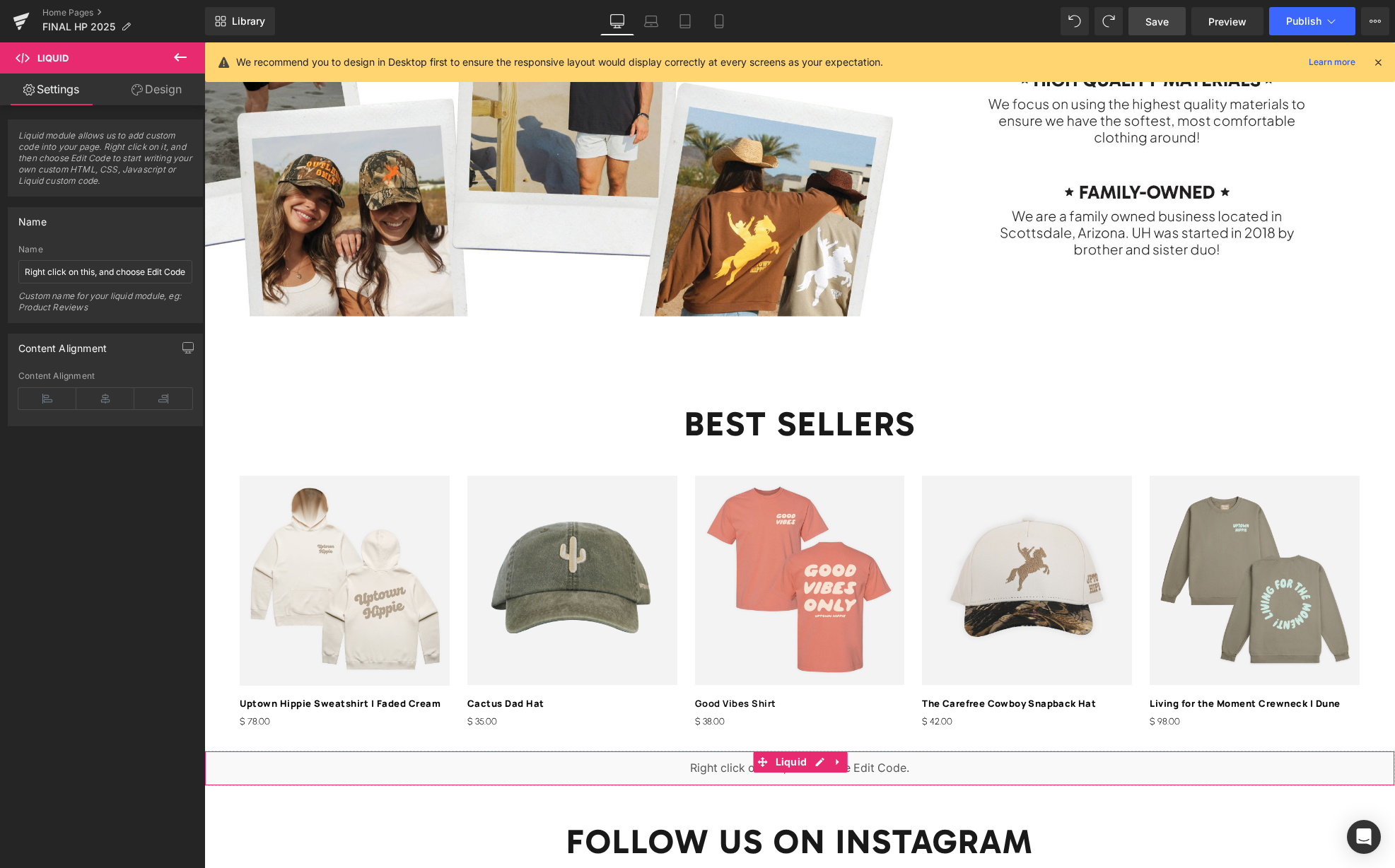
drag, startPoint x: 157, startPoint y: 86, endPoint x: 154, endPoint y: 146, distance: 60.1
click at [157, 86] on link "Design" at bounding box center [157, 89] width 103 height 31
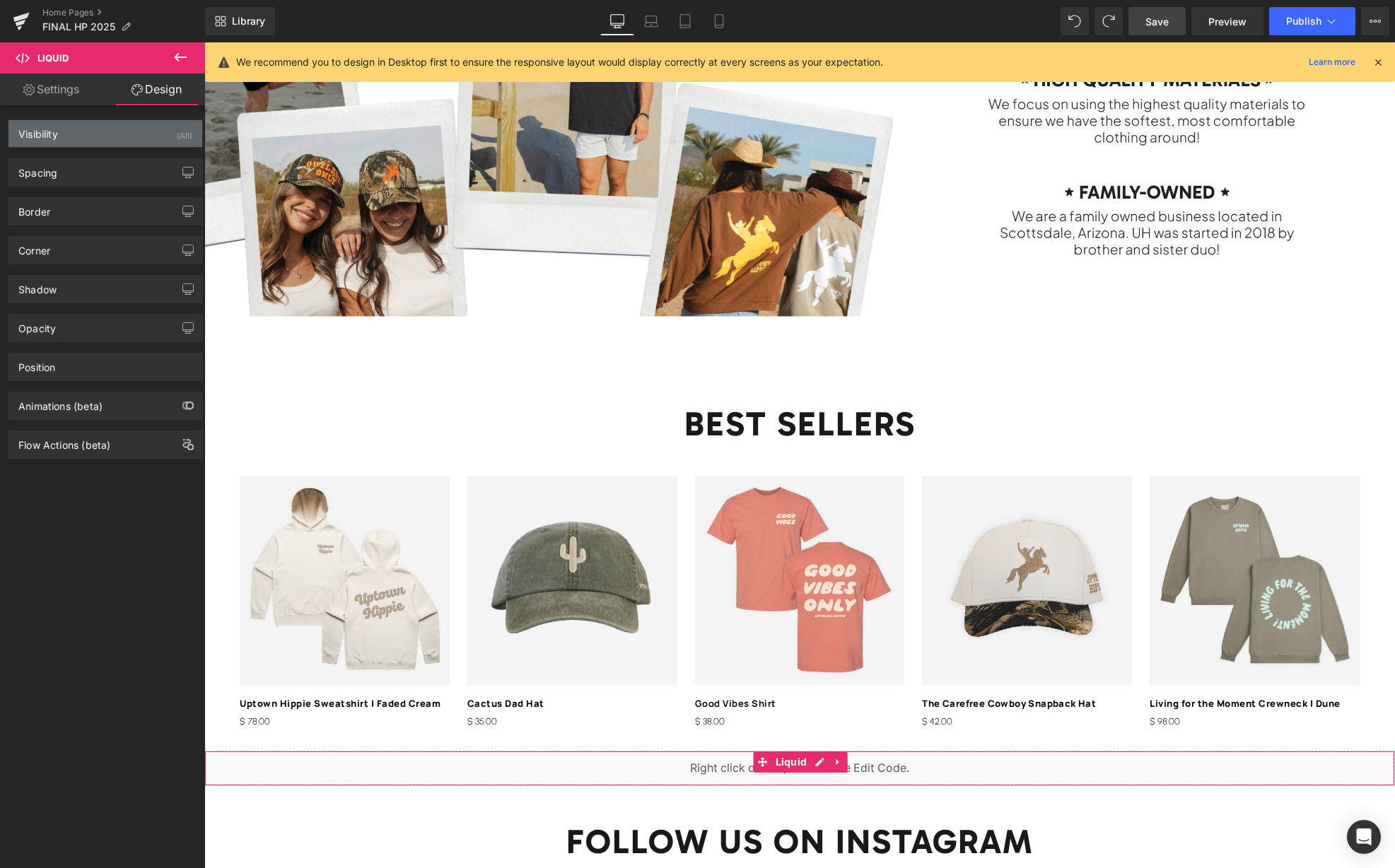
click at [130, 139] on div "Visibility (All)" at bounding box center [105, 133] width 194 height 27
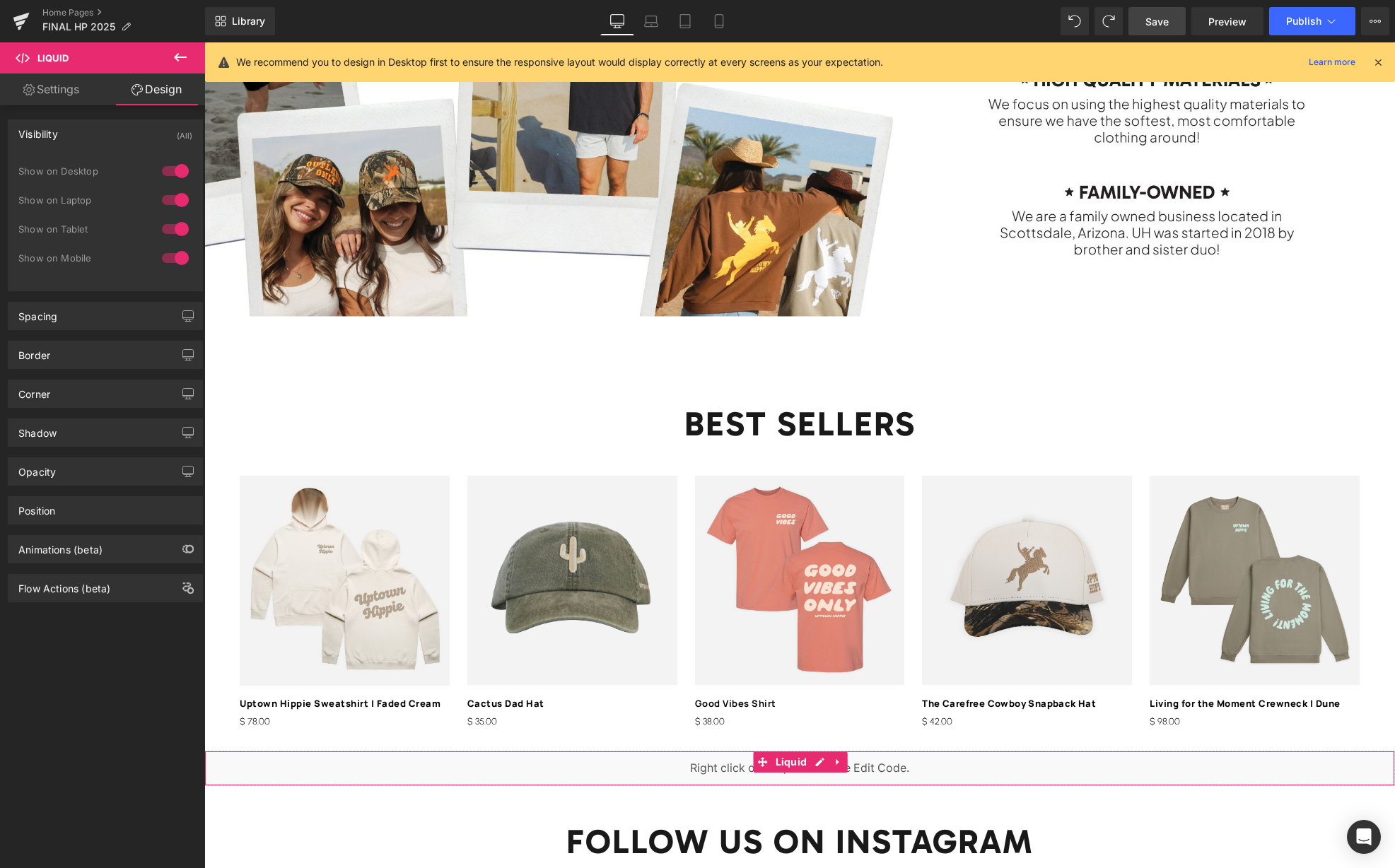
click at [163, 260] on div at bounding box center [175, 258] width 34 height 23
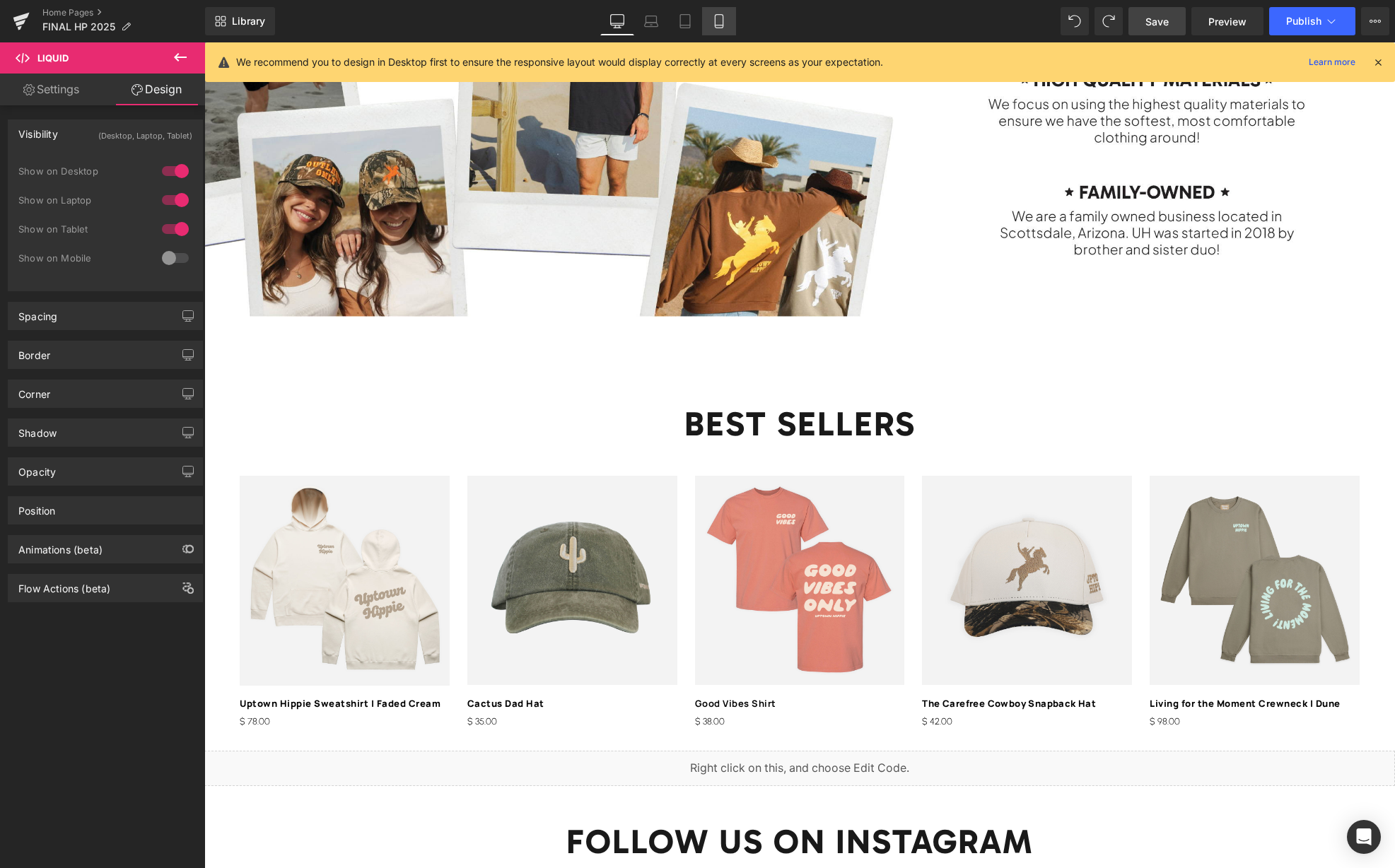
click at [718, 28] on icon at bounding box center [718, 21] width 8 height 13
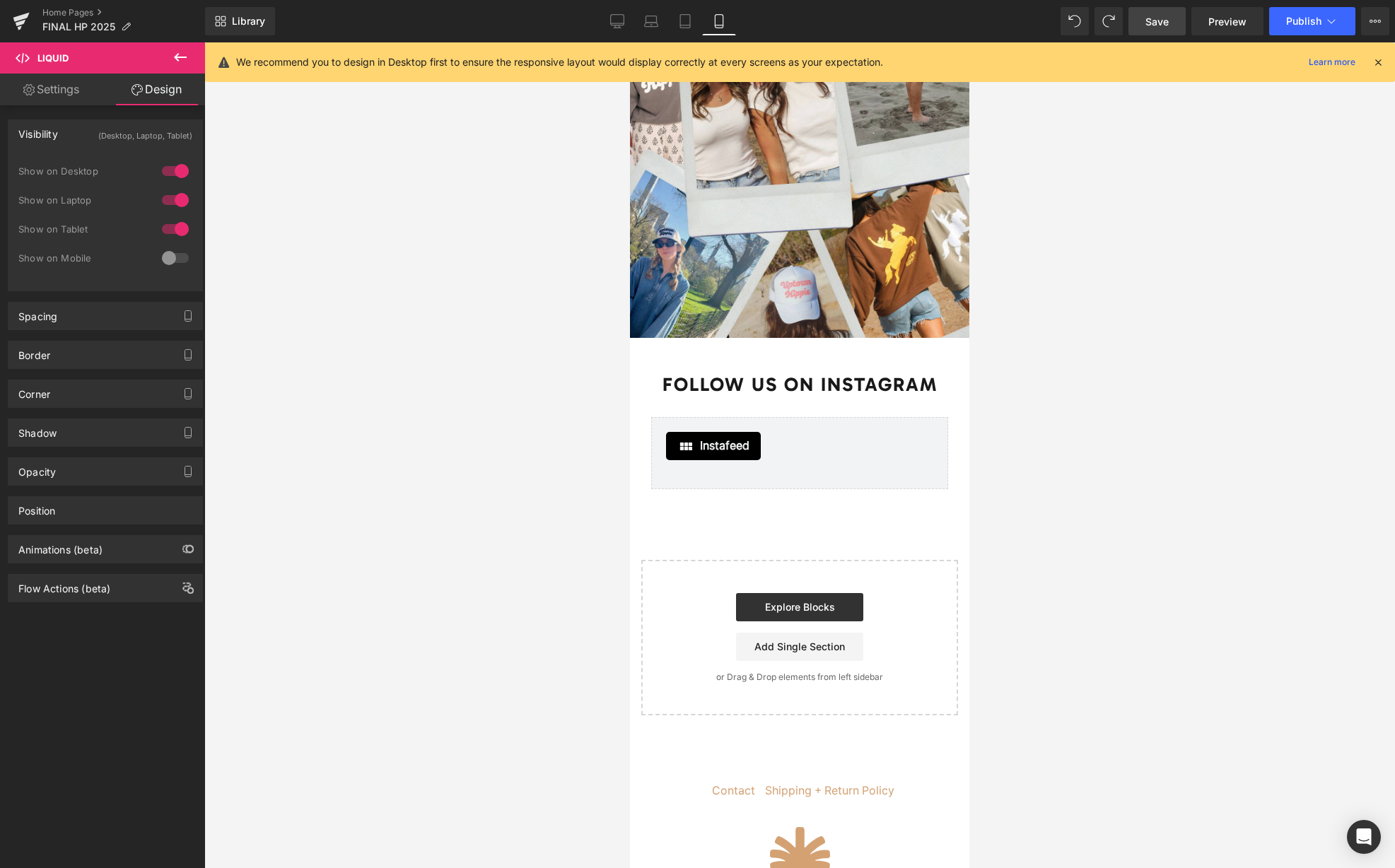
scroll to position [3509, 0]
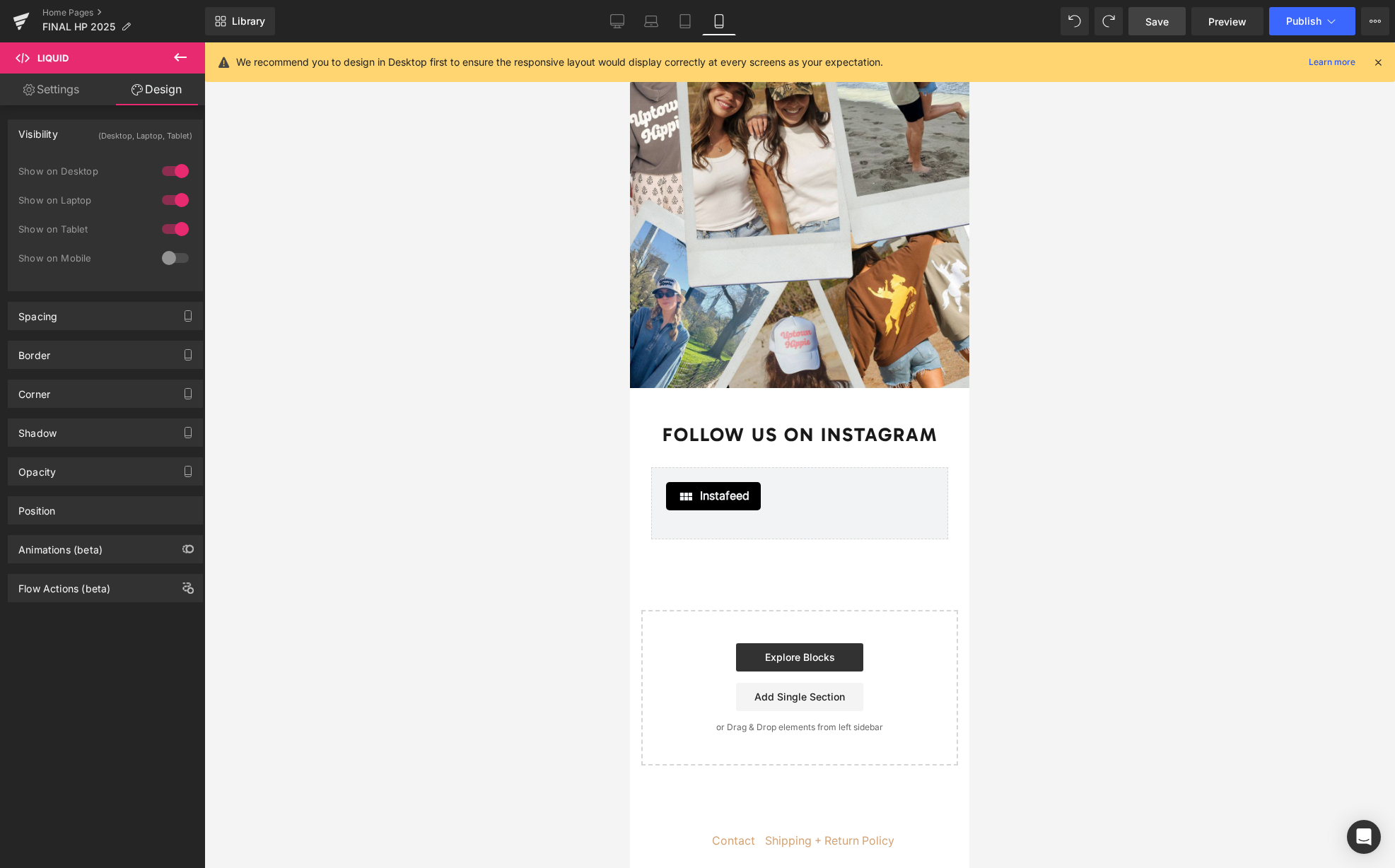
drag, startPoint x: 1145, startPoint y: 24, endPoint x: 226, endPoint y: 202, distance: 936.1
click at [1145, 24] on link "Save" at bounding box center [1157, 21] width 57 height 29
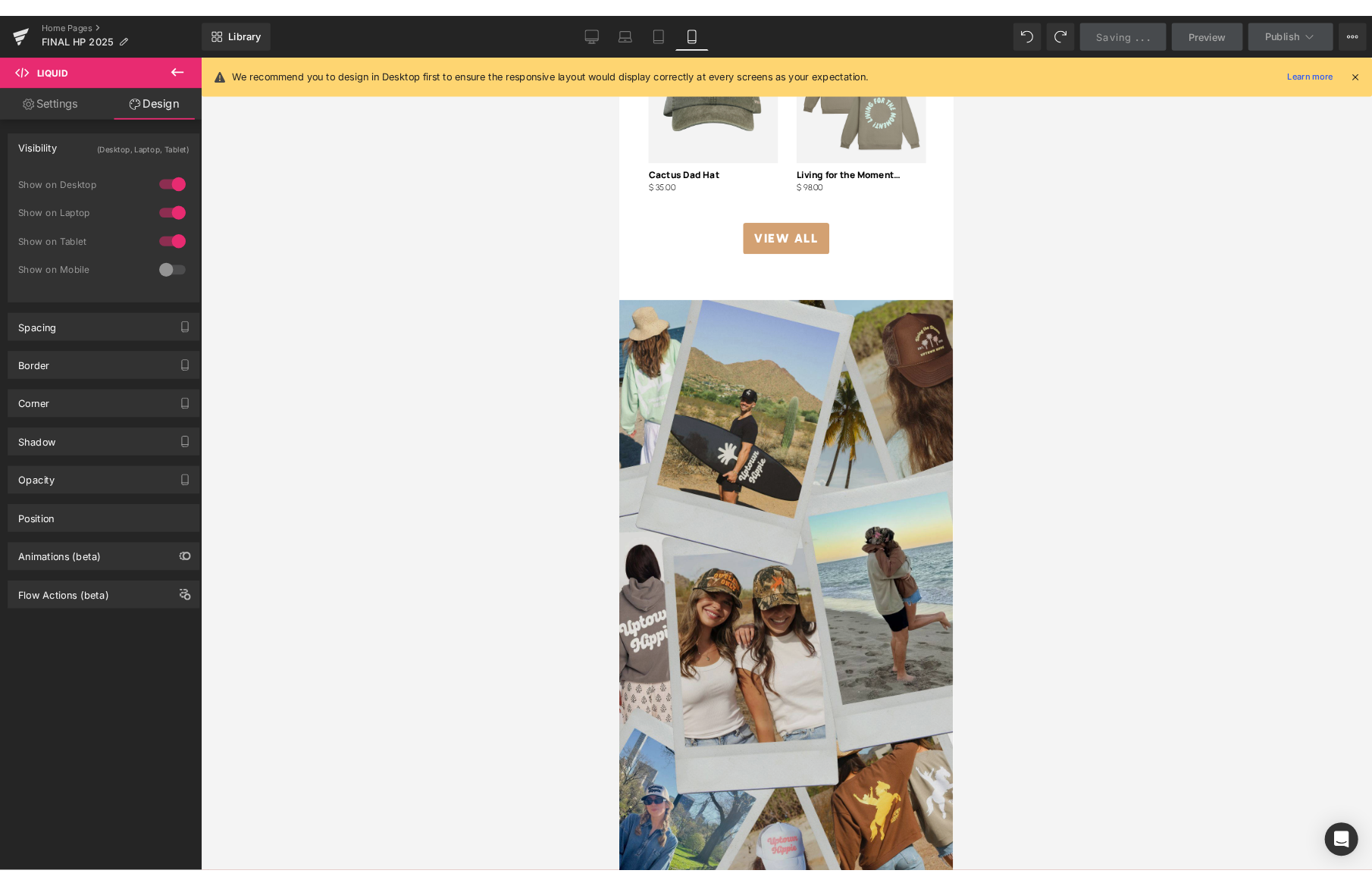
scroll to position [2718, 0]
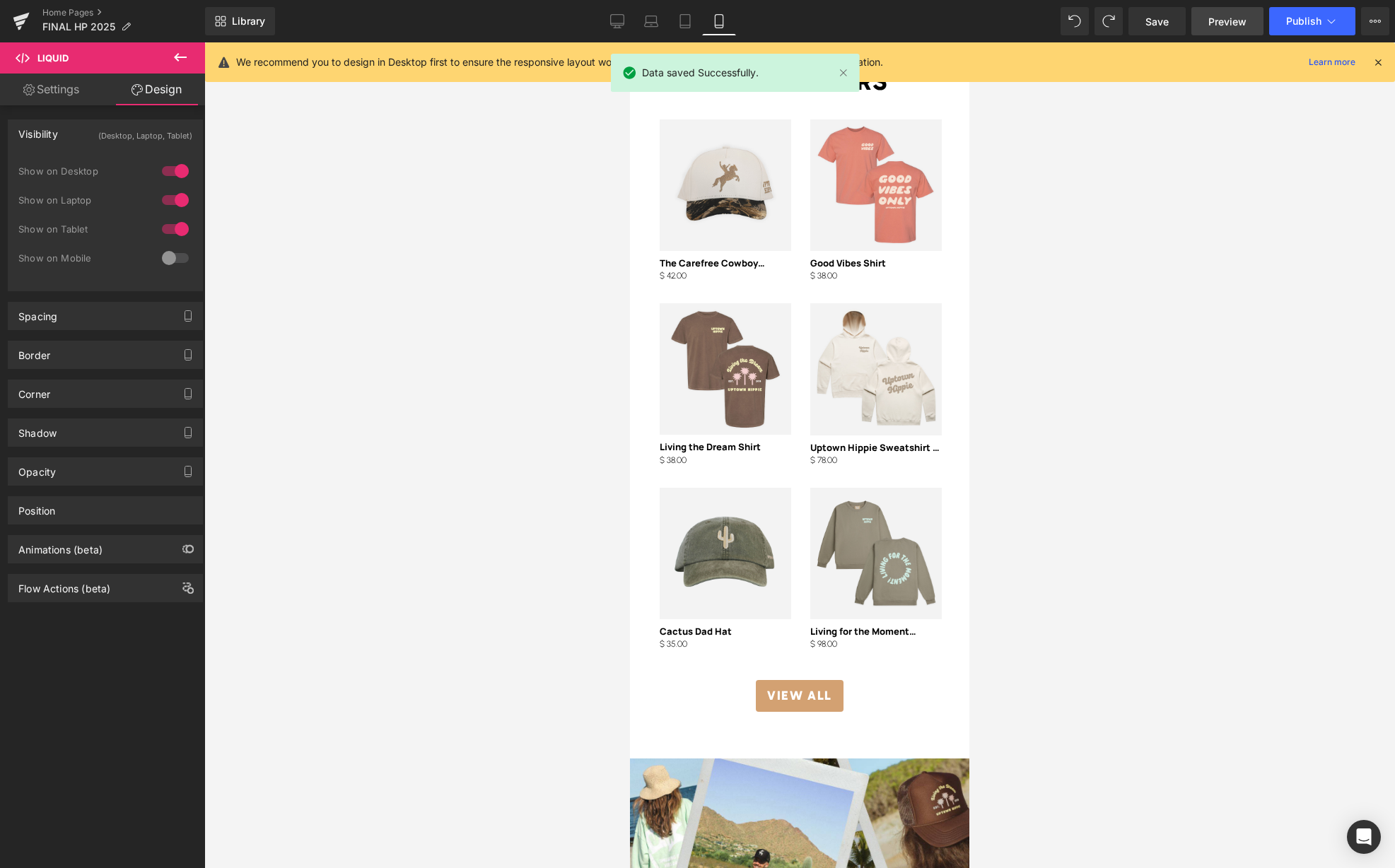
click at [1239, 26] on span "Preview" at bounding box center [1227, 21] width 38 height 15
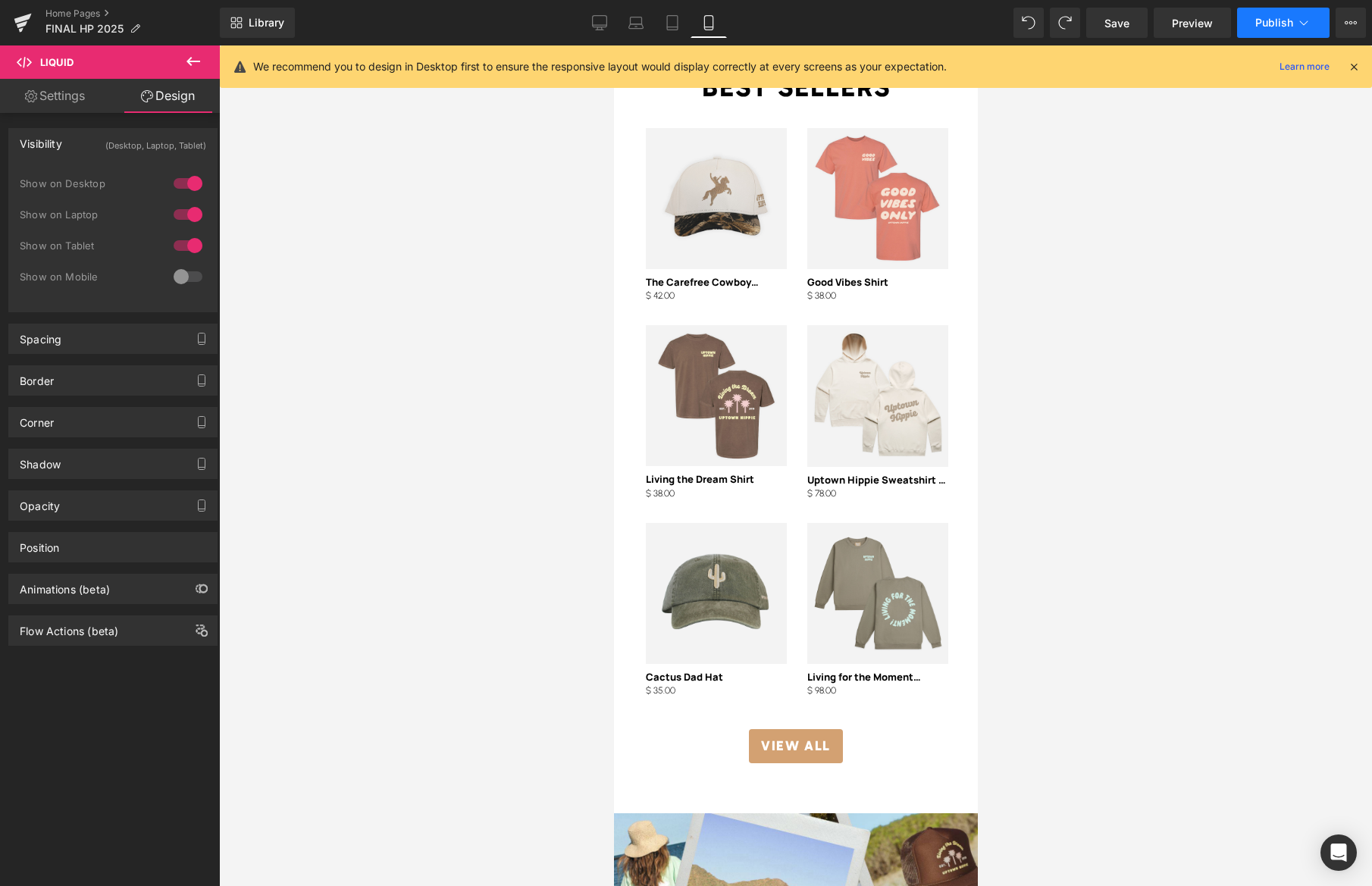
click at [1267, 21] on span "Publish" at bounding box center [1274, 22] width 38 height 12
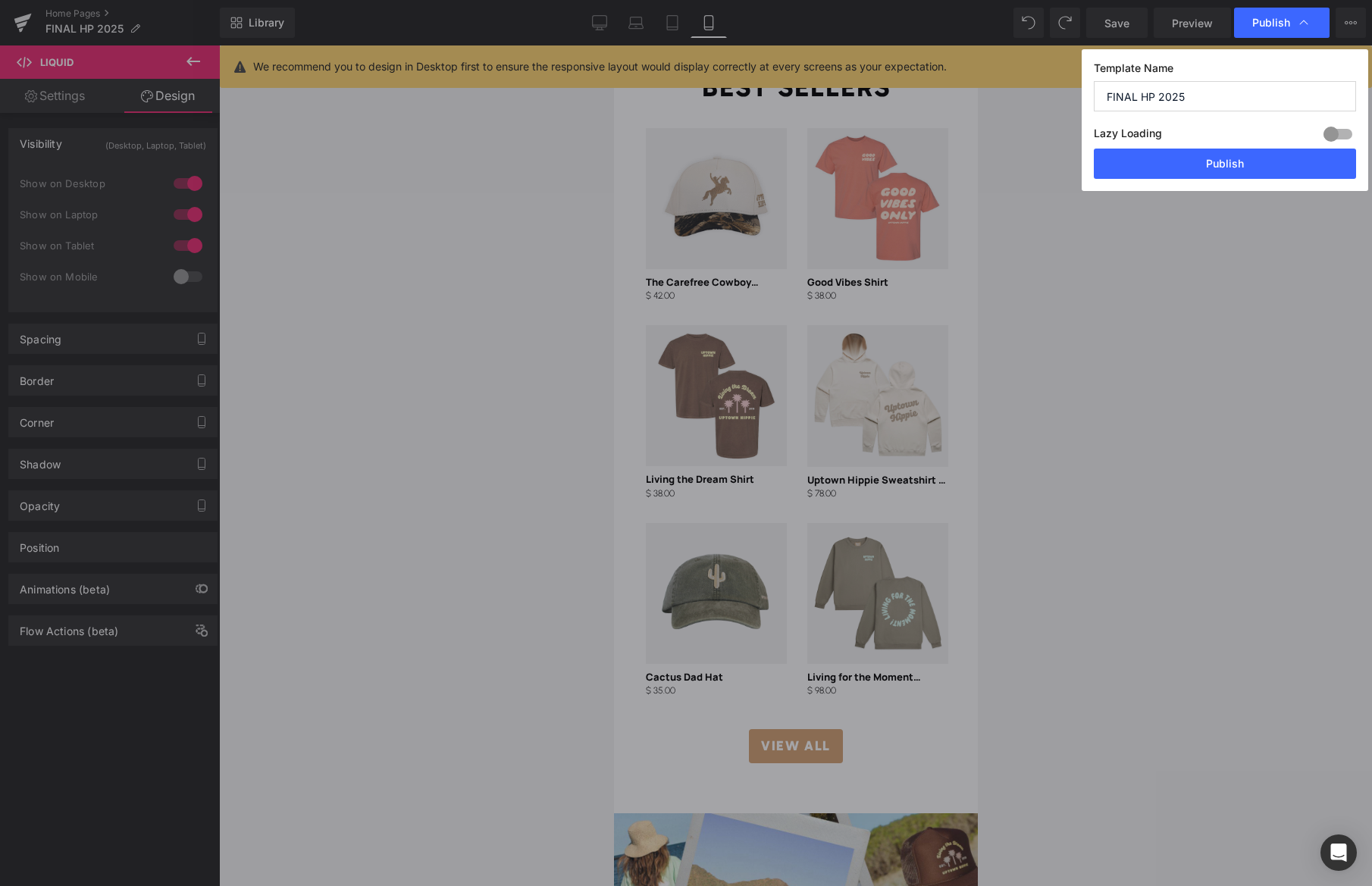
click at [1168, 166] on button "Publish" at bounding box center [1224, 163] width 262 height 31
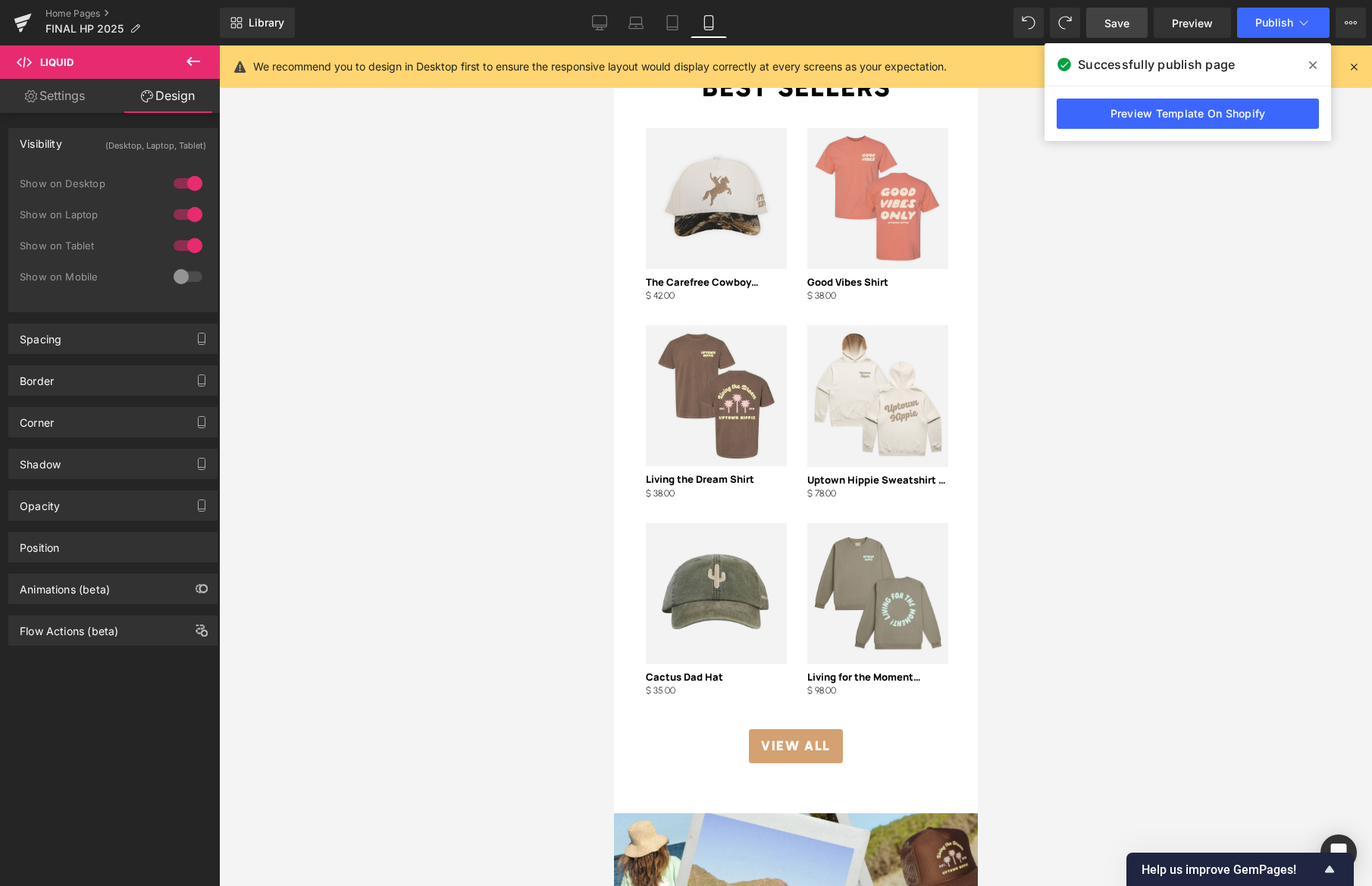
click at [1132, 32] on link "Save" at bounding box center [1117, 23] width 61 height 31
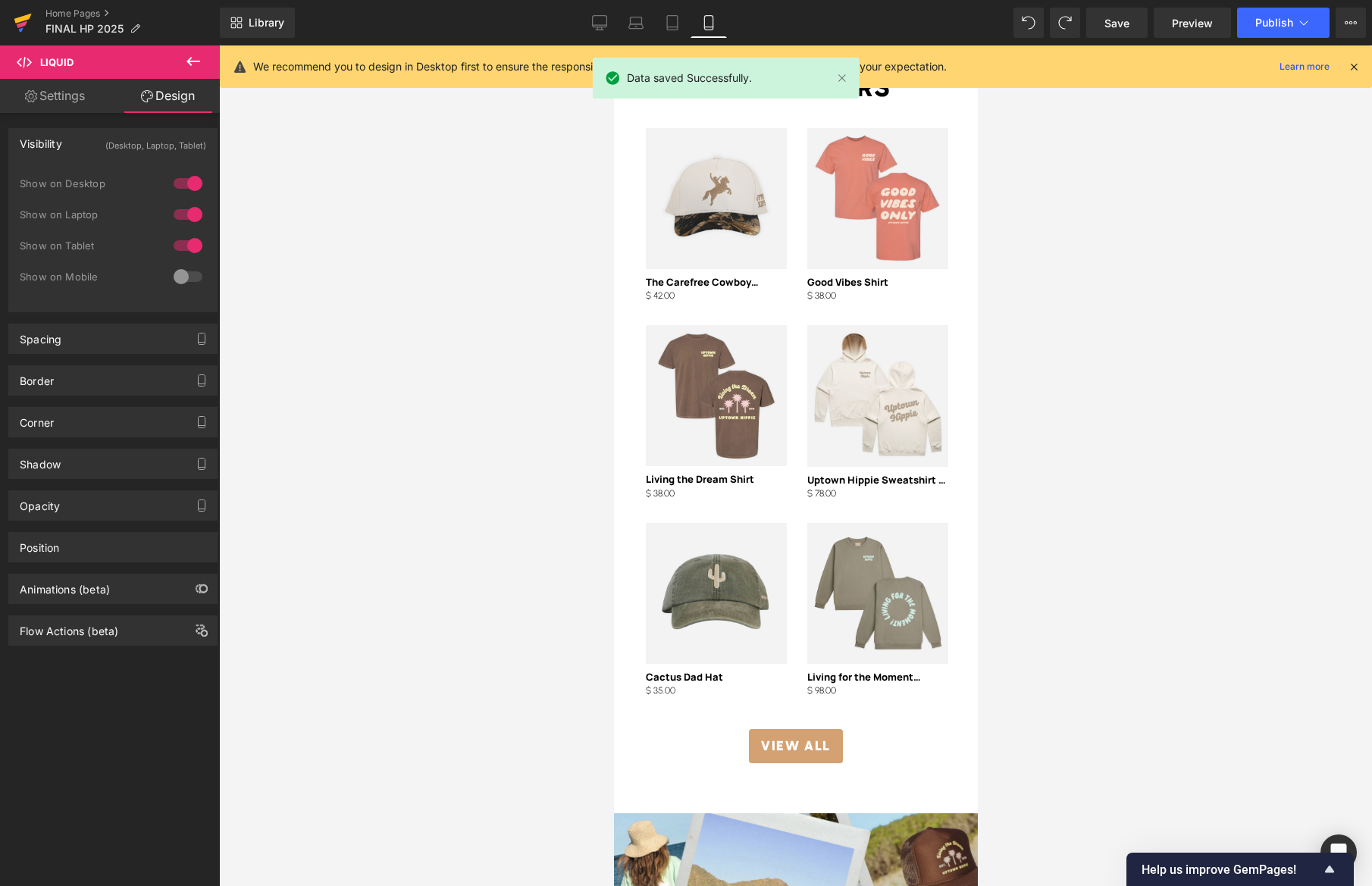
click at [23, 23] on icon at bounding box center [22, 24] width 11 height 7
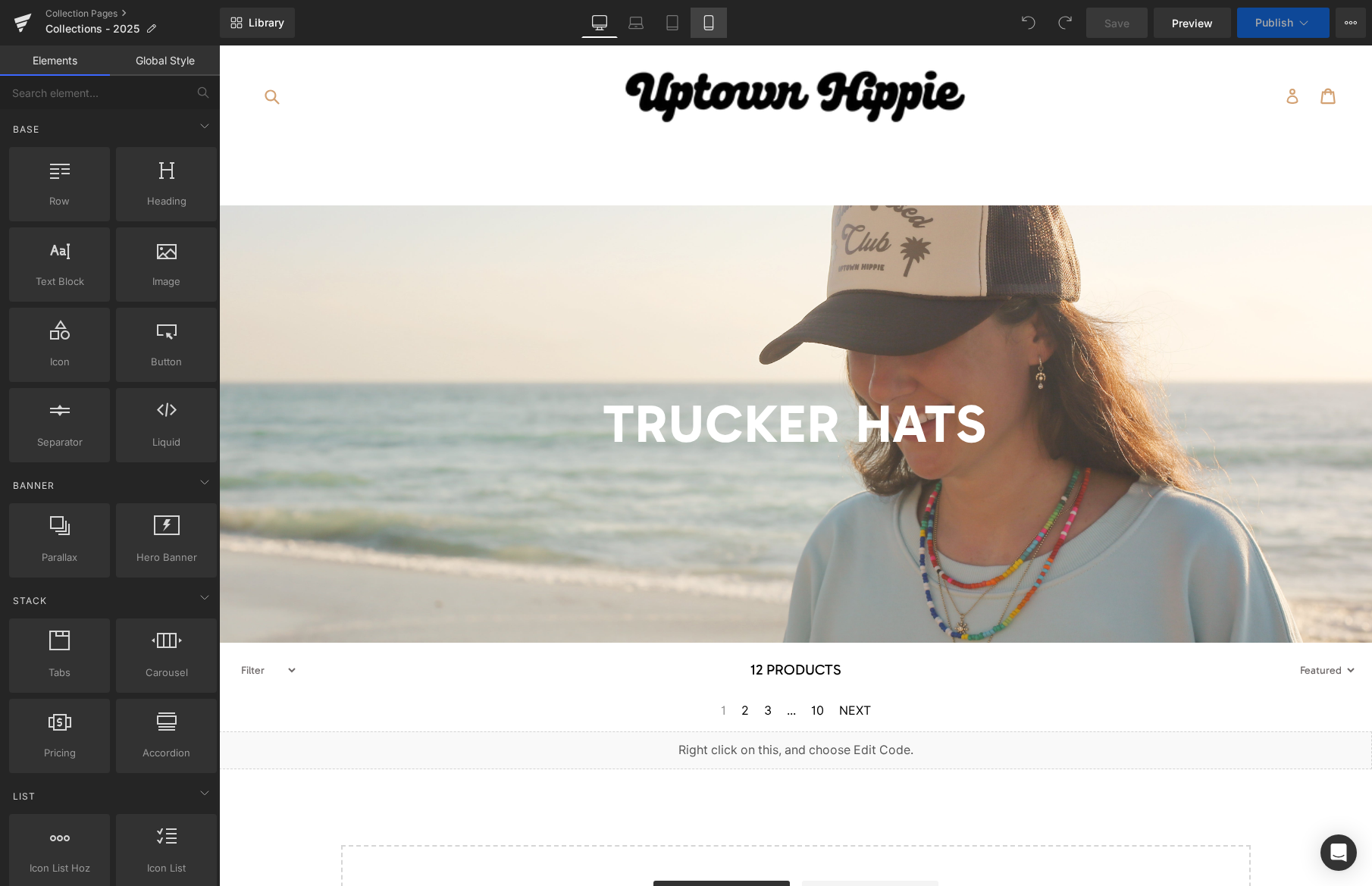
click at [709, 16] on icon at bounding box center [708, 23] width 9 height 14
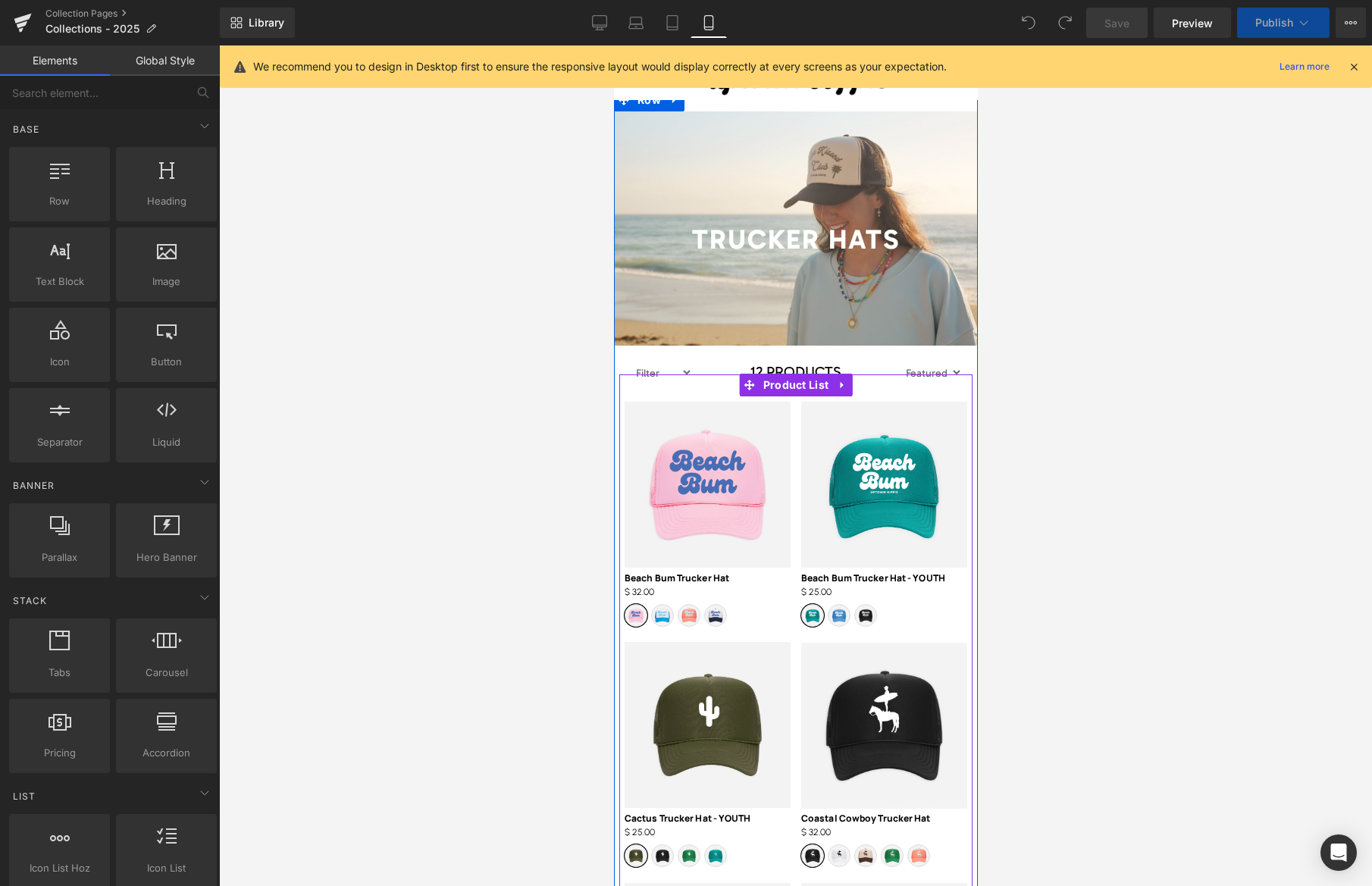
click at [751, 578] on h3 "Beach Bum Trucker Hat" at bounding box center [706, 578] width 166 height 11
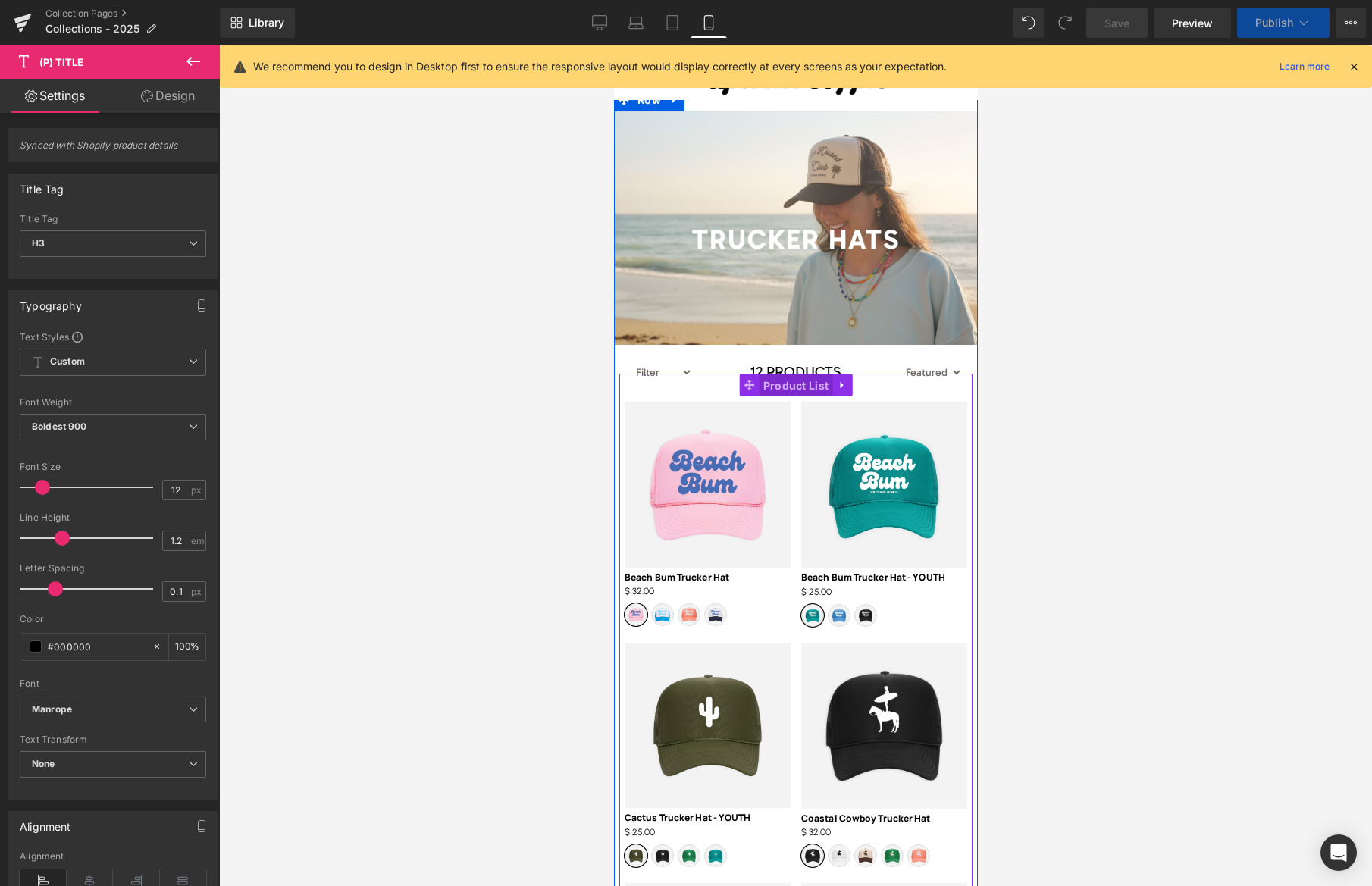
click at [790, 385] on span "Product List" at bounding box center [795, 385] width 74 height 23
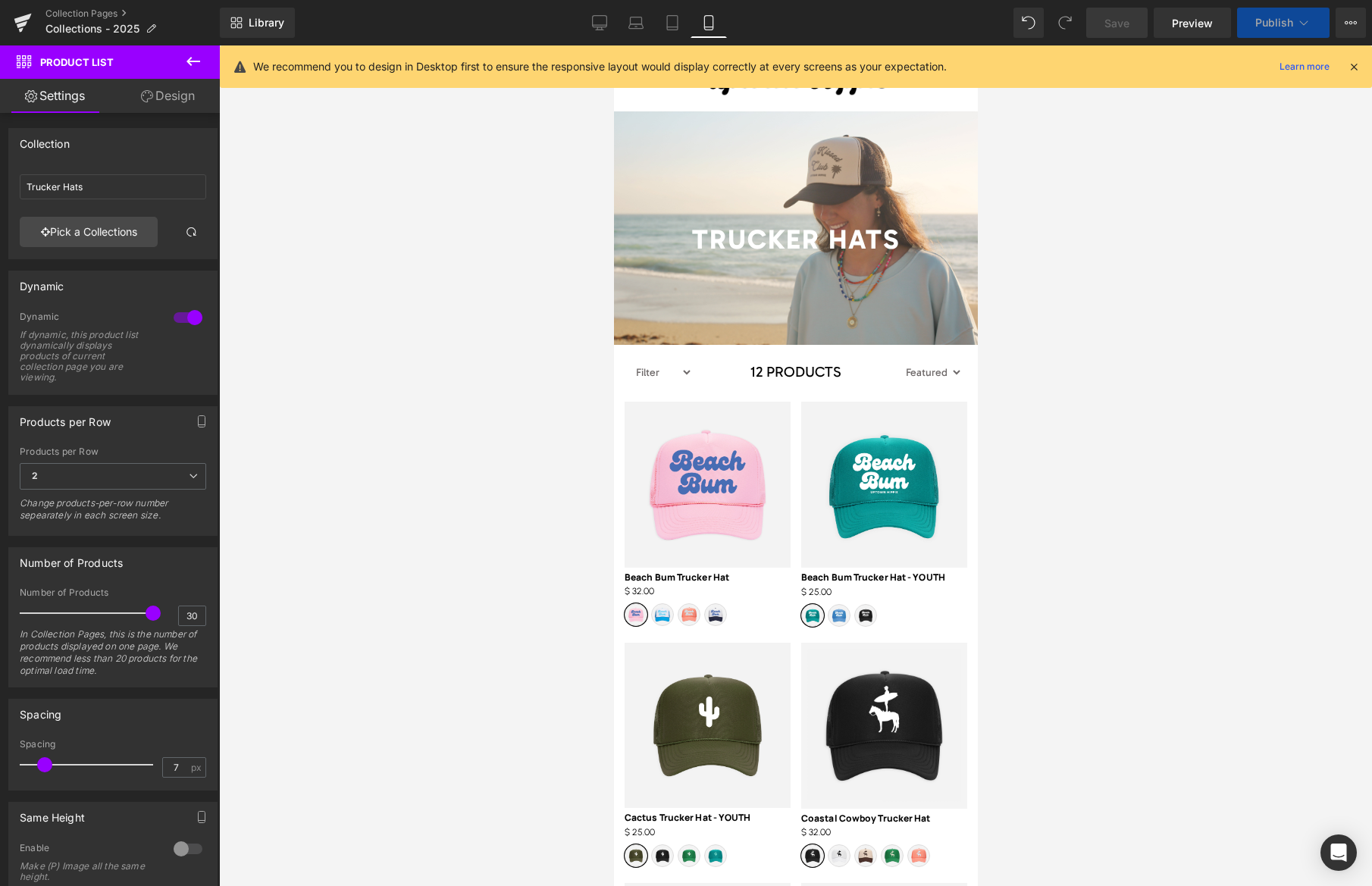
scroll to position [262, 0]
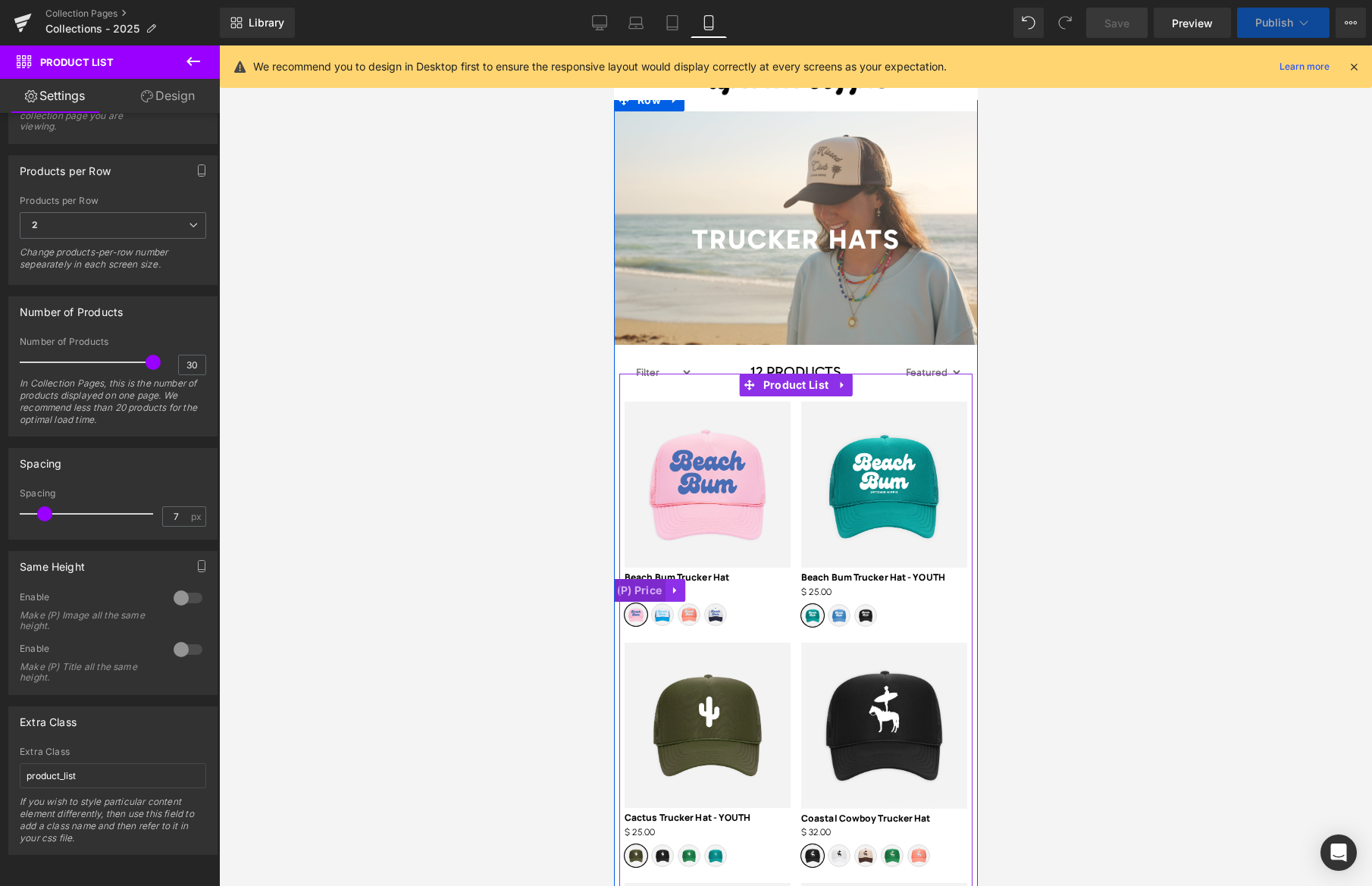
click at [648, 590] on span "(P) Price" at bounding box center [639, 590] width 53 height 23
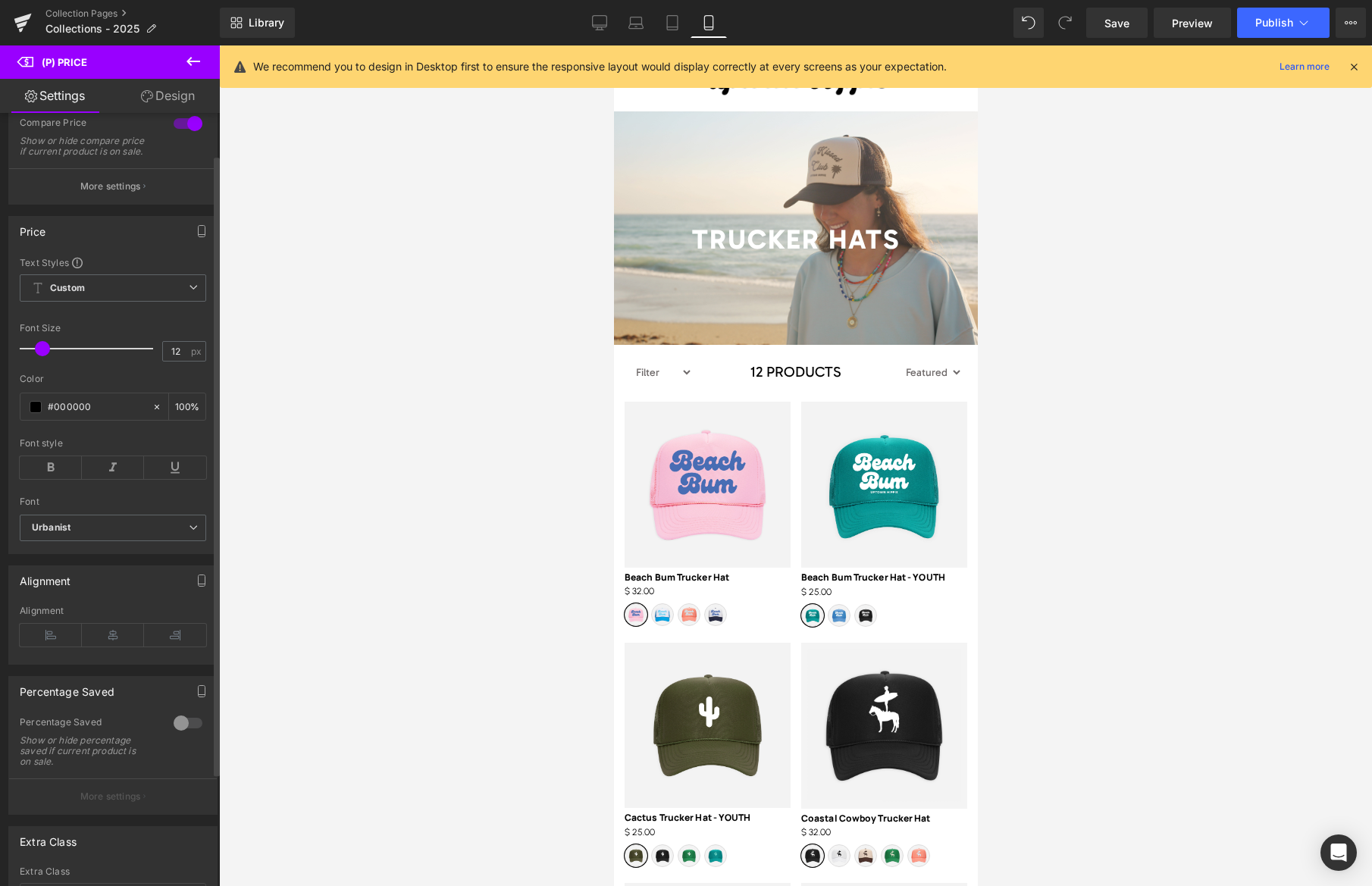
scroll to position [0, 0]
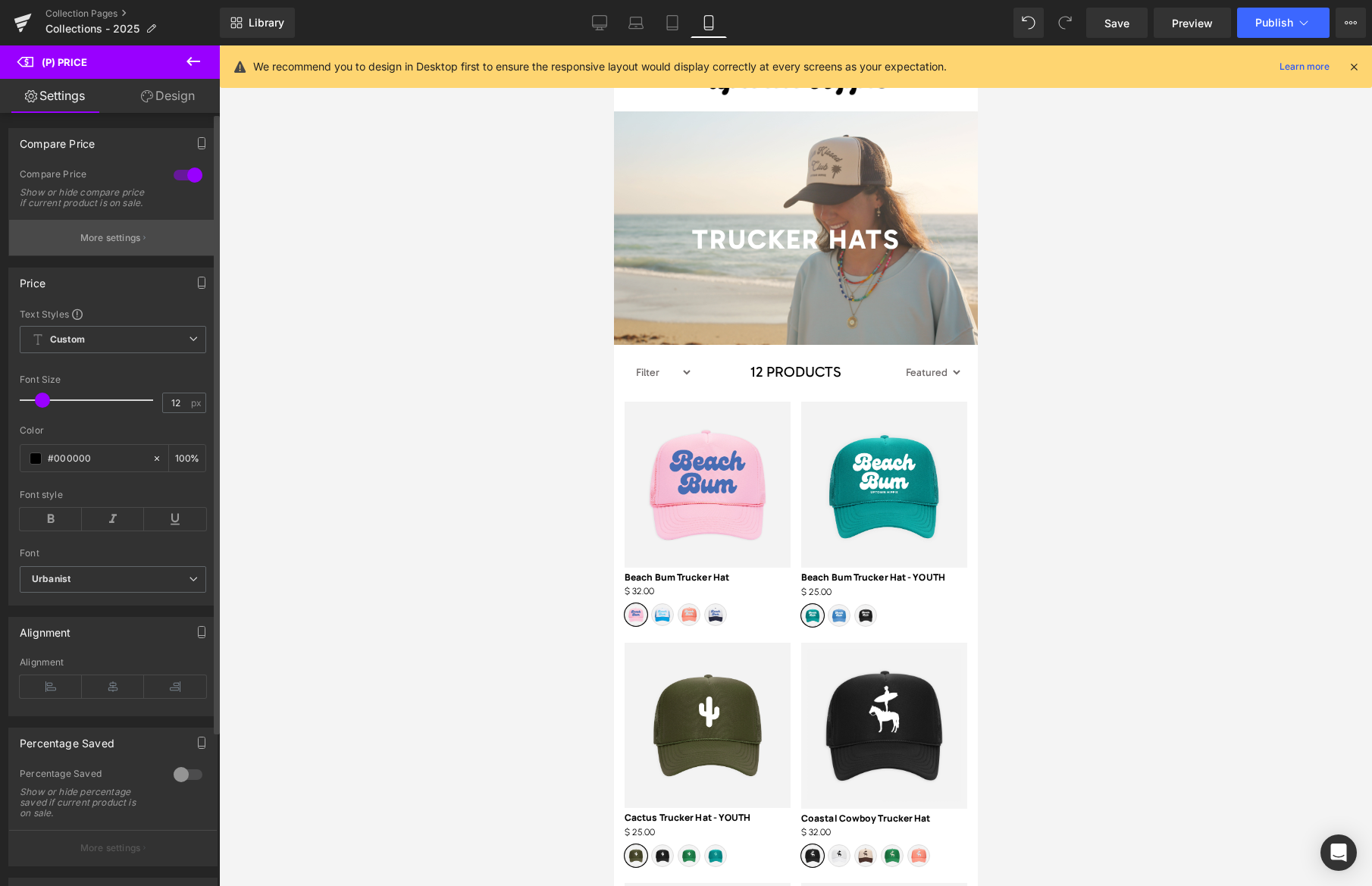
click at [143, 242] on icon "button" at bounding box center [144, 238] width 2 height 8
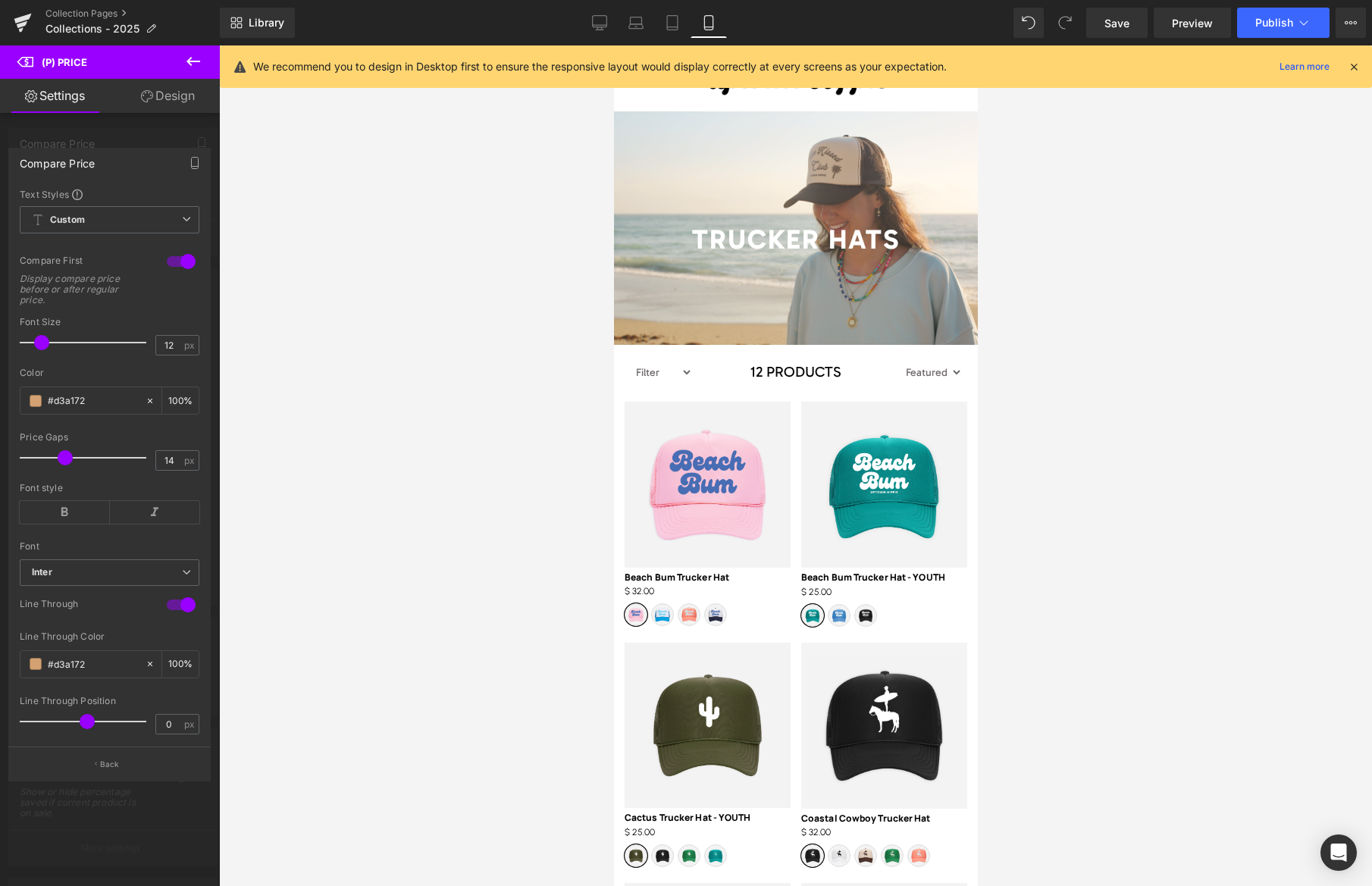
click at [132, 127] on div at bounding box center [110, 469] width 220 height 848
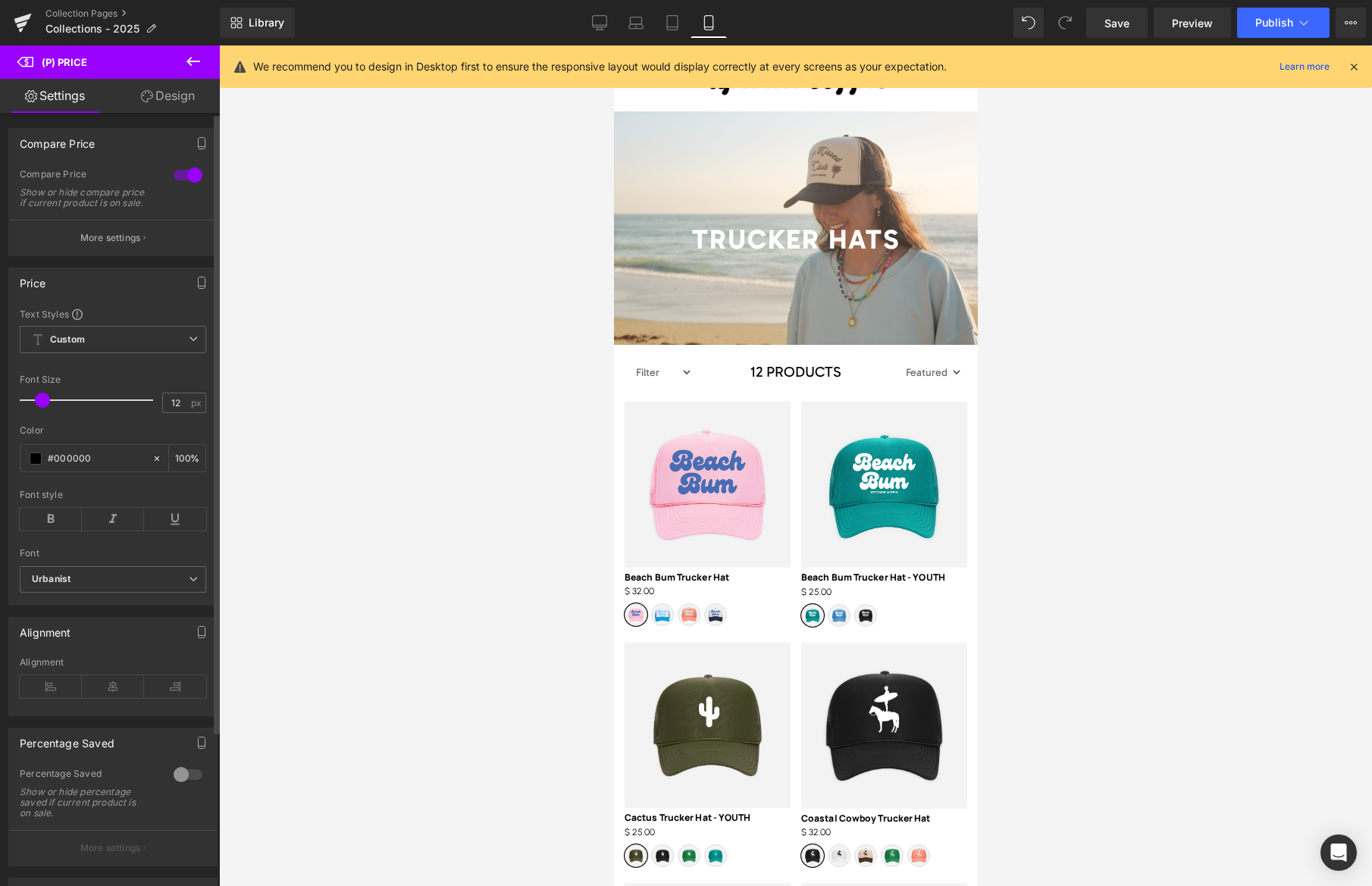
click at [126, 245] on p "More settings" at bounding box center [110, 237] width 60 height 13
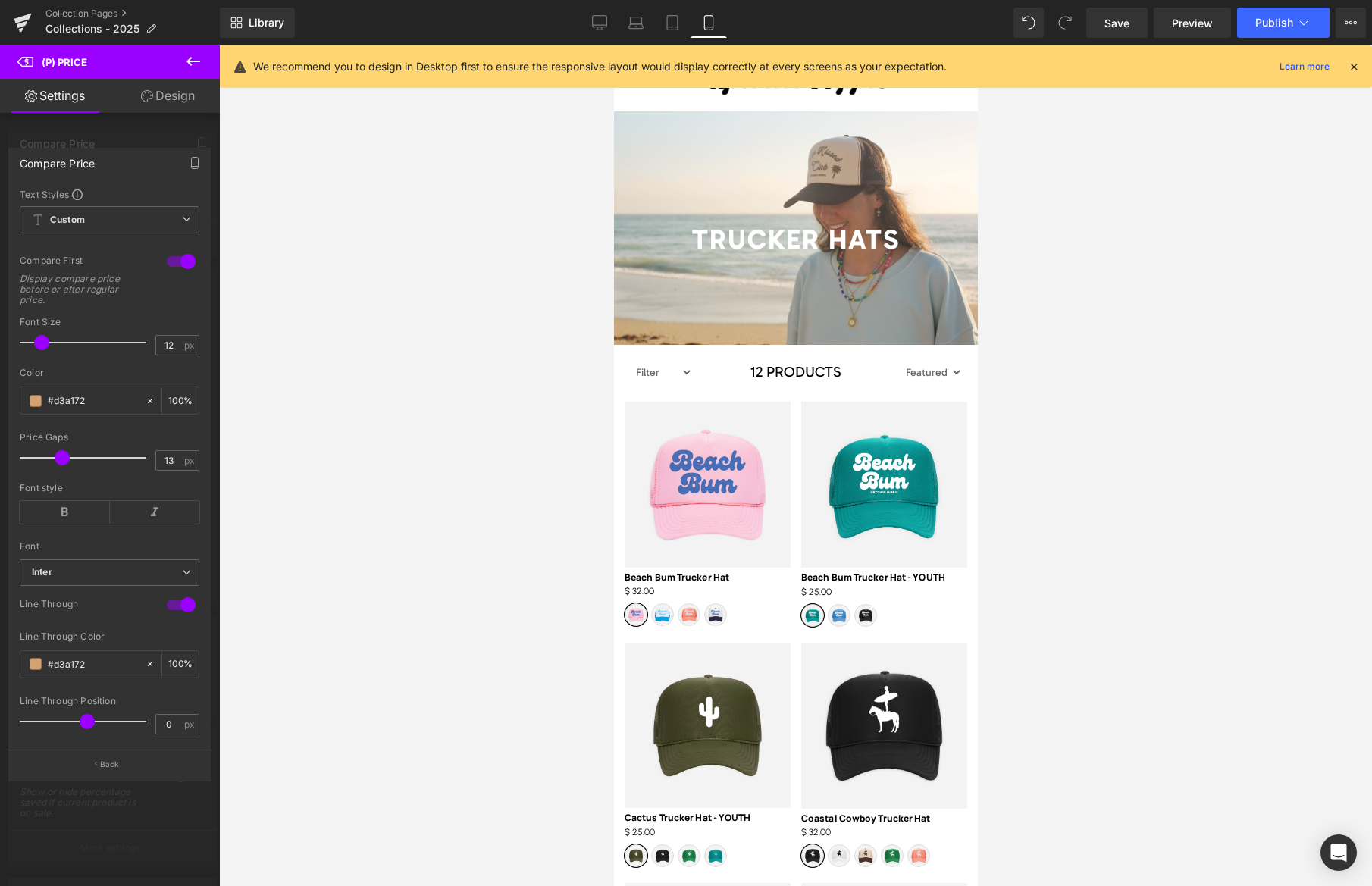
type input "12"
drag, startPoint x: 61, startPoint y: 457, endPoint x: 71, endPoint y: 474, distance: 19.7
click at [58, 457] on span at bounding box center [60, 457] width 15 height 15
click at [81, 572] on b "Inter" at bounding box center [107, 572] width 150 height 13
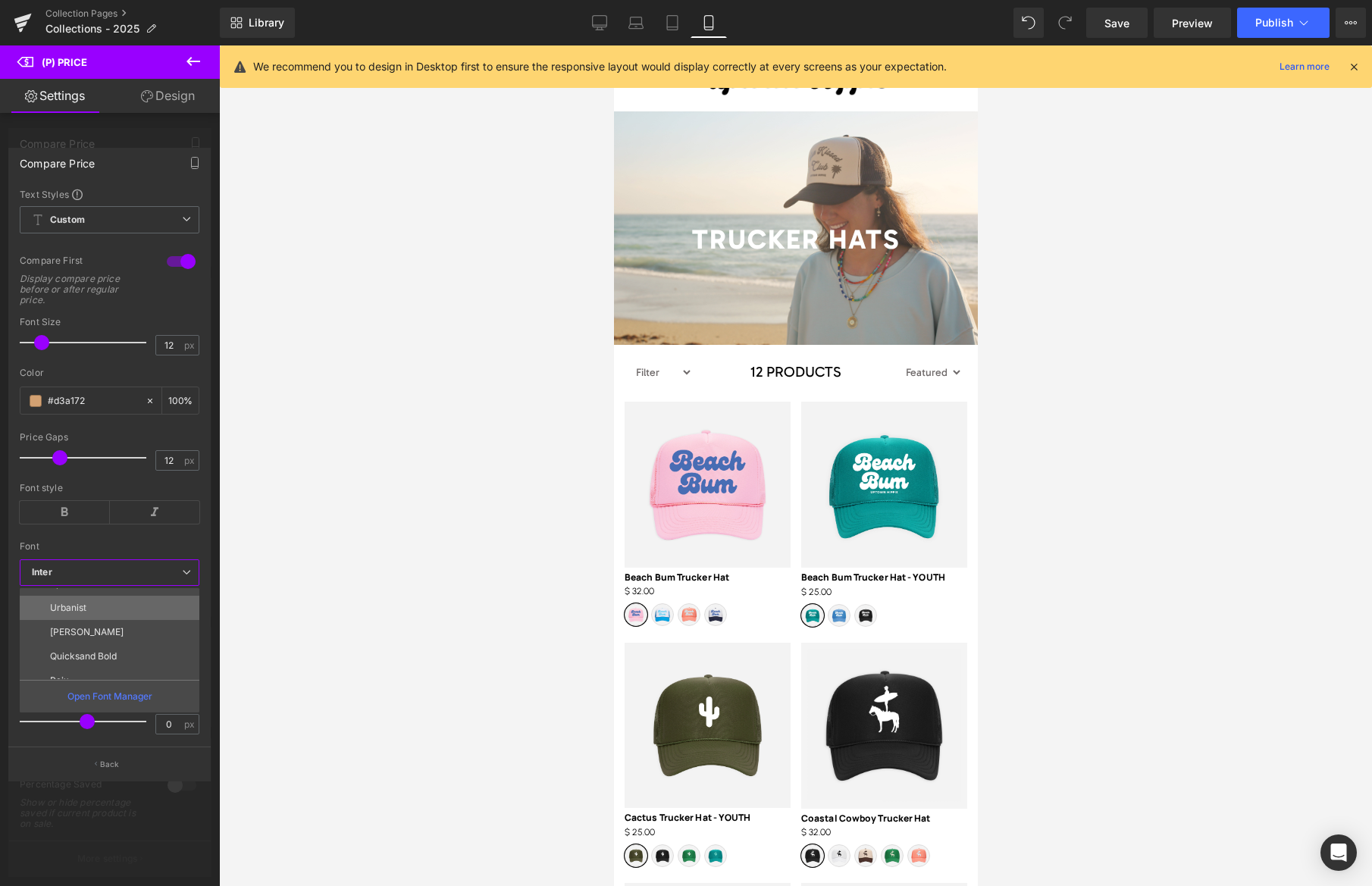
scroll to position [490, 0]
click at [86, 621] on li "Urbanist" at bounding box center [113, 619] width 187 height 24
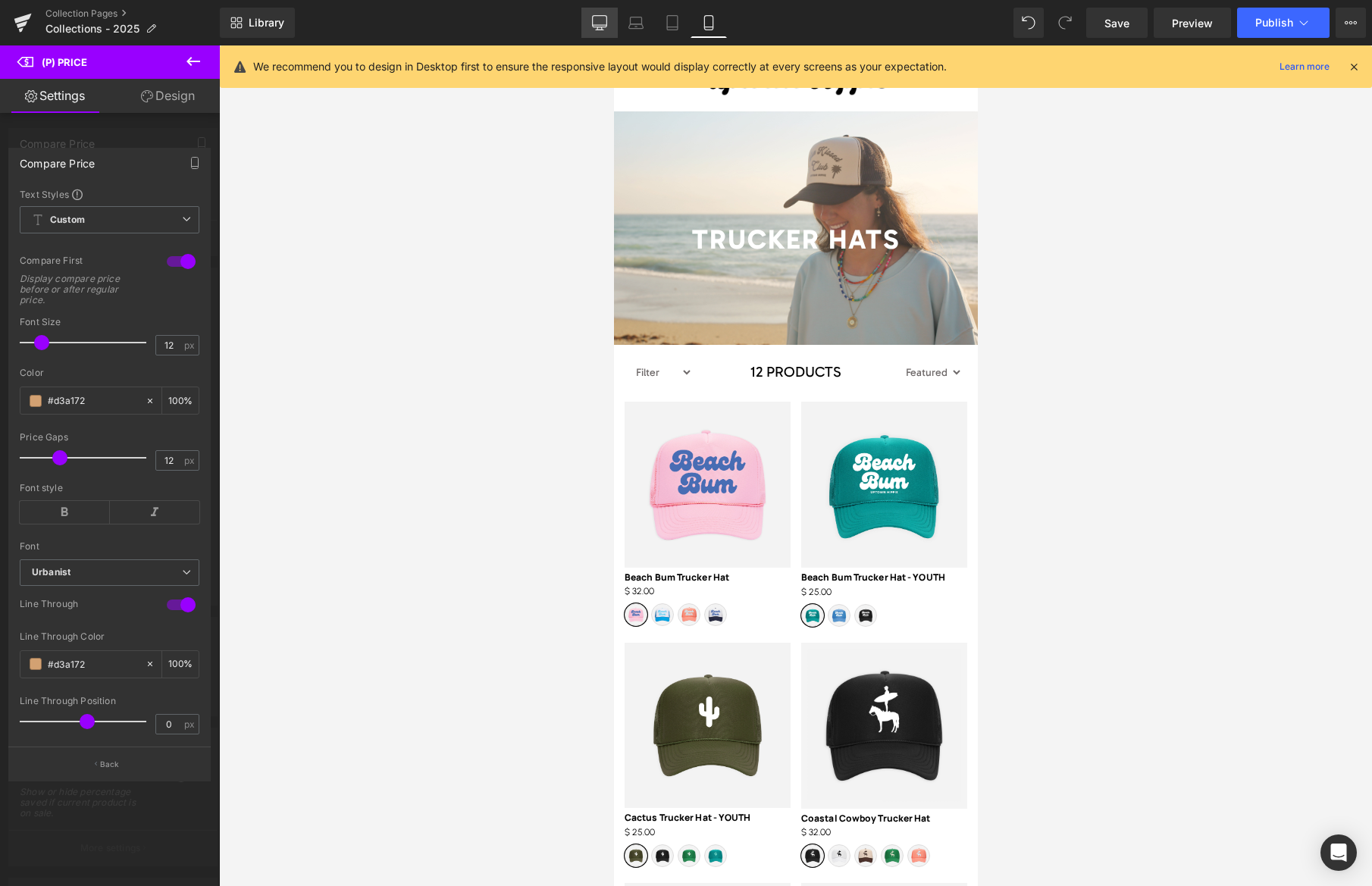
click at [604, 28] on icon at bounding box center [599, 22] width 15 height 15
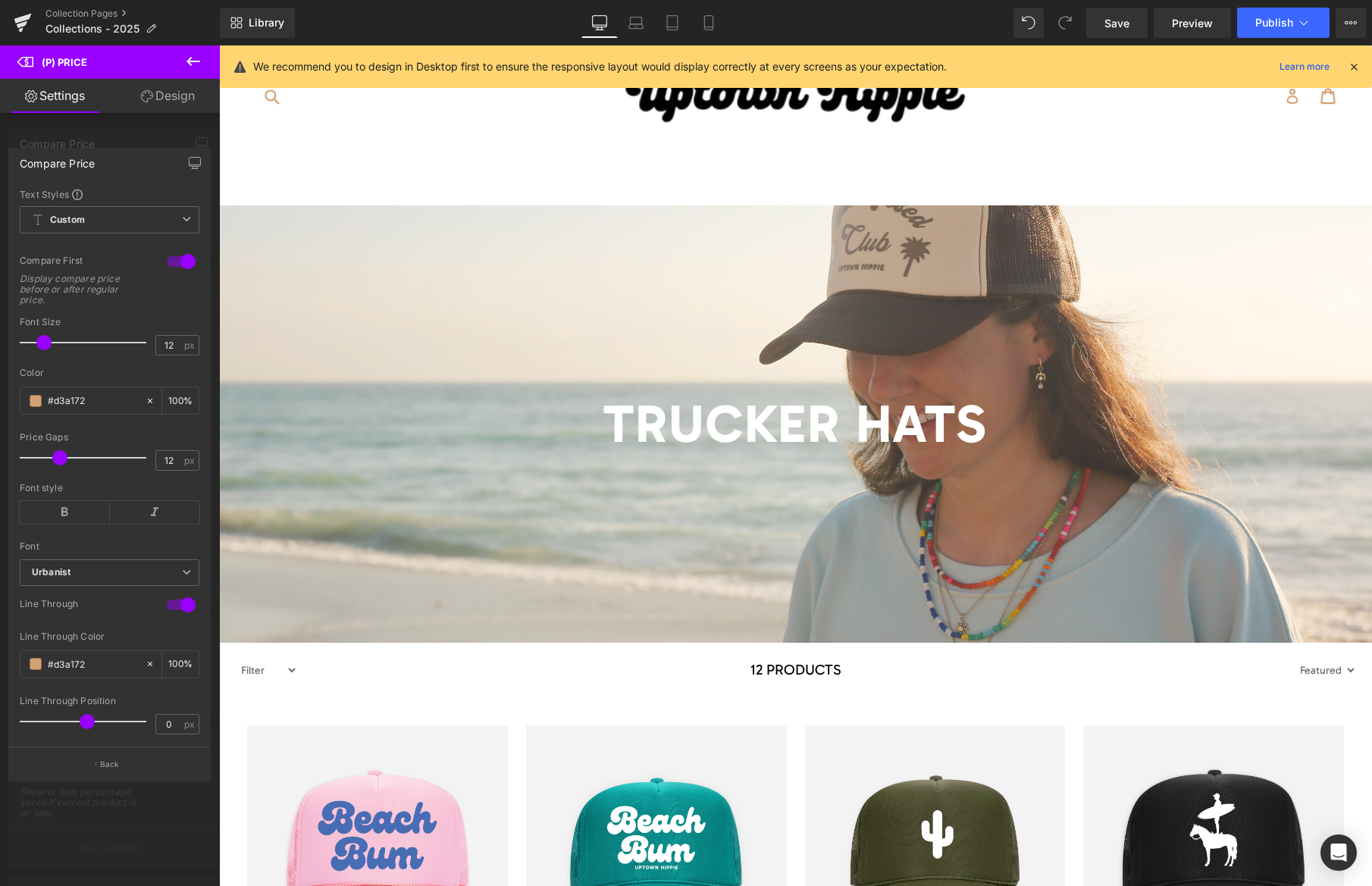
type input "14"
type input "100"
type input "13"
type input "#242424"
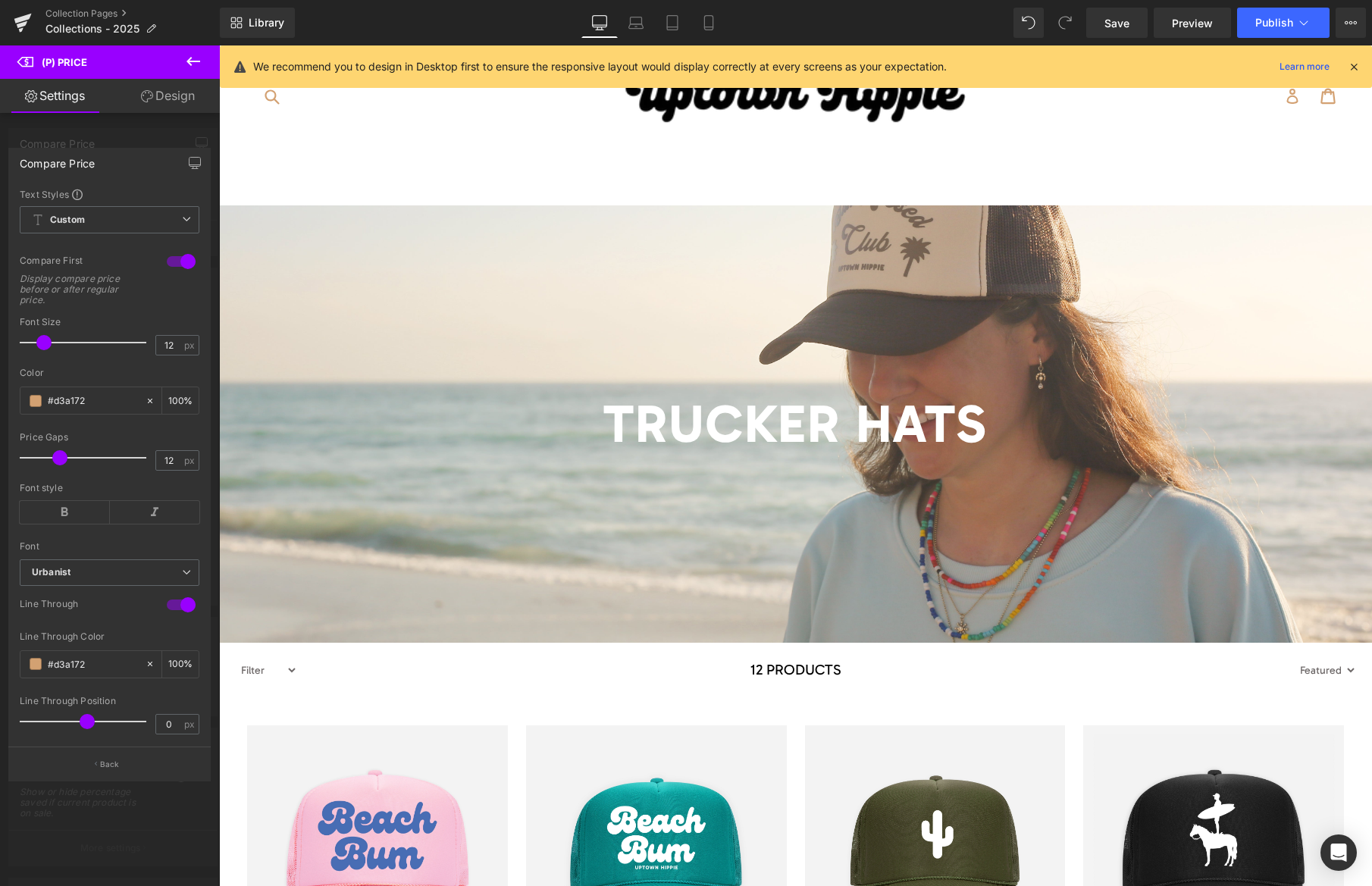
type input "100"
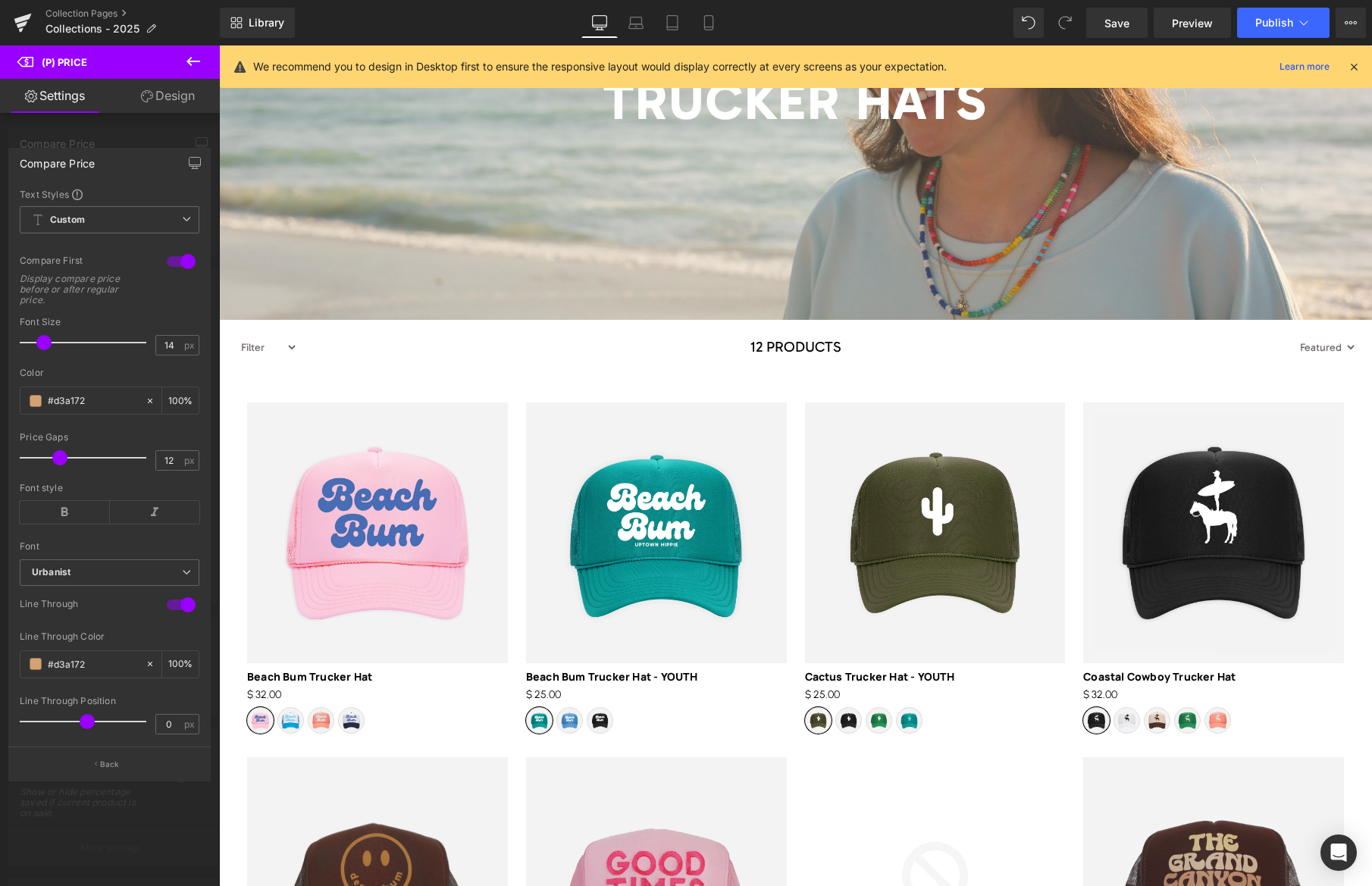
scroll to position [334, 0]
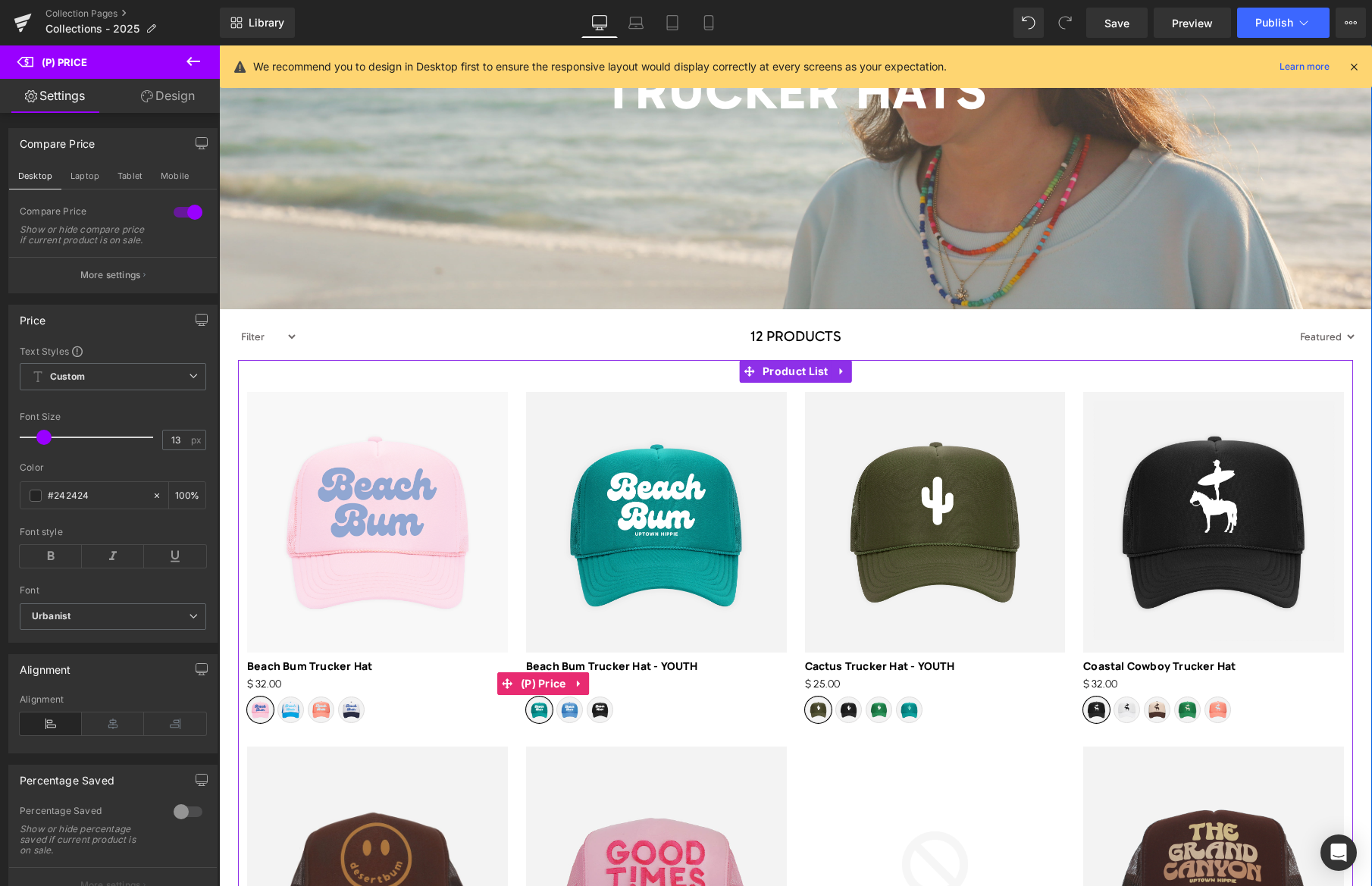
drag, startPoint x: 536, startPoint y: 684, endPoint x: 425, endPoint y: 566, distance: 162.0
click at [536, 684] on span "(P) Price" at bounding box center [543, 683] width 53 height 23
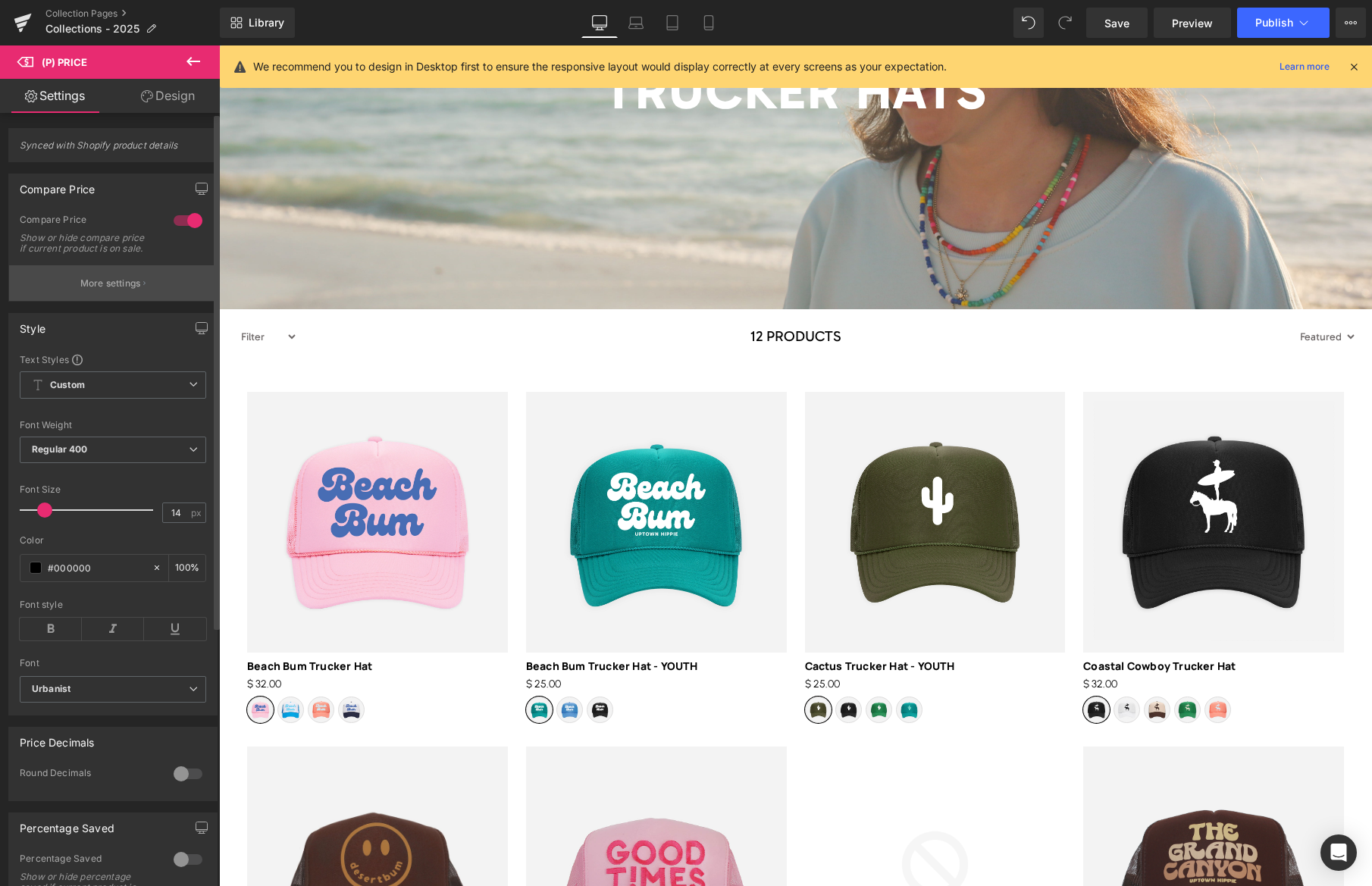
click at [133, 290] on p "More settings" at bounding box center [110, 283] width 60 height 13
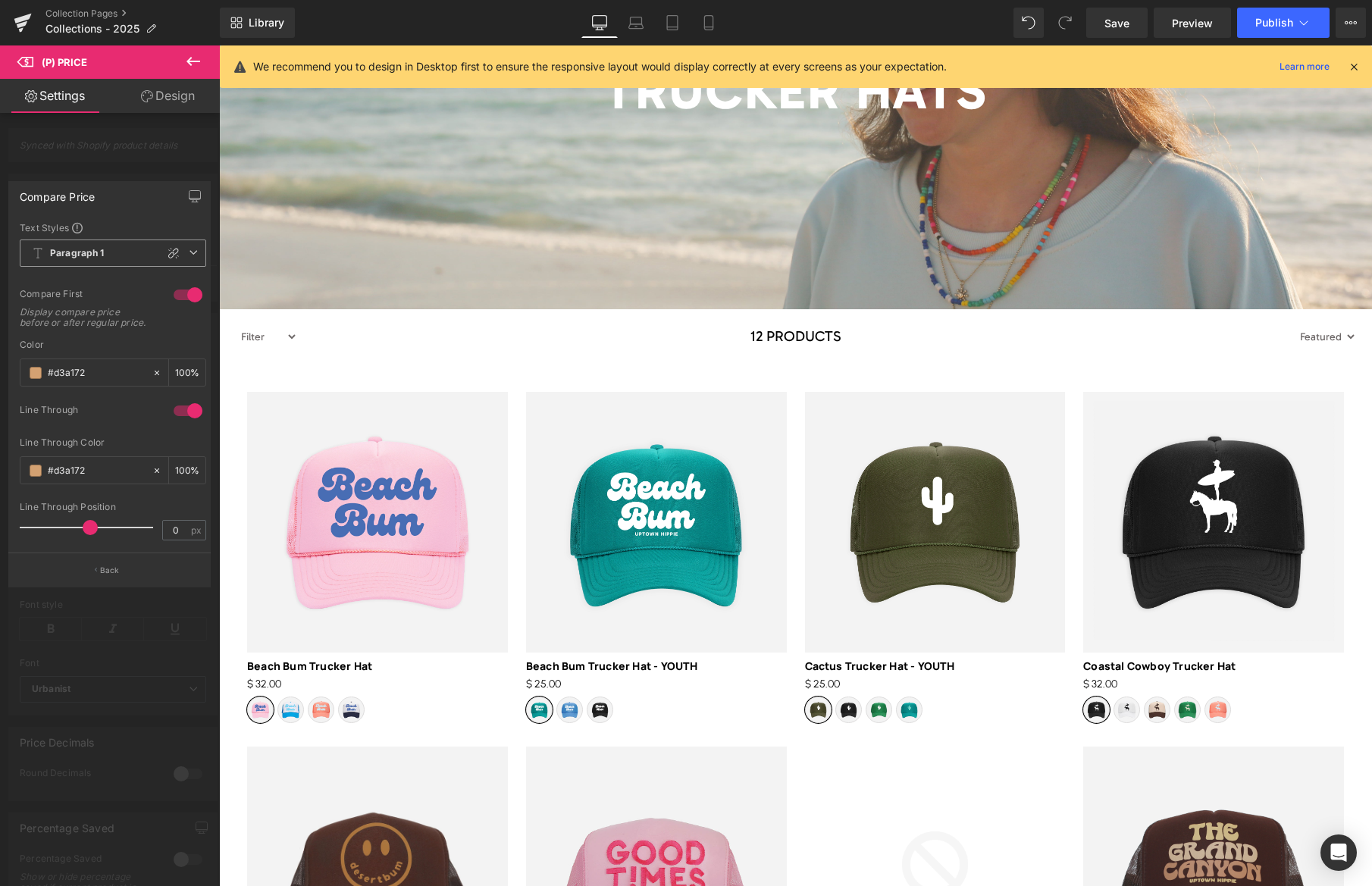
click at [98, 253] on b "Paragraph 1" at bounding box center [78, 253] width 55 height 13
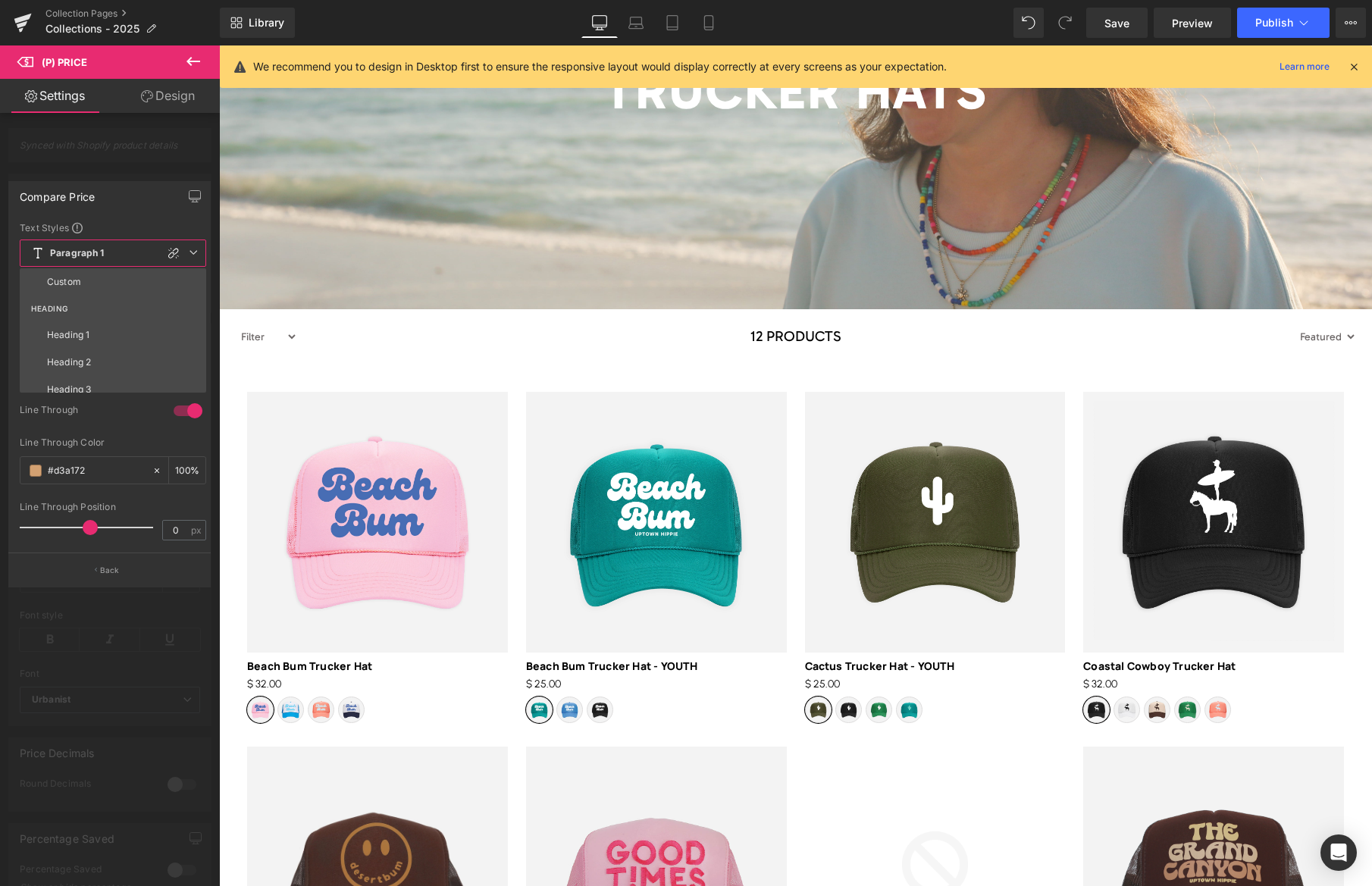
drag, startPoint x: 84, startPoint y: 285, endPoint x: 126, endPoint y: 319, distance: 54.0
click at [84, 285] on li "Custom" at bounding box center [116, 282] width 193 height 27
type input "19"
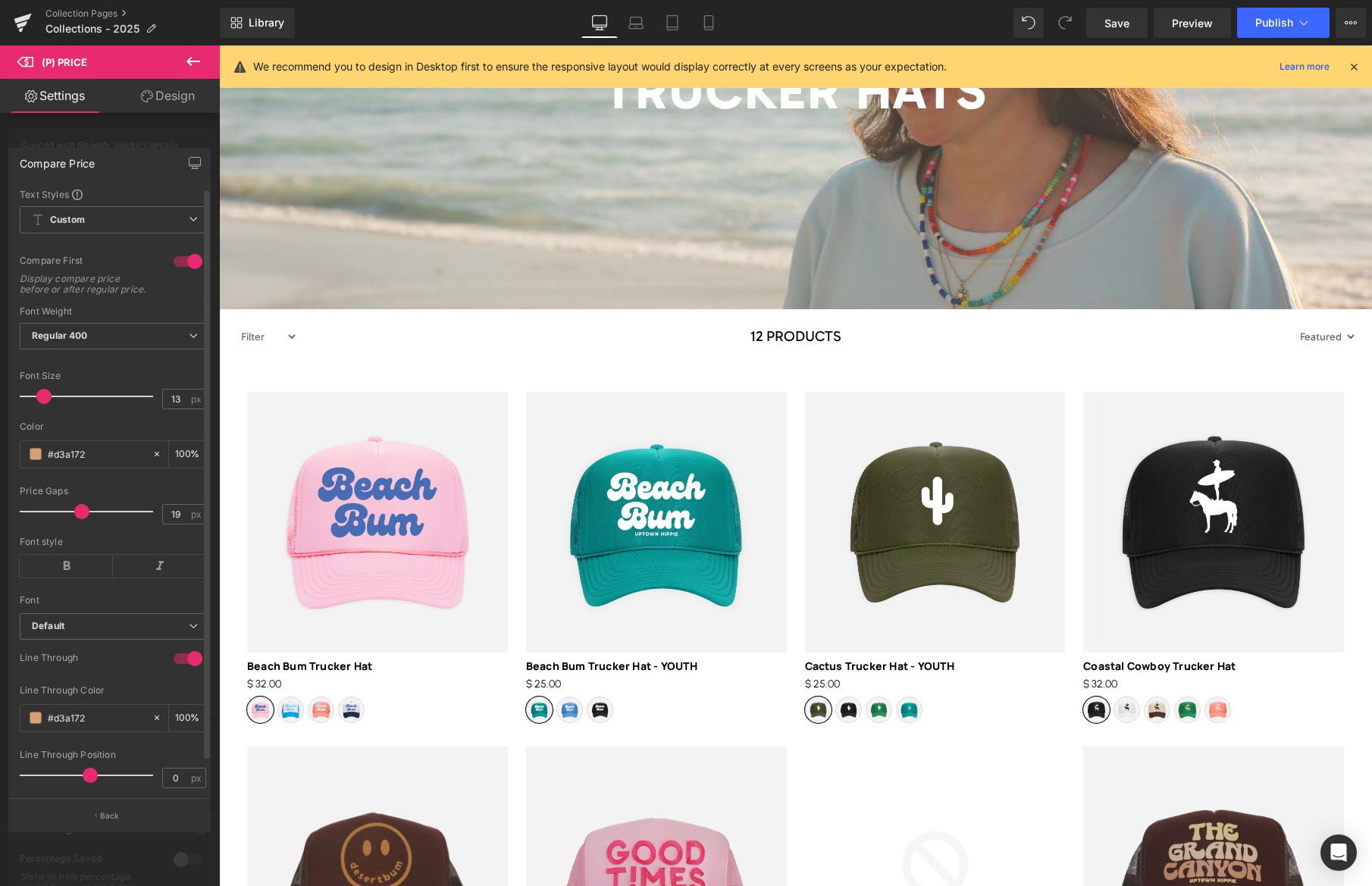
click at [39, 404] on span at bounding box center [43, 396] width 15 height 15
click at [72, 633] on b "Default" at bounding box center [111, 626] width 157 height 13
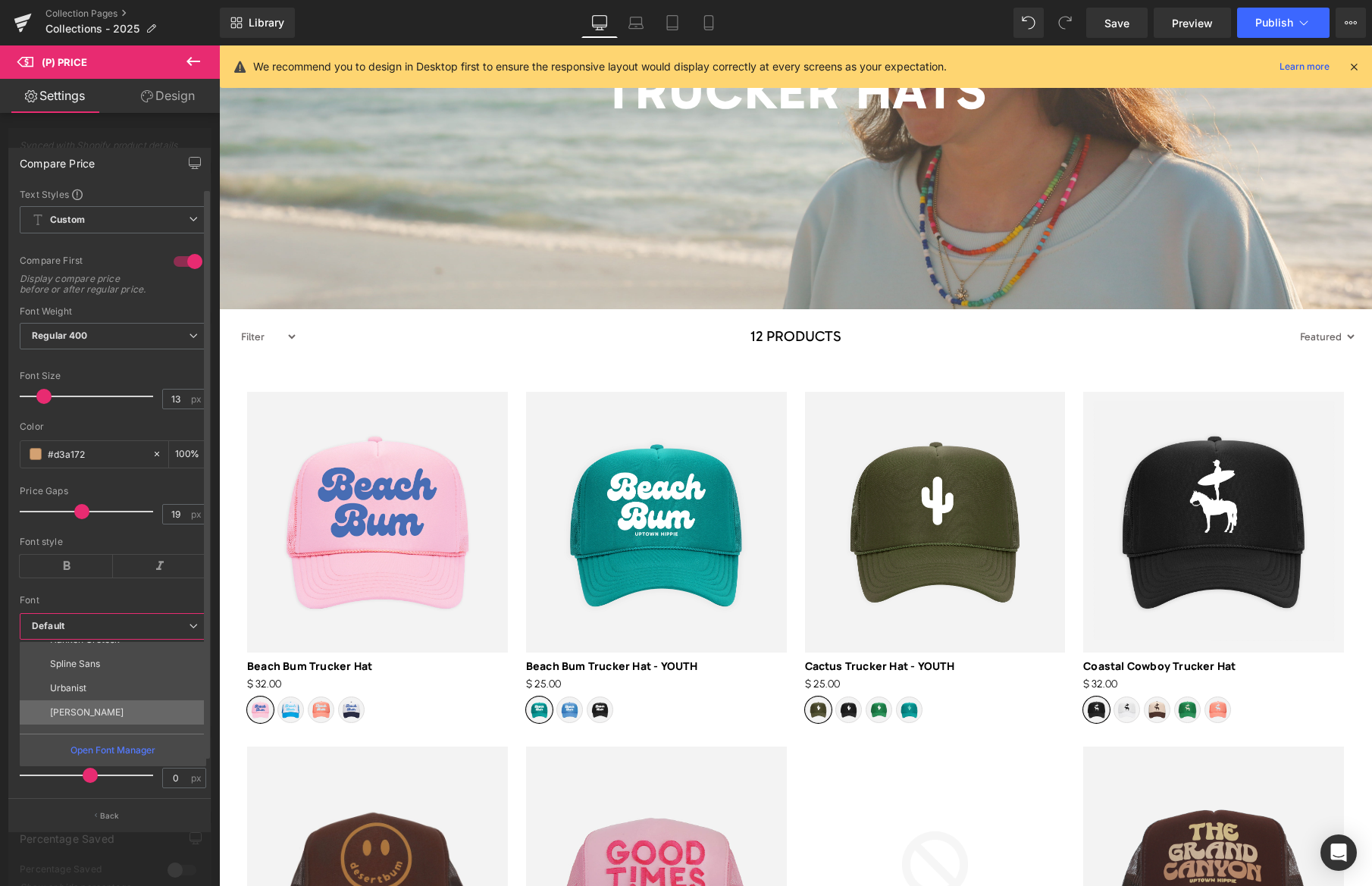
scroll to position [467, 0]
click at [82, 702] on p "Urbanist" at bounding box center [68, 697] width 36 height 11
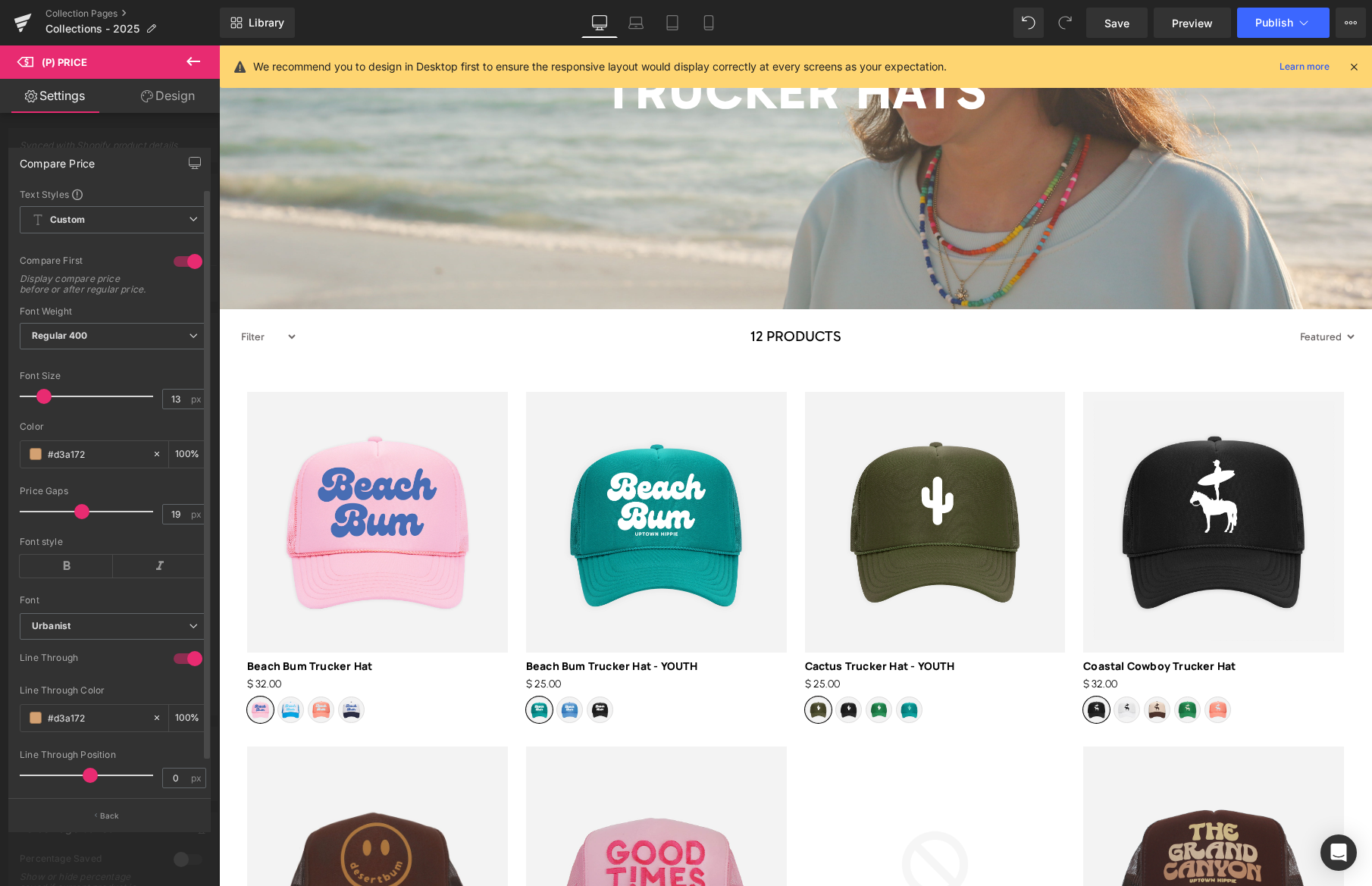
scroll to position [38, 0]
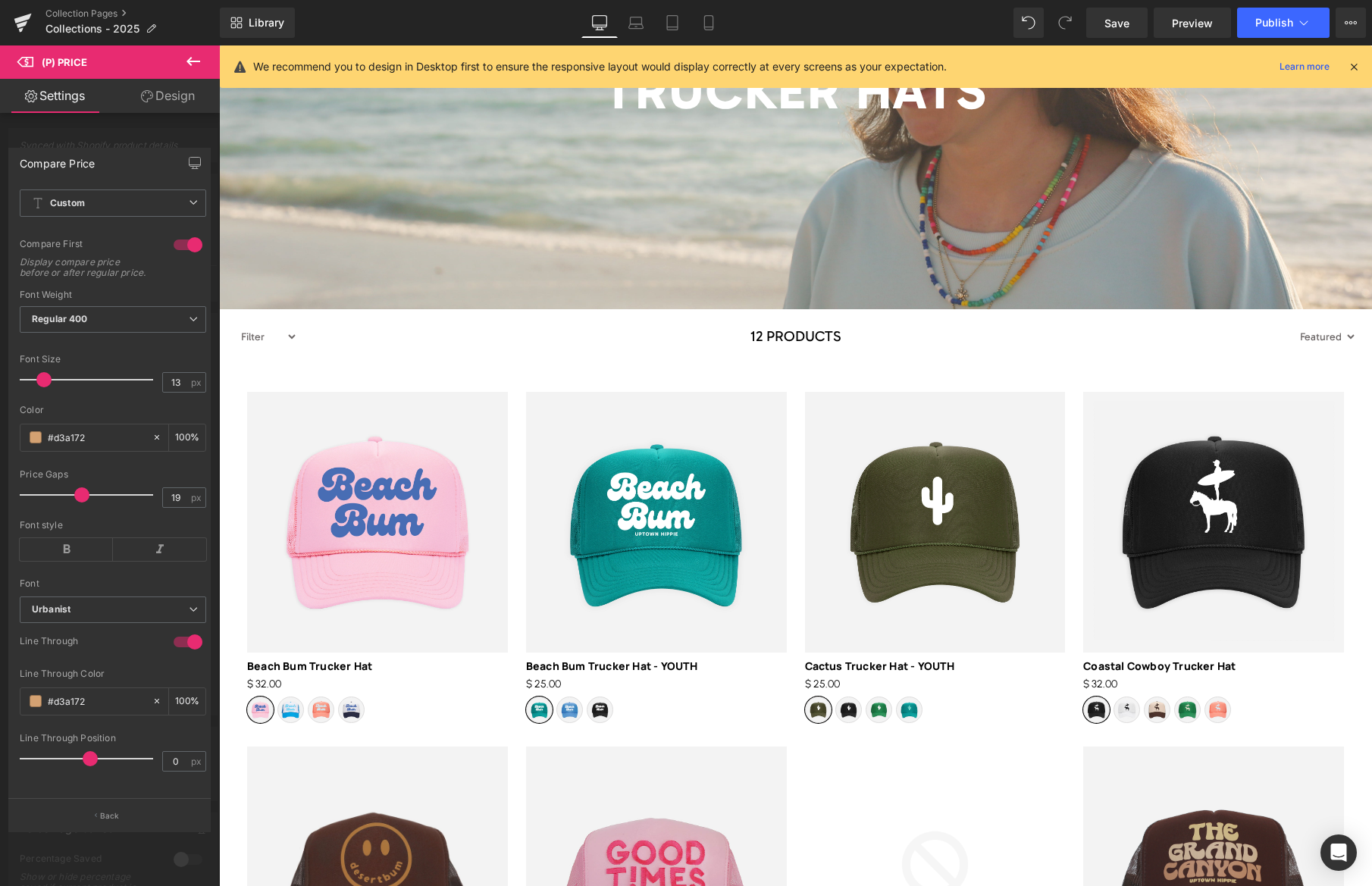
click at [120, 814] on button "Back" at bounding box center [110, 815] width 203 height 34
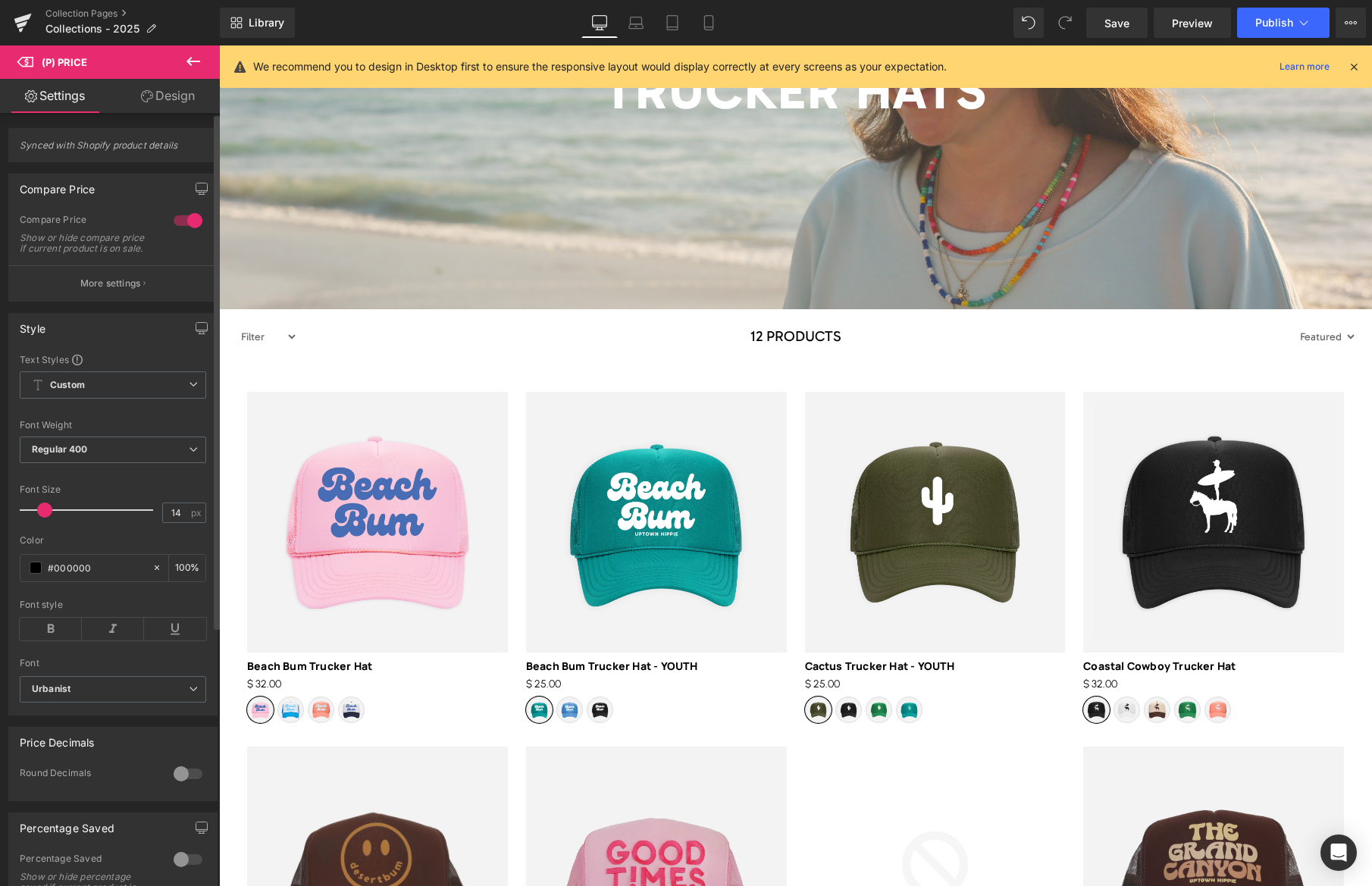
click at [149, 292] on button "More settings" at bounding box center [113, 283] width 208 height 35
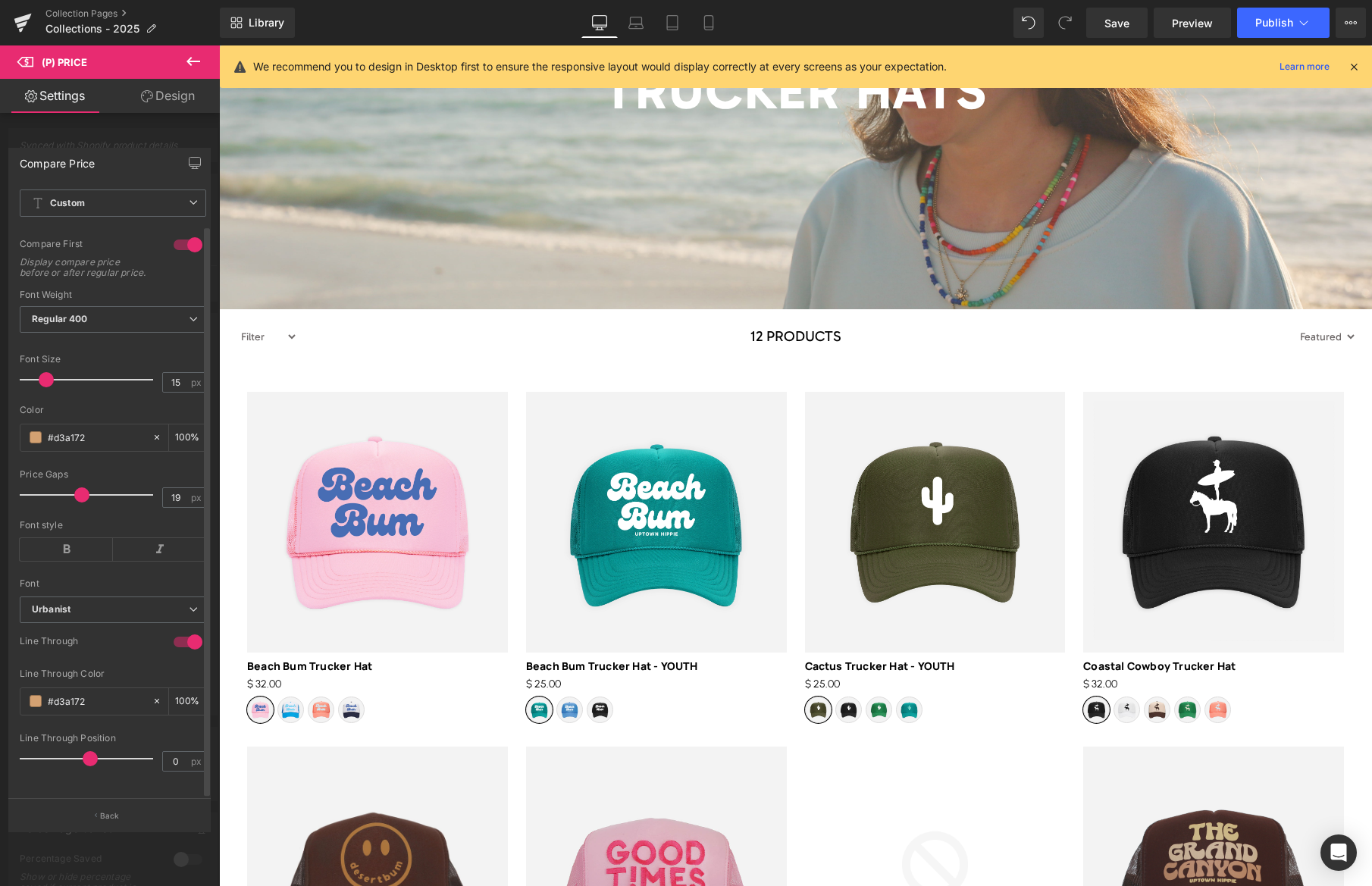
type input "14"
click at [45, 372] on span at bounding box center [44, 379] width 15 height 15
click at [1122, 27] on span "Save" at bounding box center [1117, 23] width 25 height 16
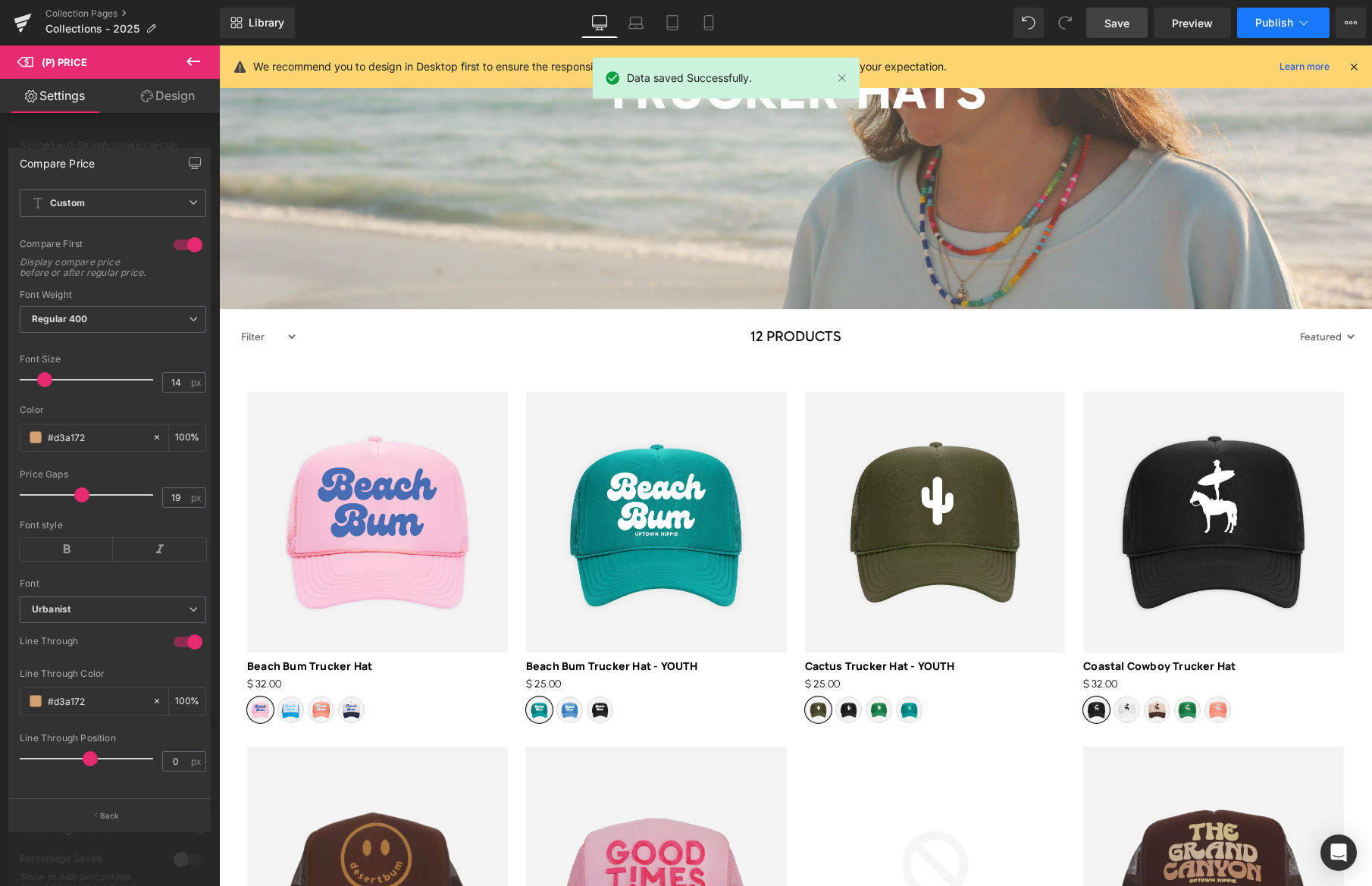
click at [1255, 21] on span "Publish" at bounding box center [1274, 22] width 38 height 12
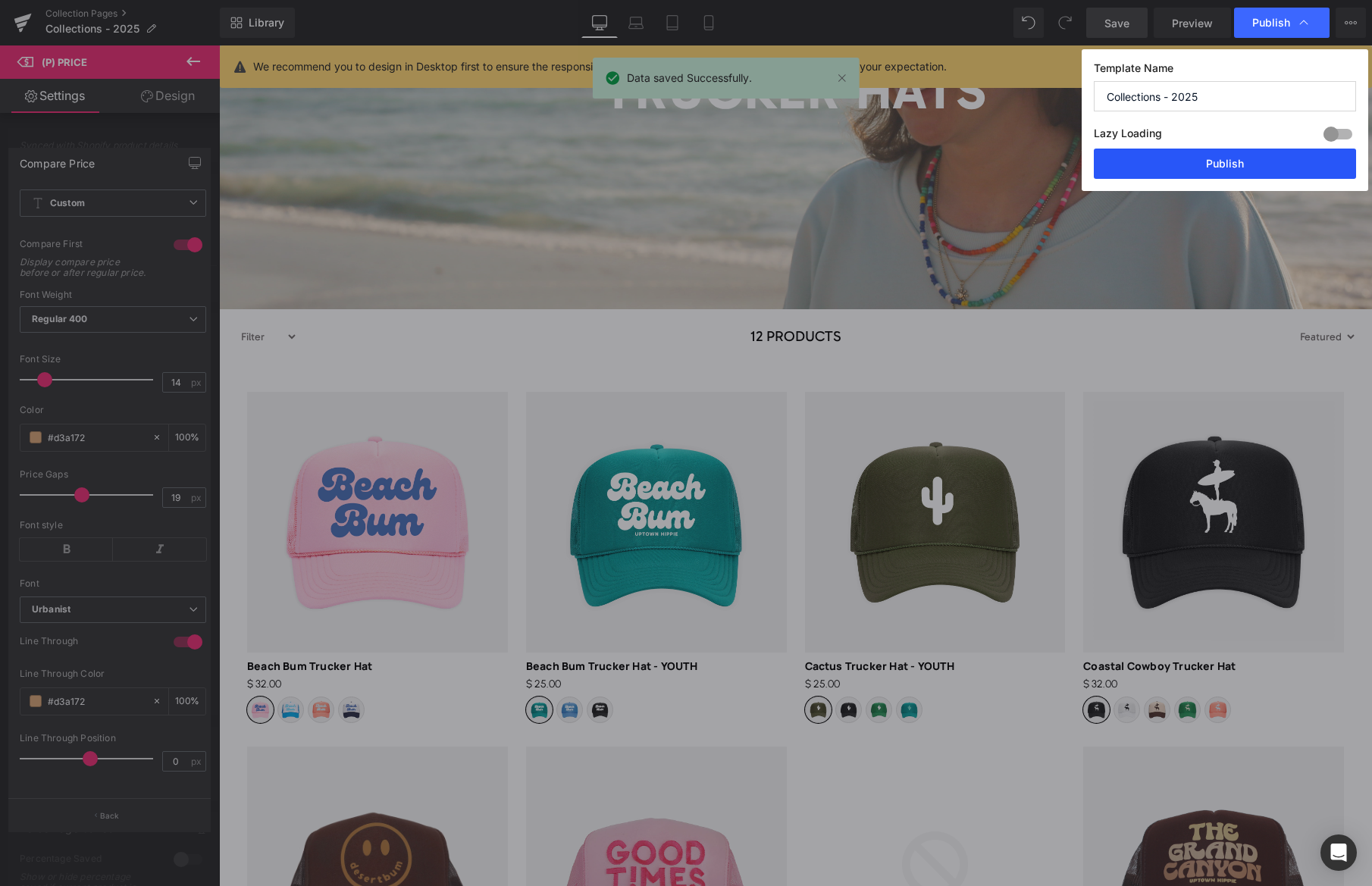
click at [1229, 162] on button "Publish" at bounding box center [1224, 163] width 262 height 31
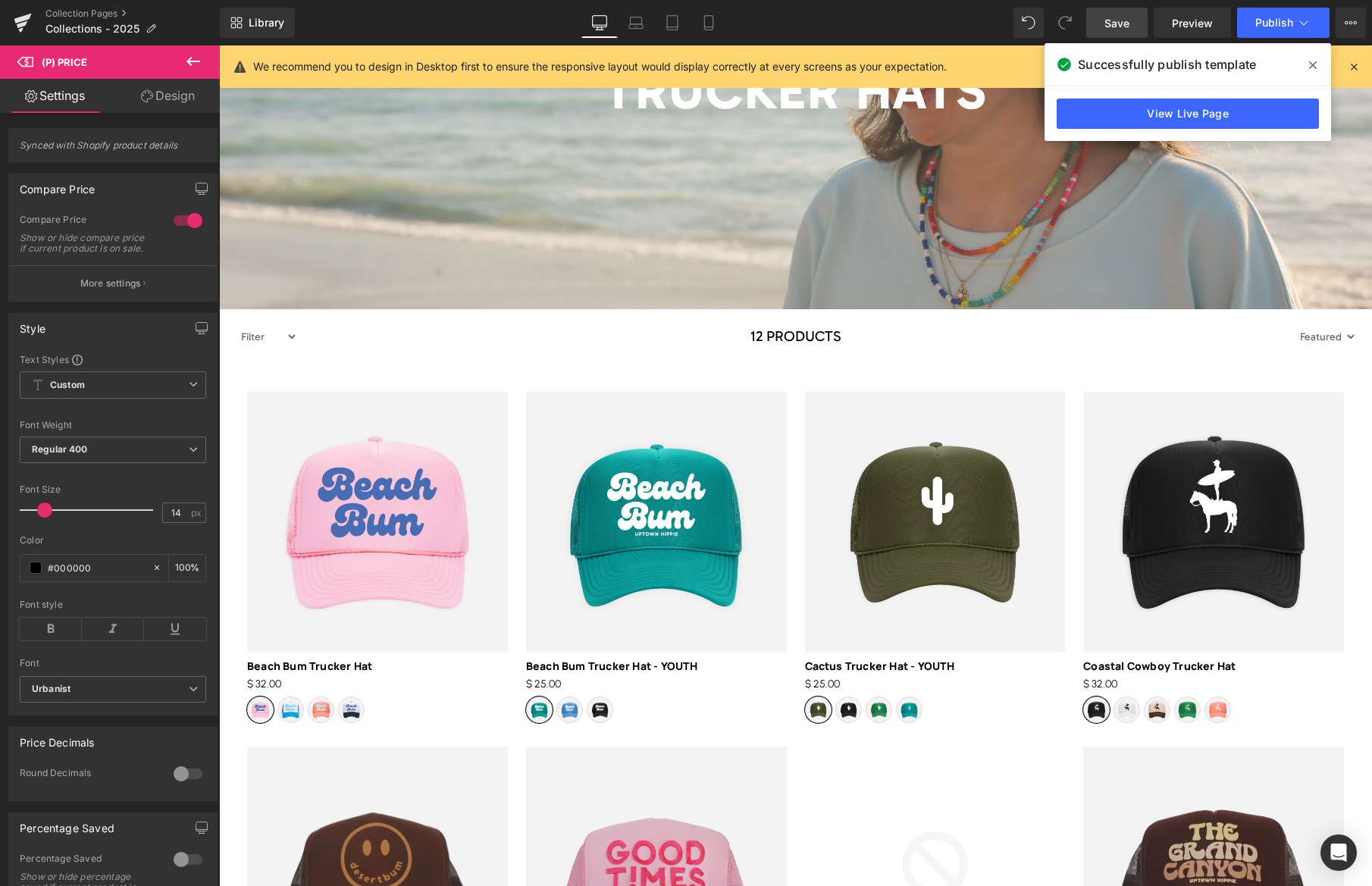
drag, startPoint x: 361, startPoint y: 685, endPoint x: 351, endPoint y: 685, distance: 10.0
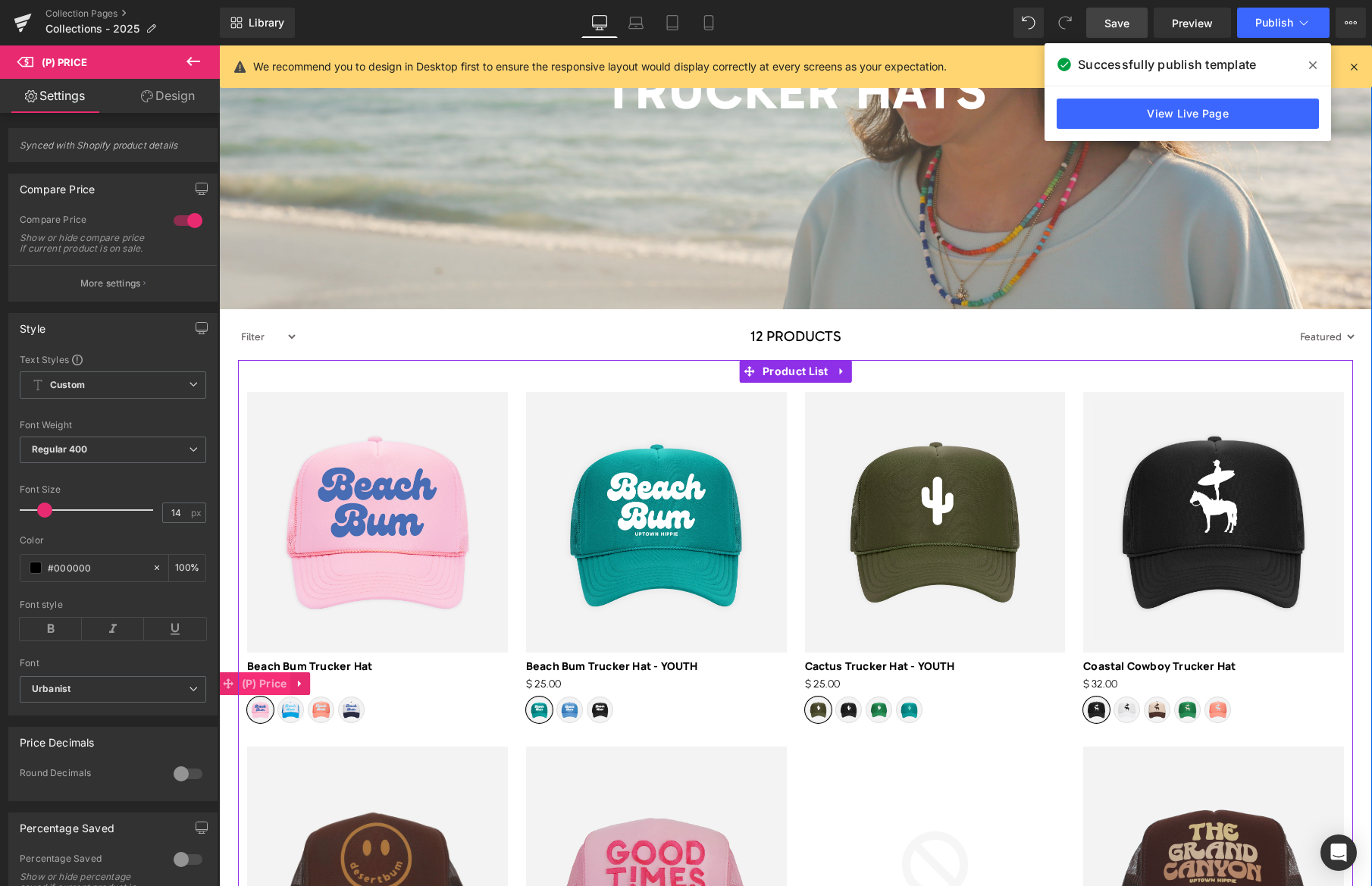
click at [263, 685] on span "(P) Price" at bounding box center [265, 683] width 53 height 23
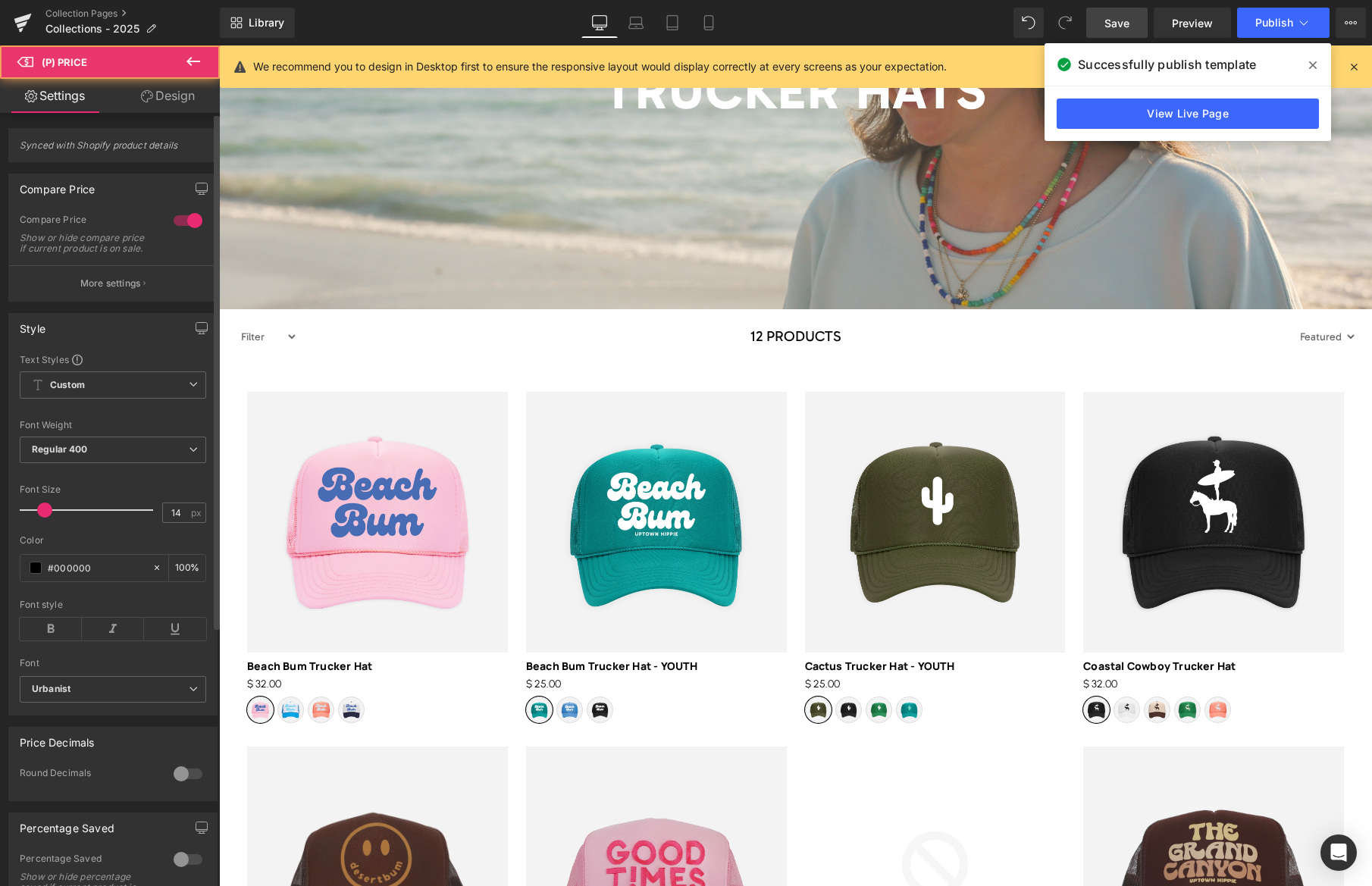
click at [107, 275] on button "More settings" at bounding box center [113, 283] width 208 height 35
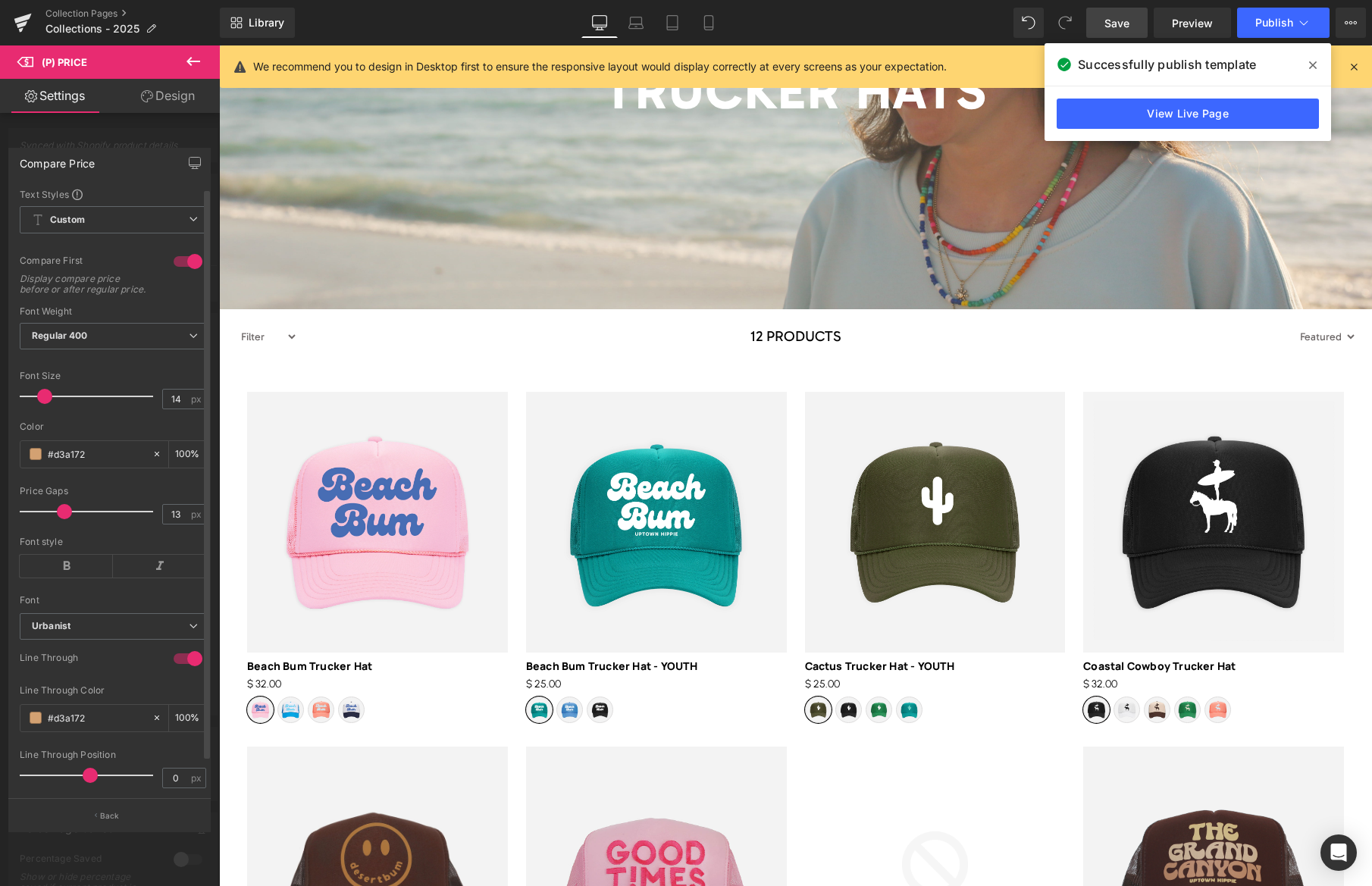
type input "12"
drag, startPoint x: 76, startPoint y: 520, endPoint x: 57, endPoint y: 520, distance: 19.0
click at [57, 519] on span at bounding box center [61, 511] width 15 height 15
drag, startPoint x: 1101, startPoint y: 16, endPoint x: 1204, endPoint y: 35, distance: 104.7
click at [1101, 16] on link "Save" at bounding box center [1117, 23] width 61 height 31
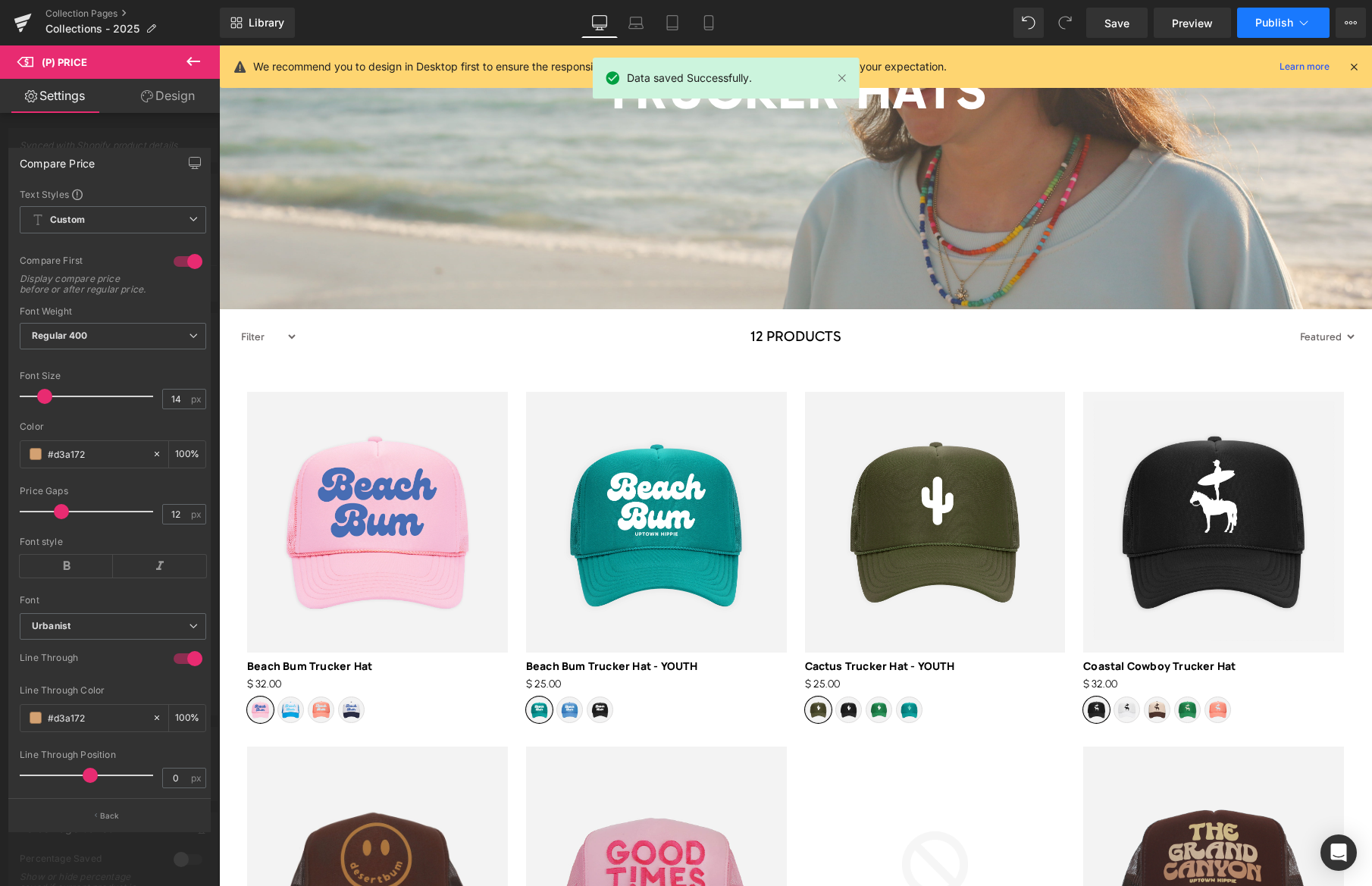
click at [1285, 24] on span "Publish" at bounding box center [1274, 22] width 38 height 12
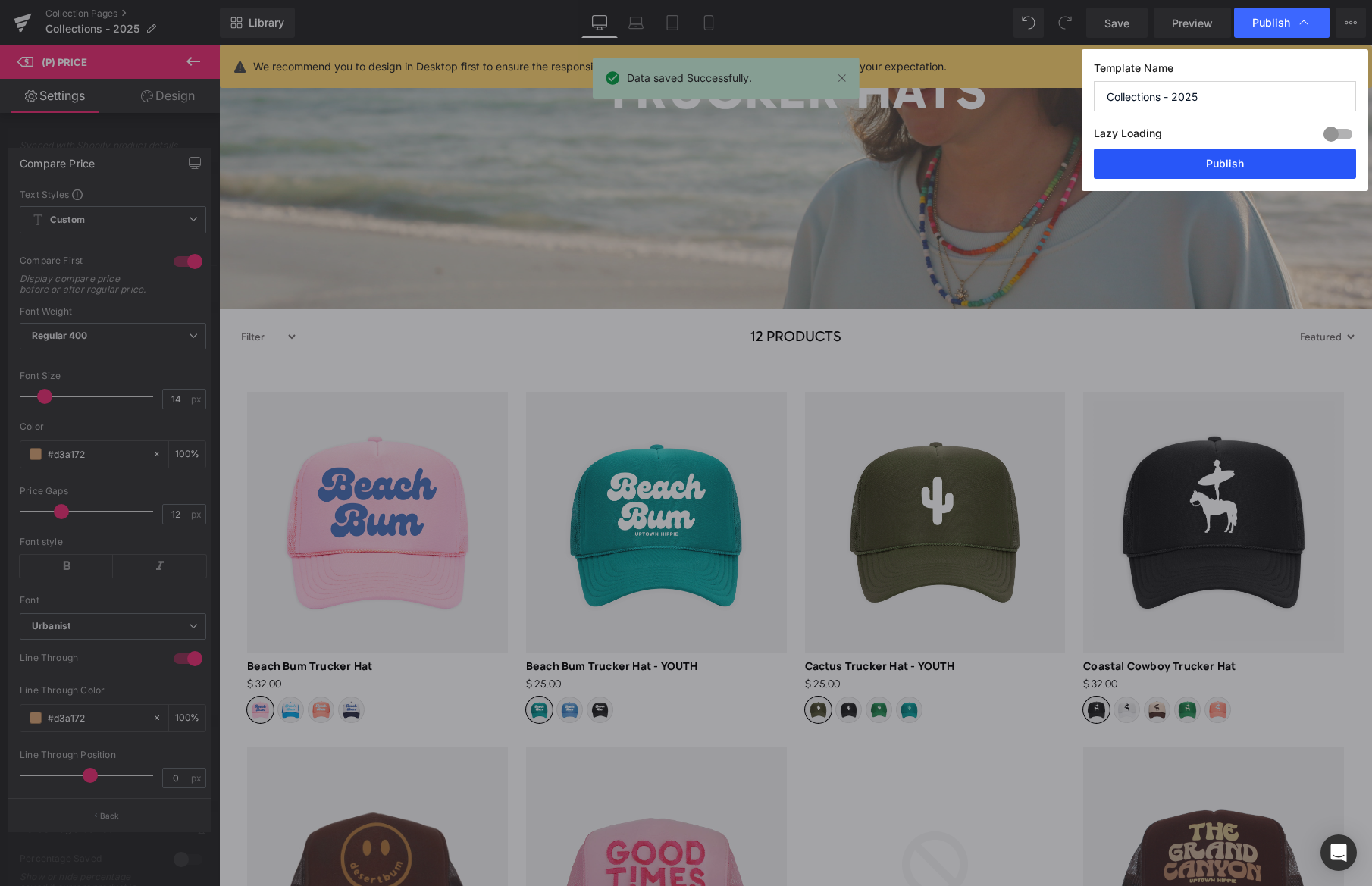
click at [1220, 157] on button "Publish" at bounding box center [1224, 163] width 262 height 31
